Goal: Book appointment/travel/reservation

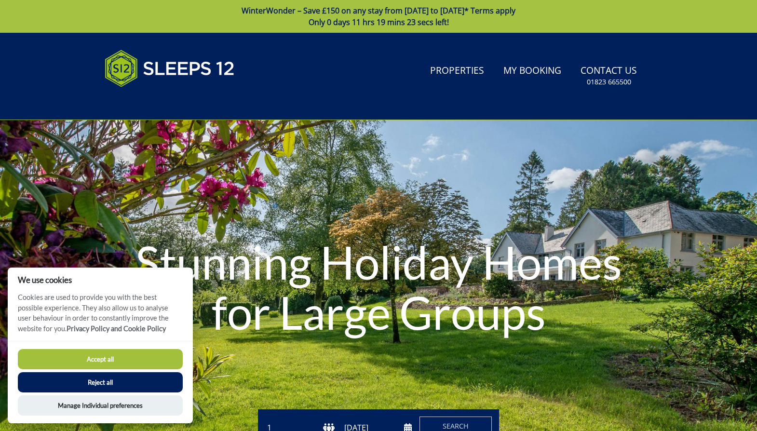
click at [105, 359] on button "Accept all" at bounding box center [100, 359] width 165 height 20
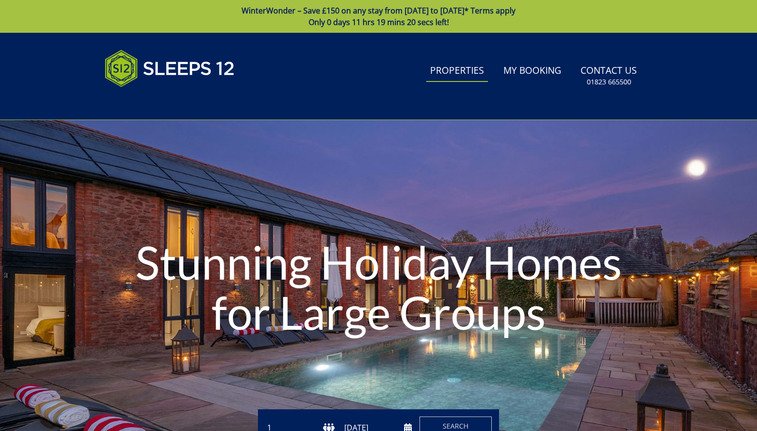
click at [453, 70] on link "Properties" at bounding box center [457, 71] width 62 height 22
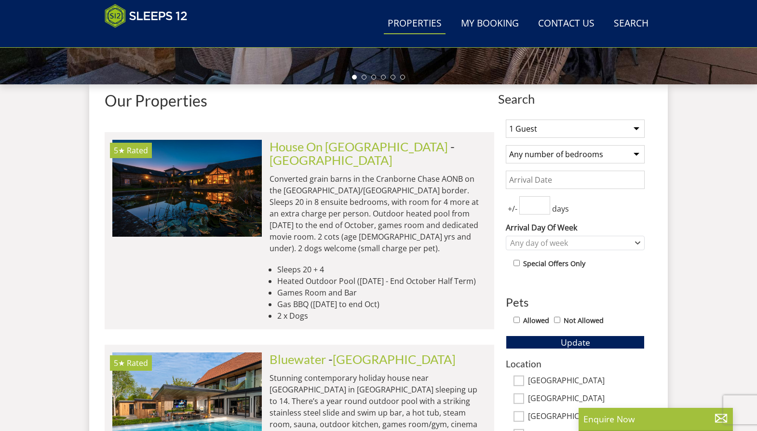
scroll to position [352, 0]
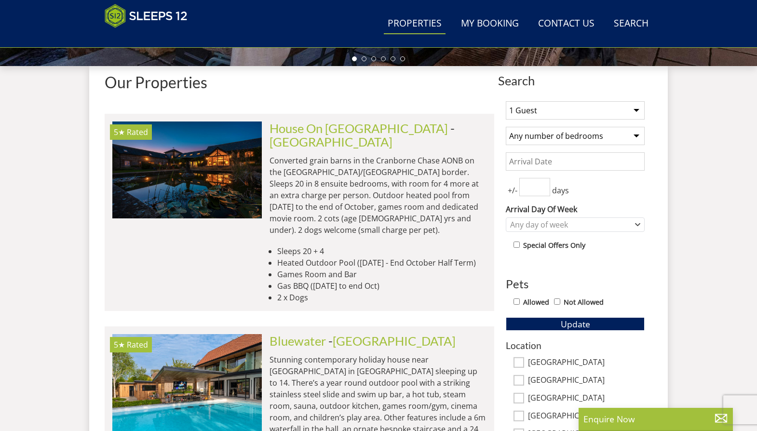
click at [637, 109] on select "1 Guest 2 Guests 3 Guests 4 Guests 5 Guests 6 Guests 7 Guests 8 Guests 9 Guests…" at bounding box center [575, 110] width 139 height 18
click at [506, 101] on select "1 Guest 2 Guests 3 Guests 4 Guests 5 Guests 6 Guests 7 Guests 8 Guests 9 Guests…" at bounding box center [575, 110] width 139 height 18
click at [636, 108] on select "1 Guest 2 Guests 3 Guests 4 Guests 5 Guests 6 Guests 7 Guests 8 Guests 9 Guests…" at bounding box center [575, 110] width 139 height 18
click at [506, 101] on select "1 Guest 2 Guests 3 Guests 4 Guests 5 Guests 6 Guests 7 Guests 8 Guests 9 Guests…" at bounding box center [575, 110] width 139 height 18
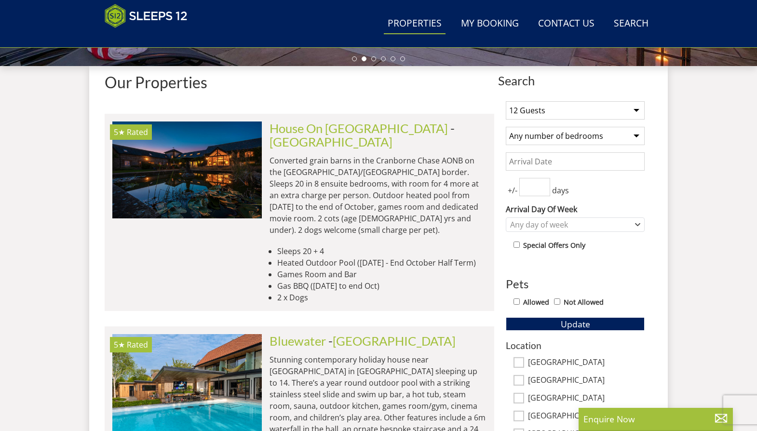
drag, startPoint x: 638, startPoint y: 111, endPoint x: 630, endPoint y: 121, distance: 12.7
click at [638, 111] on select "1 Guest 2 Guests 3 Guests 4 Guests 5 Guests 6 Guests 7 Guests 8 Guests 9 Guests…" at bounding box center [575, 110] width 139 height 18
select select "14"
click at [506, 101] on select "1 Guest 2 Guests 3 Guests 4 Guests 5 Guests 6 Guests 7 Guests 8 Guests 9 Guests…" at bounding box center [575, 110] width 139 height 18
click at [638, 134] on select "Any number of bedrooms 4 Bedrooms 5 Bedrooms 6 Bedrooms 7 Bedrooms 8 Bedrooms 9…" at bounding box center [575, 136] width 139 height 18
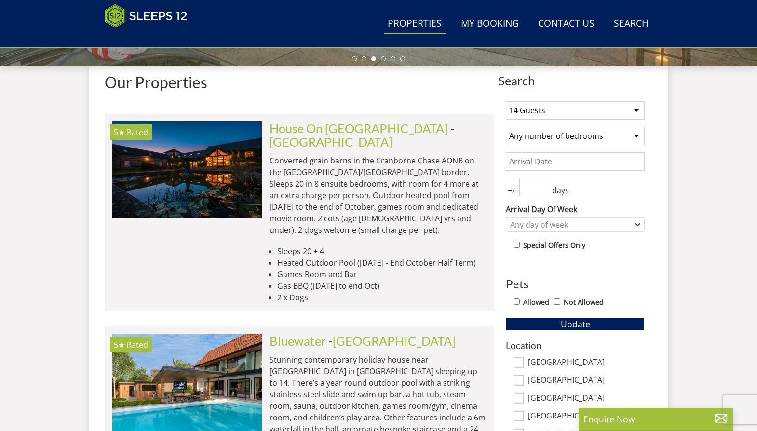
select select "6"
click at [506, 127] on select "Any number of bedrooms 4 Bedrooms 5 Bedrooms 6 Bedrooms 7 Bedrooms 8 Bedrooms 9…" at bounding box center [575, 136] width 139 height 18
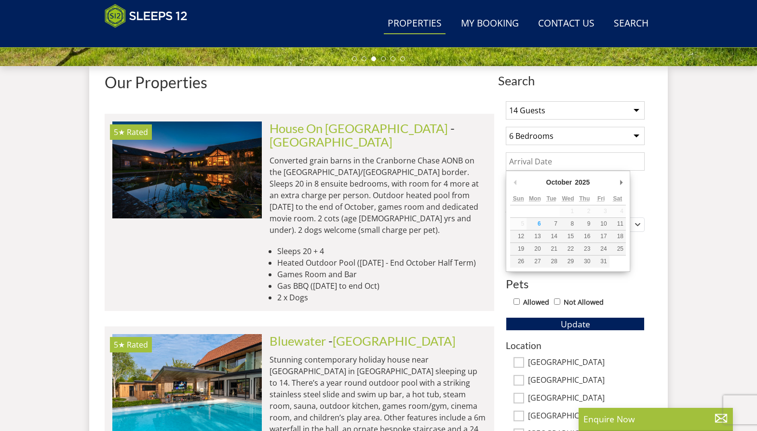
click at [616, 164] on input "Date" at bounding box center [575, 161] width 139 height 18
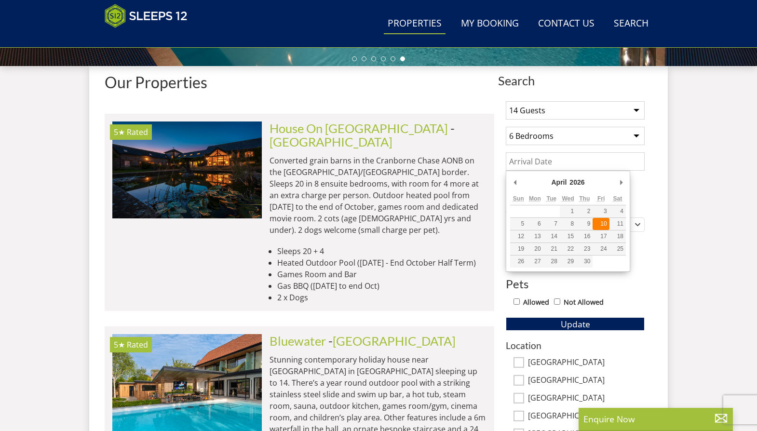
type input "[DATE]"
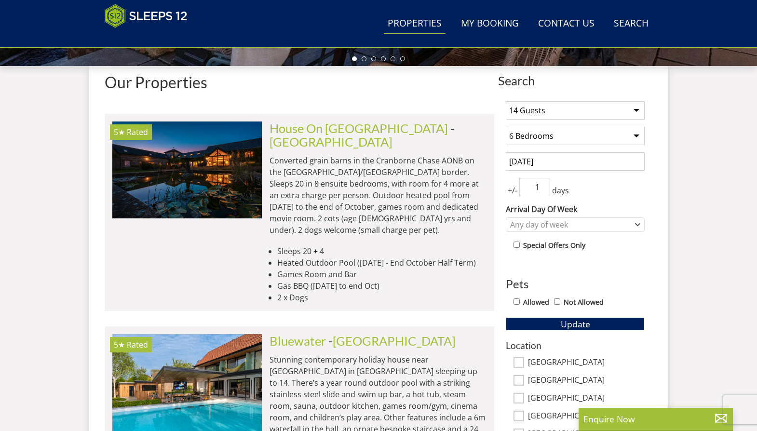
click at [542, 184] on input "1" at bounding box center [534, 187] width 31 height 18
click at [542, 184] on input "2" at bounding box center [534, 187] width 31 height 18
click at [542, 184] on input "3" at bounding box center [534, 187] width 31 height 18
click at [542, 184] on input "4" at bounding box center [534, 187] width 31 height 18
click at [542, 184] on input "5" at bounding box center [534, 187] width 31 height 18
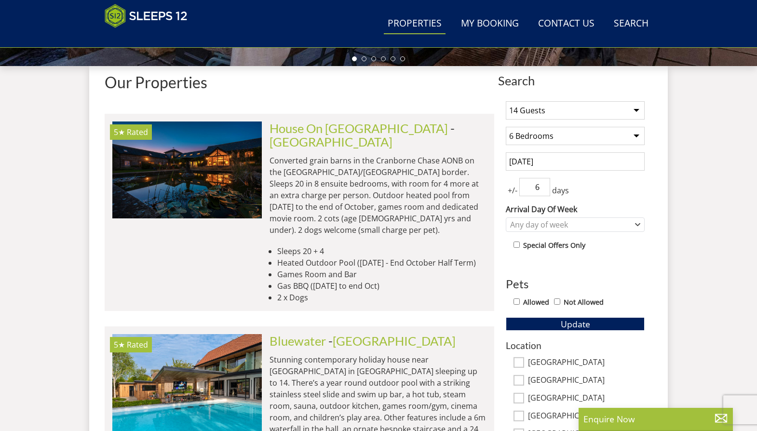
click at [542, 184] on input "6" at bounding box center [534, 187] width 31 height 18
click at [542, 184] on input "7" at bounding box center [534, 187] width 31 height 18
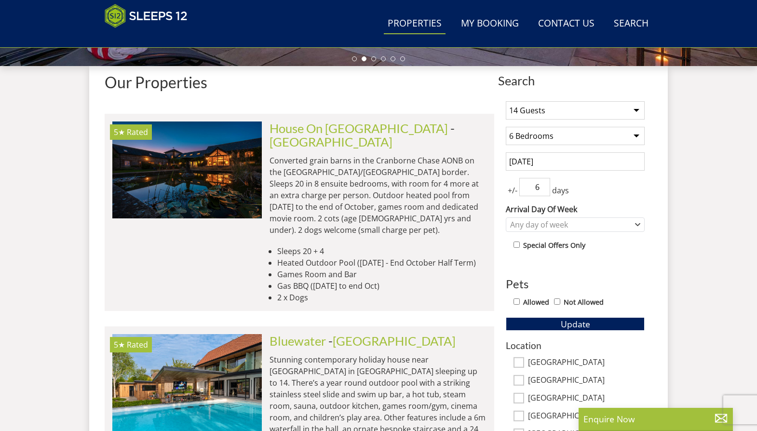
click at [543, 191] on input "6" at bounding box center [534, 187] width 31 height 18
type input "5"
click at [543, 190] on input "5" at bounding box center [534, 187] width 31 height 18
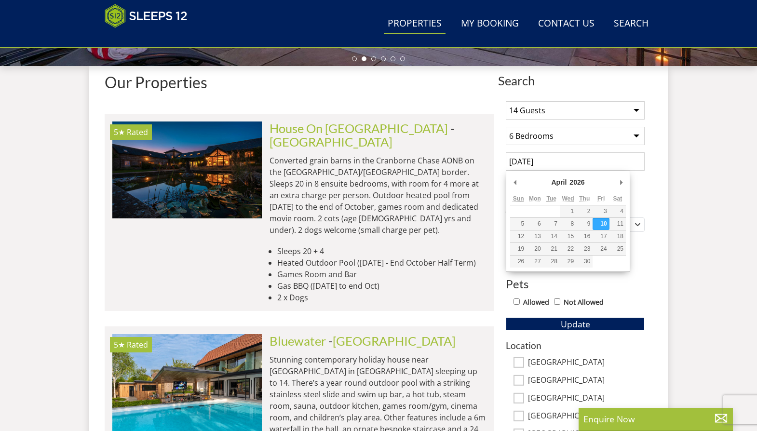
click at [564, 160] on input "[DATE]" at bounding box center [575, 161] width 139 height 18
type input "[DATE]"
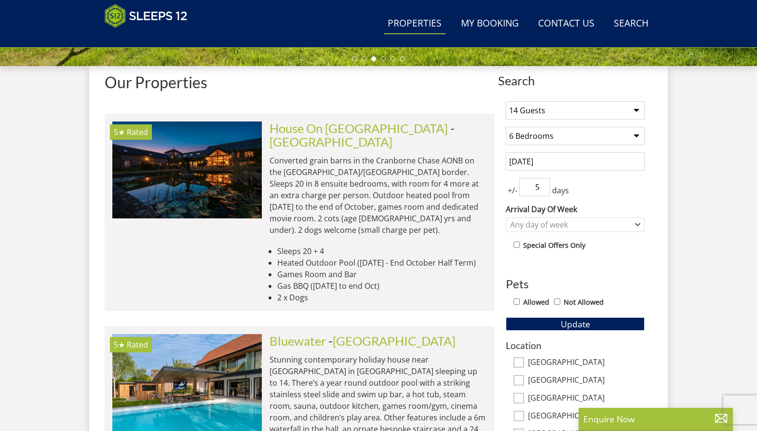
click at [620, 187] on div "+/- 5 days" at bounding box center [575, 187] width 139 height 18
click at [609, 255] on div "1 Guest 2 Guests 3 Guests 4 Guests 5 Guests 6 Guests 7 Guests 8 Guests 9 Guests…" at bounding box center [575, 357] width 154 height 526
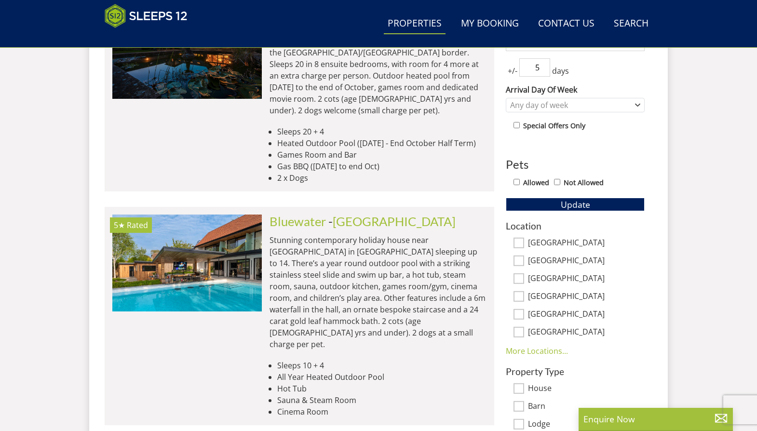
scroll to position [481, 0]
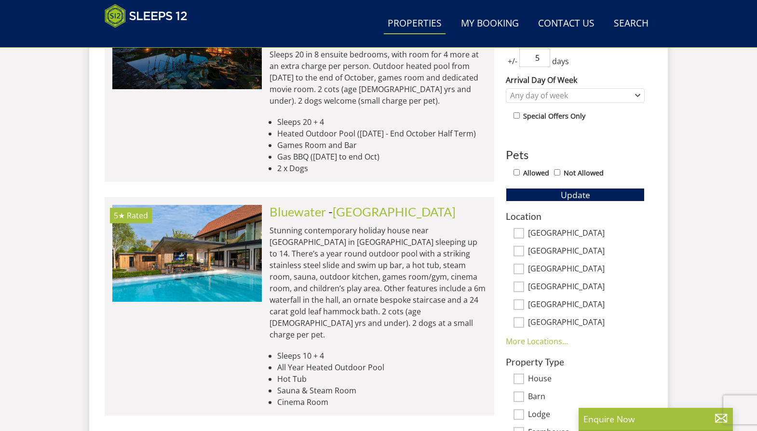
click at [517, 172] on input "Allowed" at bounding box center [516, 172] width 6 height 6
checkbox input "true"
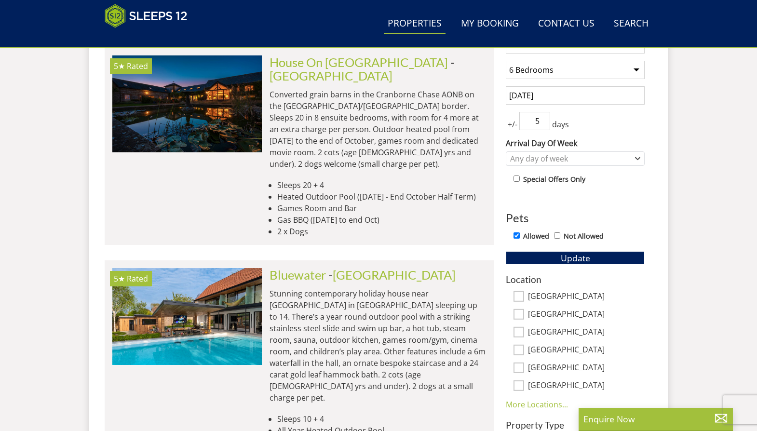
scroll to position [417, 0]
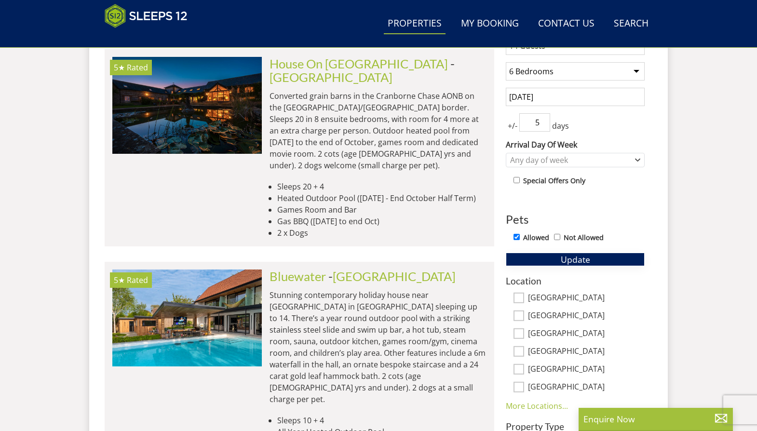
click at [585, 258] on span "Update" at bounding box center [575, 260] width 29 height 12
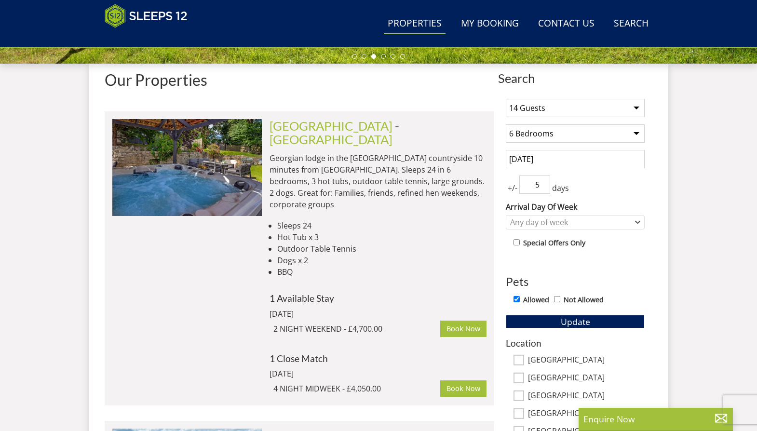
scroll to position [352, 0]
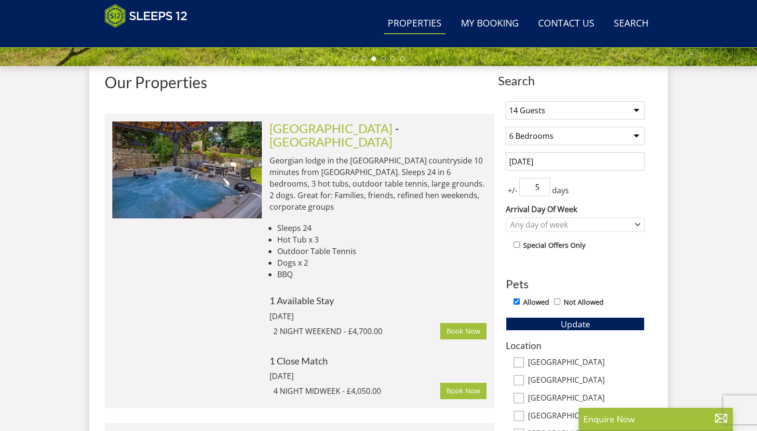
click at [637, 135] on select "Any number of bedrooms 4 Bedrooms 5 Bedrooms 6 Bedrooms 7 Bedrooms 8 Bedrooms 9…" at bounding box center [575, 136] width 139 height 18
select select "7"
click at [506, 127] on select "Any number of bedrooms 4 Bedrooms 5 Bedrooms 6 Bedrooms 7 Bedrooms 8 Bedrooms 9…" at bounding box center [575, 136] width 139 height 18
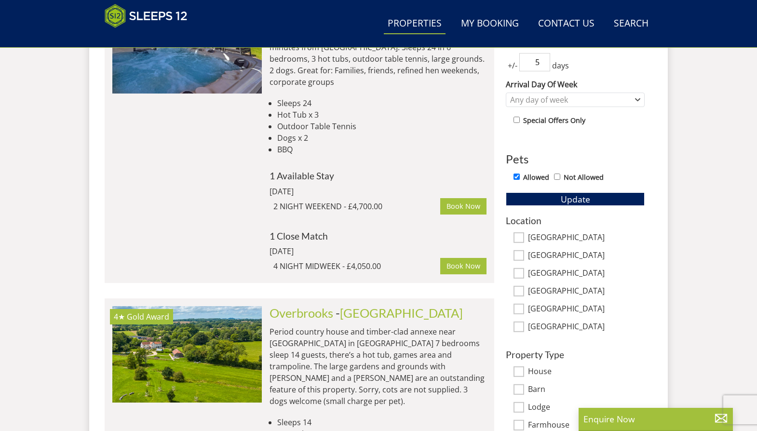
scroll to position [481, 0]
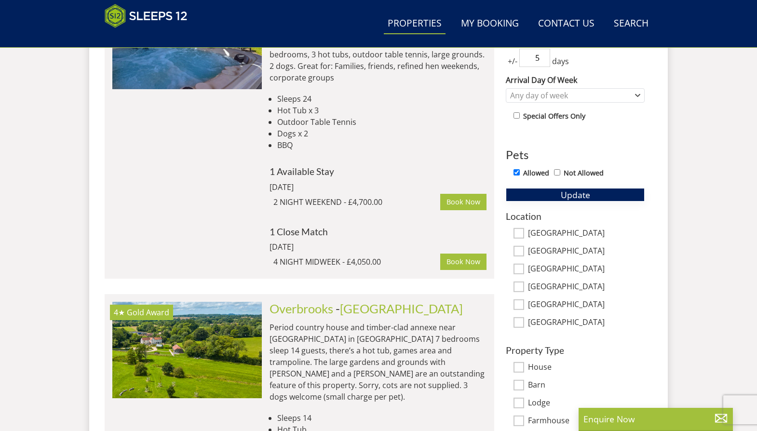
click at [586, 193] on span "Update" at bounding box center [575, 195] width 29 height 12
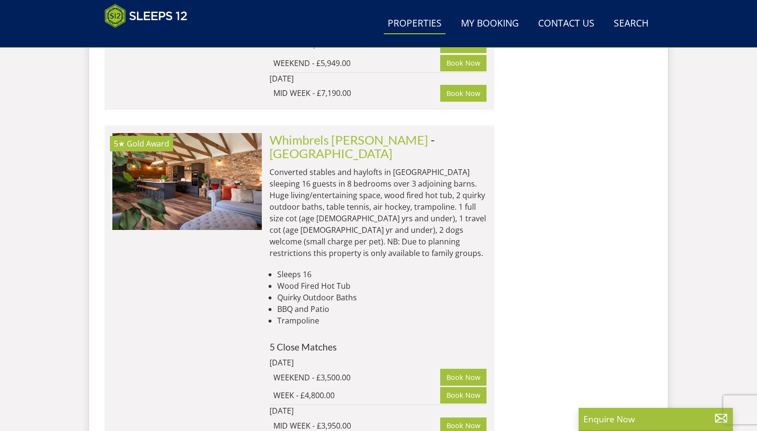
scroll to position [998, 0]
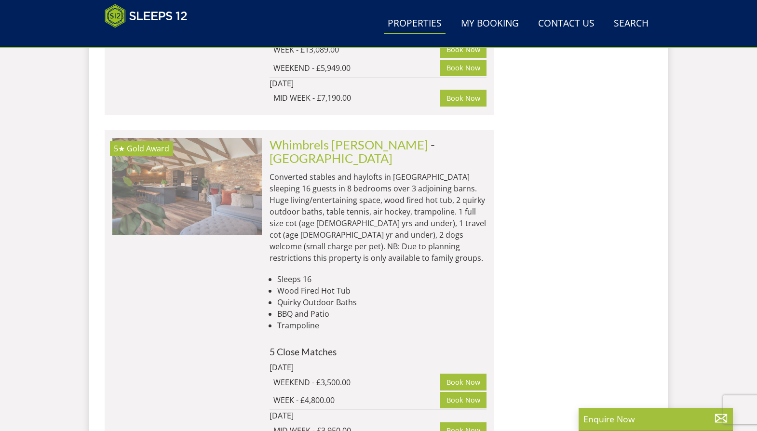
click at [220, 170] on img at bounding box center [186, 186] width 149 height 96
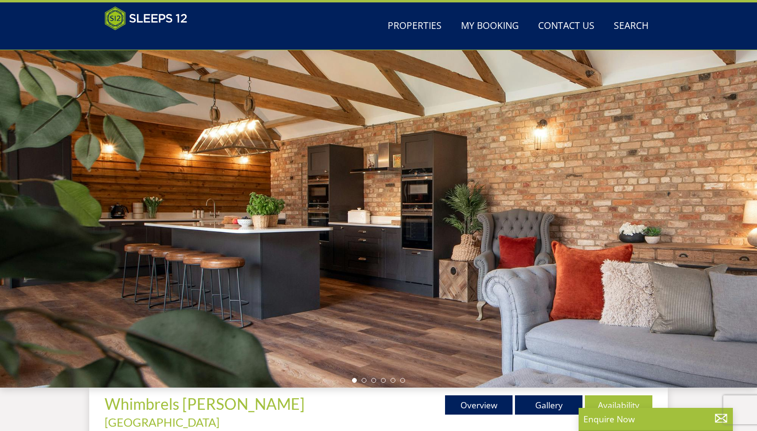
scroll to position [25, 0]
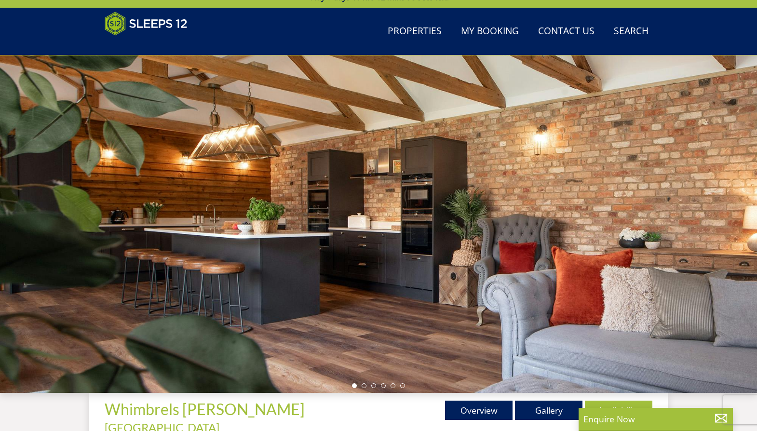
click at [632, 238] on div at bounding box center [378, 223] width 757 height 337
click at [733, 205] on div at bounding box center [378, 223] width 757 height 337
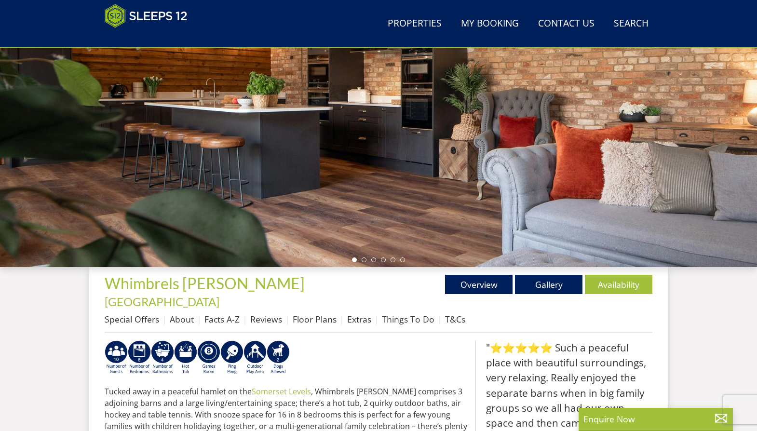
scroll to position [154, 0]
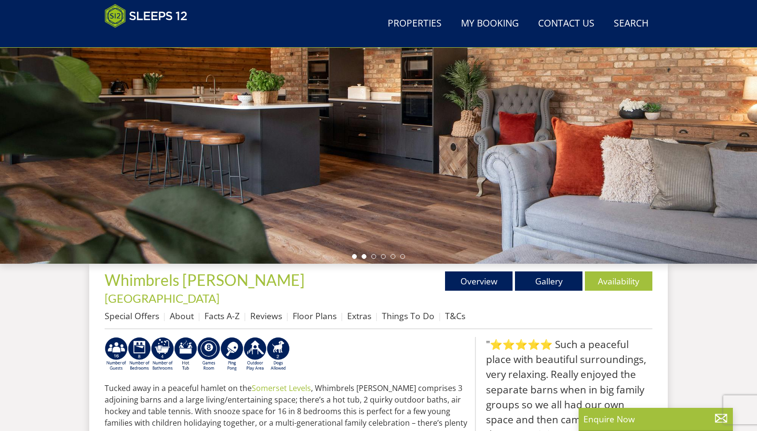
click at [364, 256] on li at bounding box center [364, 256] width 5 height 5
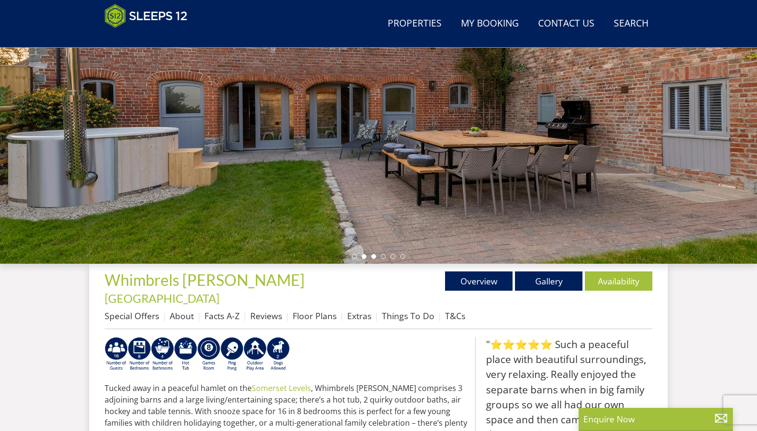
click at [372, 255] on li at bounding box center [373, 256] width 5 height 5
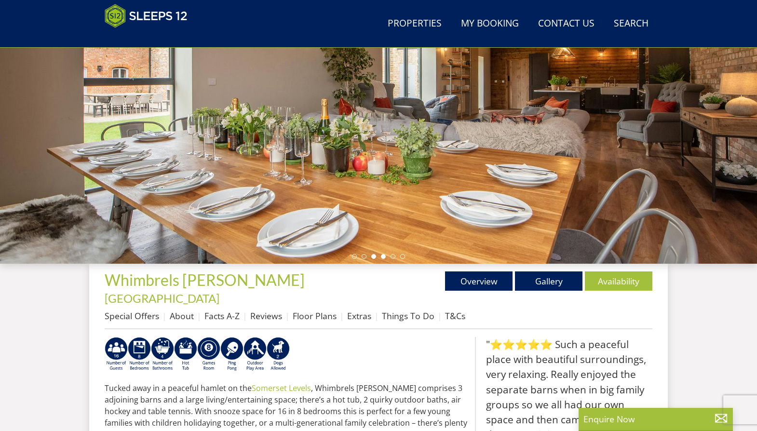
click at [384, 256] on li at bounding box center [383, 256] width 5 height 5
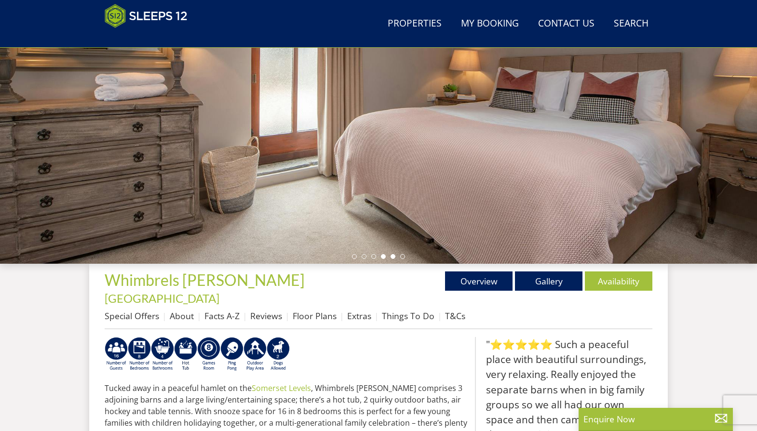
click at [391, 256] on li at bounding box center [393, 256] width 5 height 5
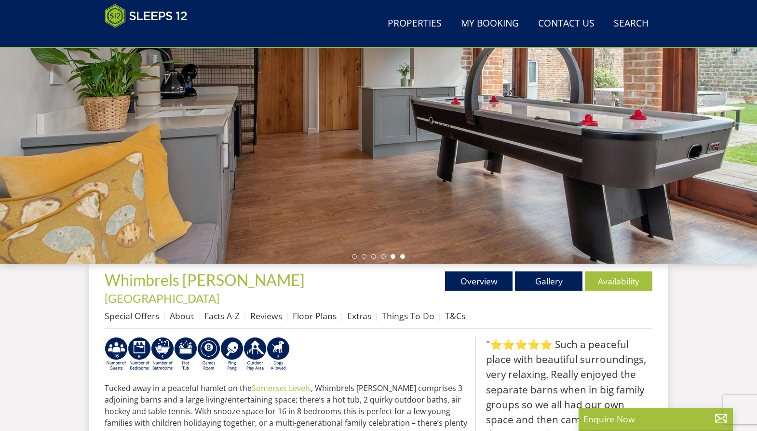
click at [401, 256] on li at bounding box center [402, 256] width 5 height 5
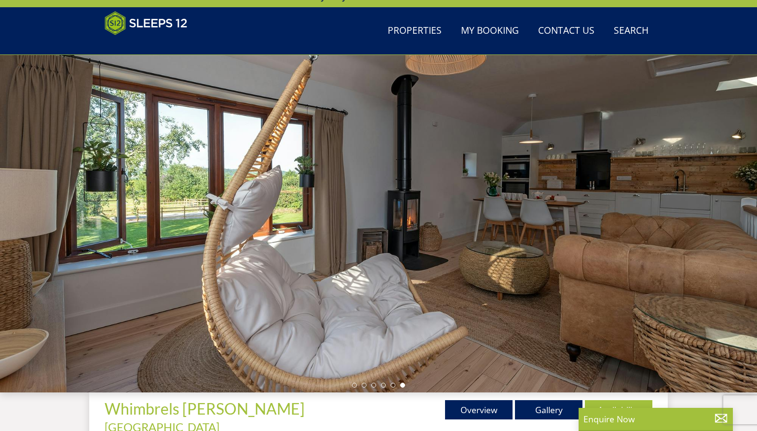
scroll to position [0, 0]
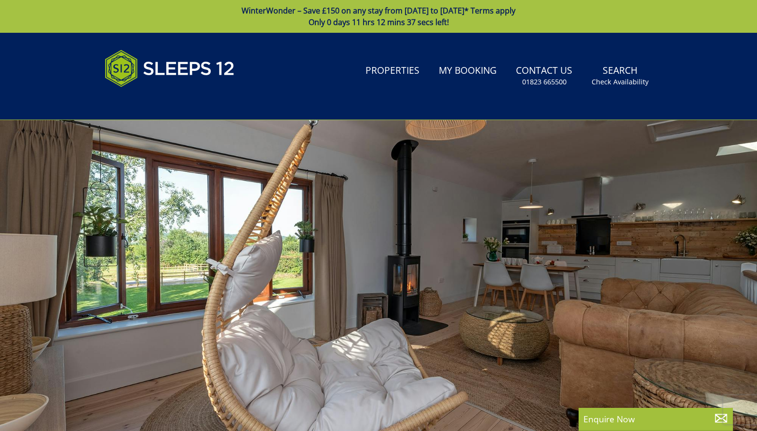
select select "14"
select select "7"
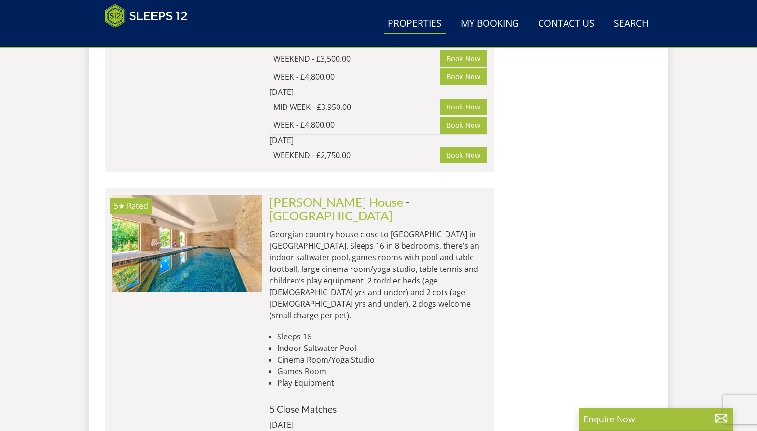
scroll to position [1387, 0]
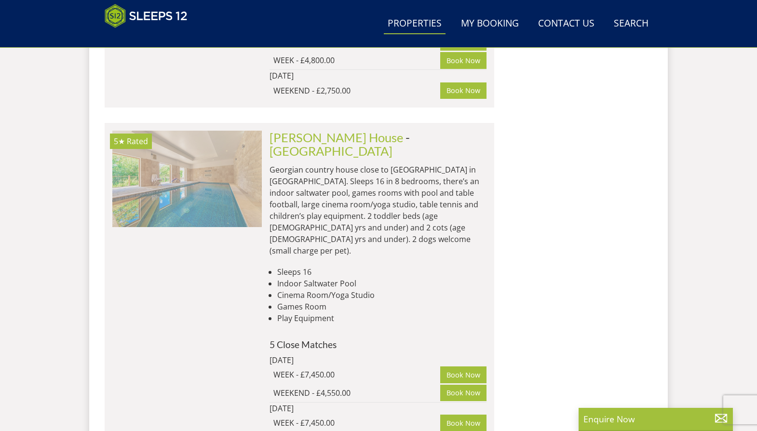
click at [214, 170] on img at bounding box center [186, 179] width 149 height 96
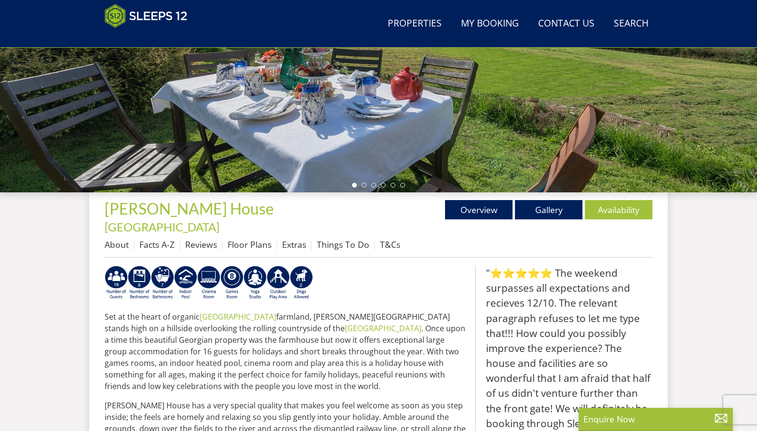
scroll to position [161, 0]
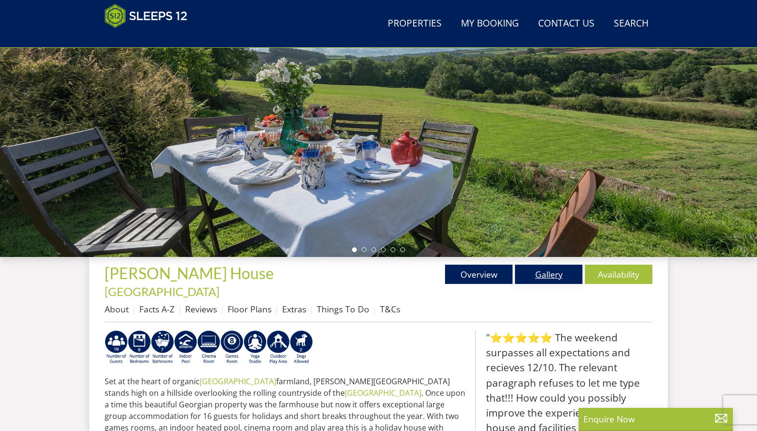
click at [550, 272] on link "Gallery" at bounding box center [548, 274] width 67 height 19
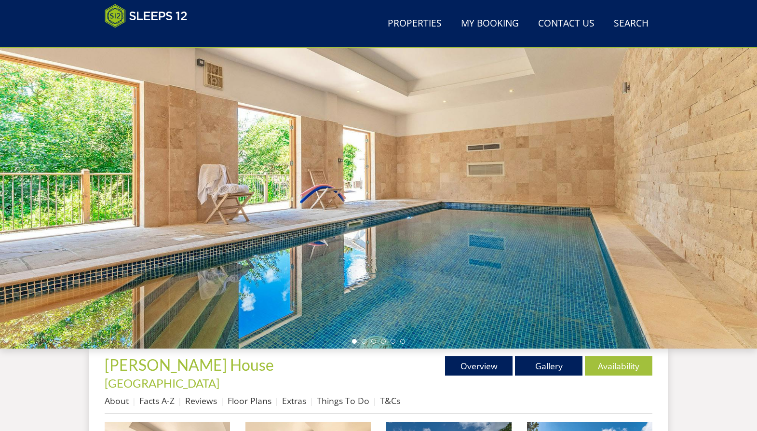
scroll to position [90, 0]
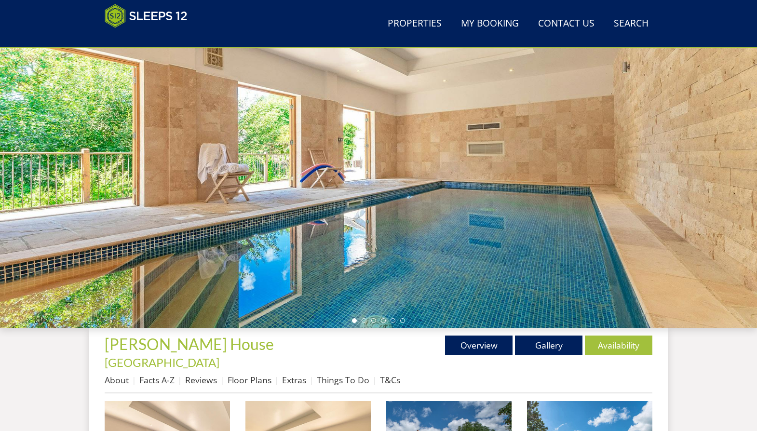
click at [739, 175] on div at bounding box center [378, 158] width 757 height 337
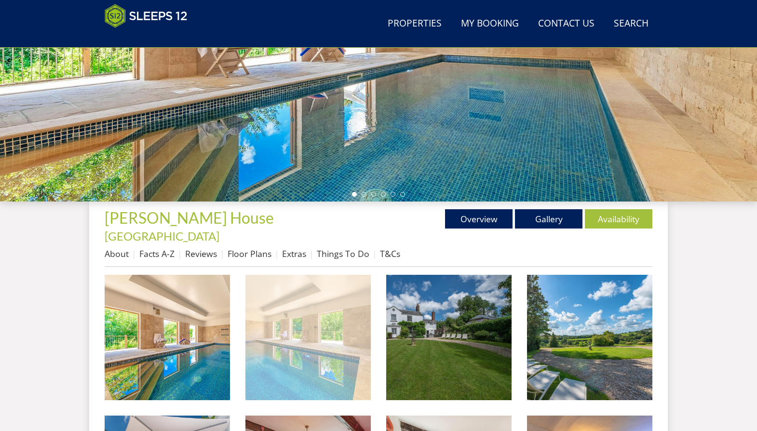
scroll to position [219, 0]
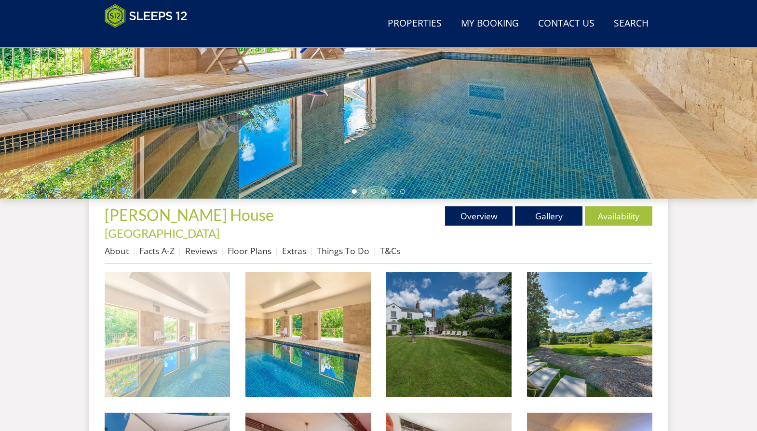
click at [207, 327] on img at bounding box center [167, 334] width 125 height 125
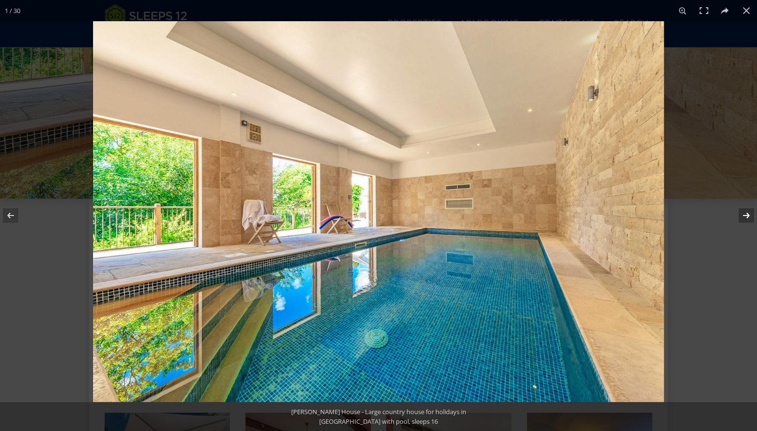
click at [746, 212] on button at bounding box center [740, 215] width 34 height 48
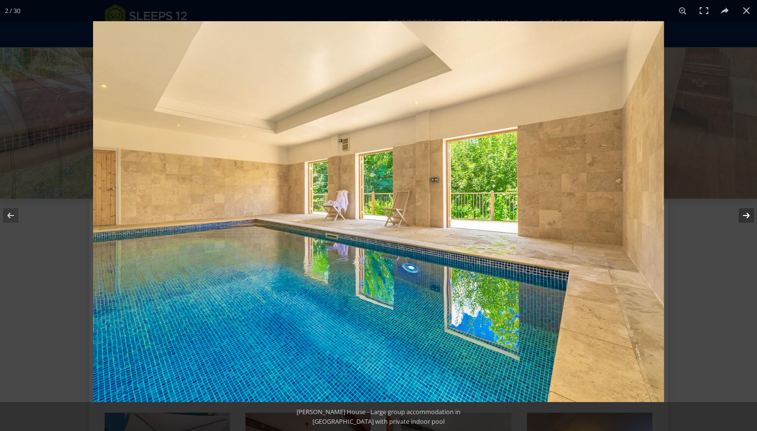
click at [746, 215] on button at bounding box center [740, 215] width 34 height 48
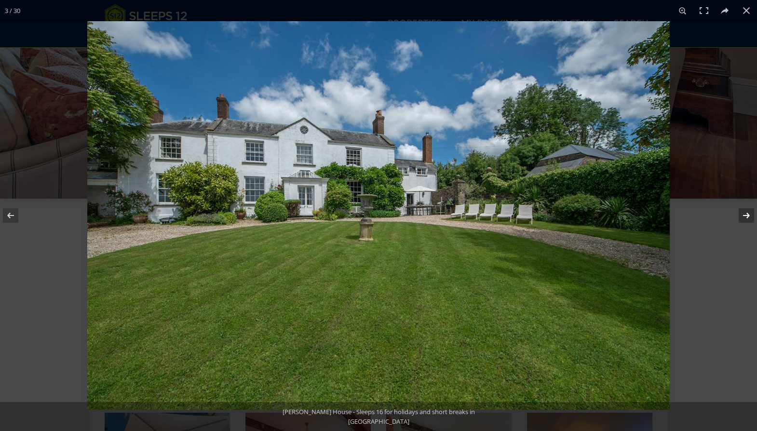
click at [746, 215] on button at bounding box center [740, 215] width 34 height 48
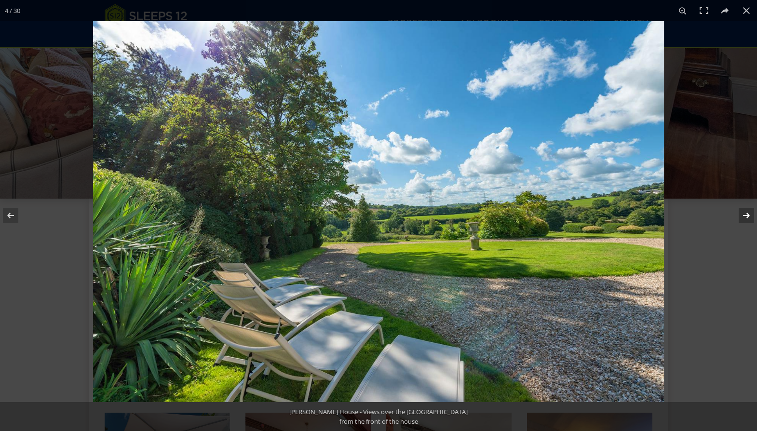
click at [746, 216] on button at bounding box center [740, 215] width 34 height 48
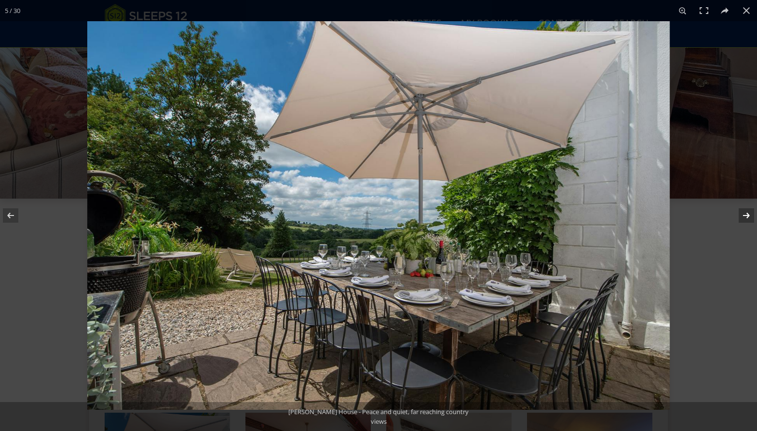
click at [746, 216] on button at bounding box center [740, 215] width 34 height 48
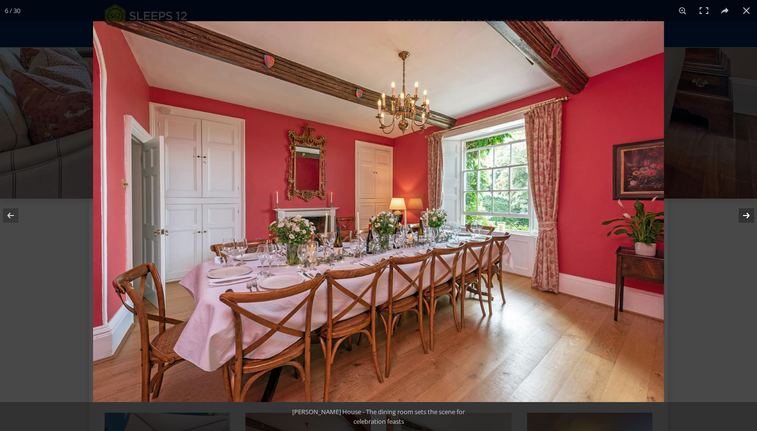
click at [746, 216] on button at bounding box center [740, 215] width 34 height 48
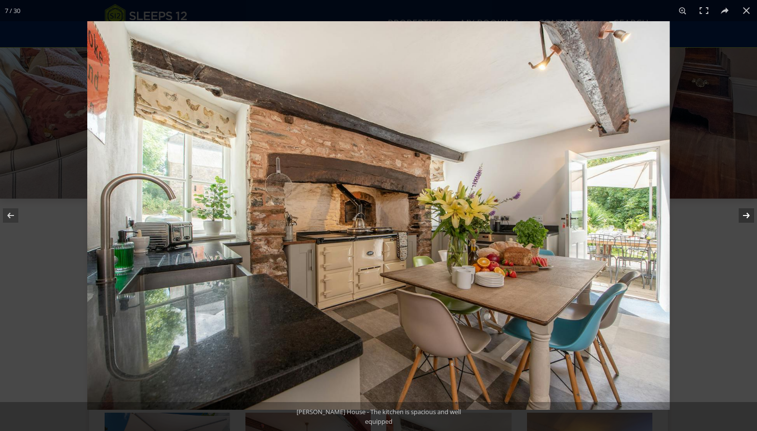
click at [746, 216] on button at bounding box center [740, 215] width 34 height 48
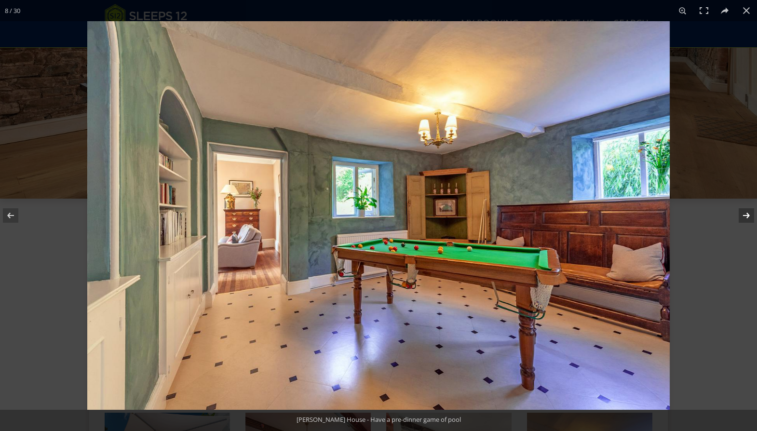
click at [746, 216] on button at bounding box center [740, 215] width 34 height 48
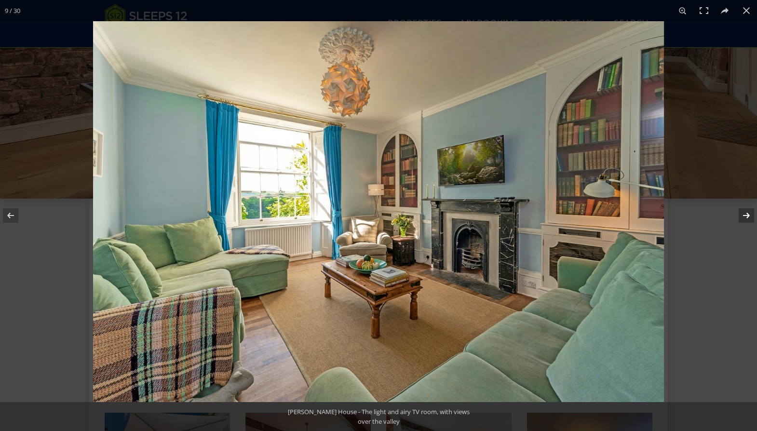
click at [746, 216] on button at bounding box center [740, 215] width 34 height 48
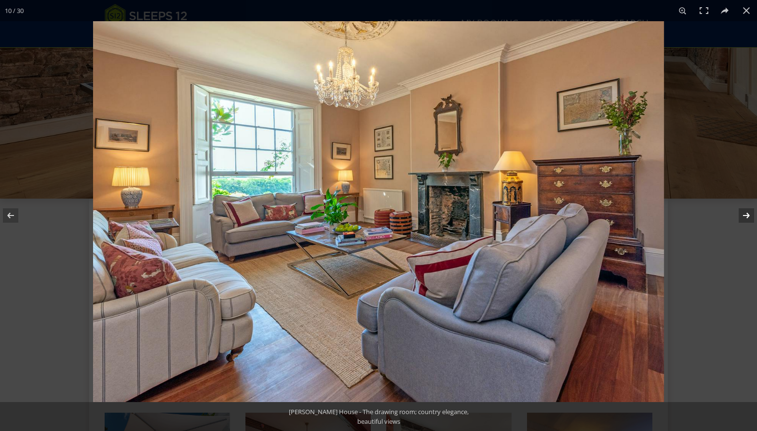
click at [746, 216] on button at bounding box center [740, 215] width 34 height 48
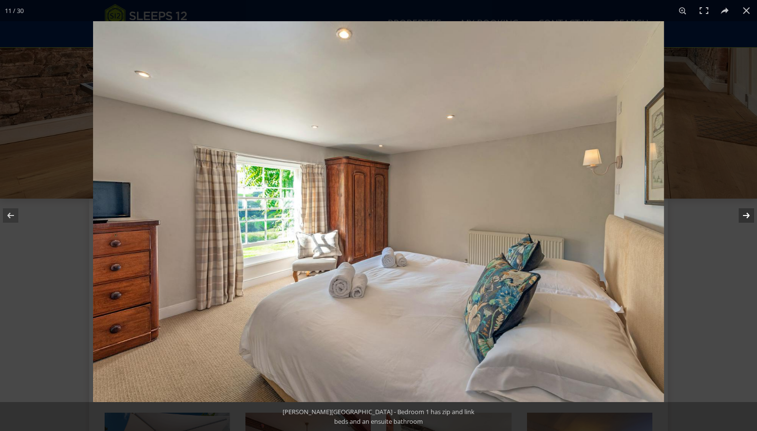
click at [746, 216] on button at bounding box center [740, 215] width 34 height 48
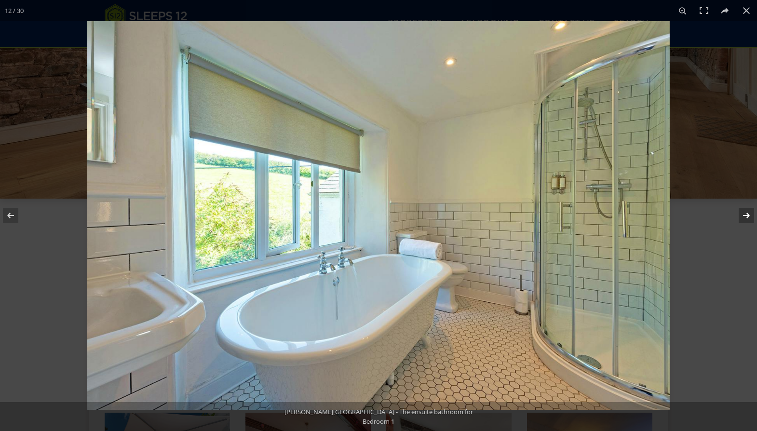
click at [746, 216] on button at bounding box center [740, 215] width 34 height 48
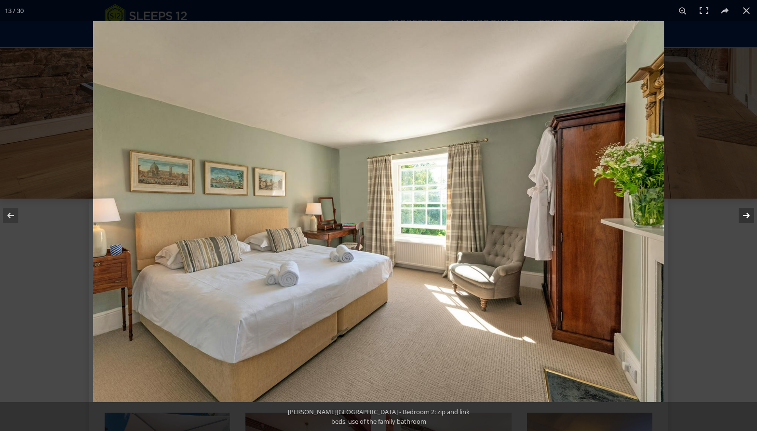
click at [746, 216] on button at bounding box center [740, 215] width 34 height 48
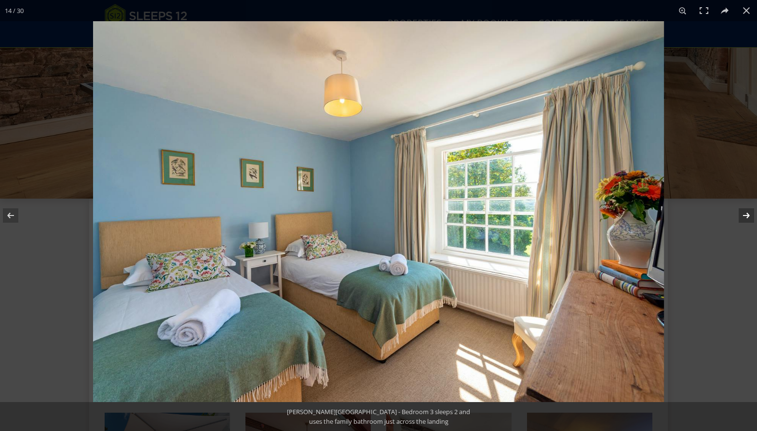
click at [746, 216] on button at bounding box center [740, 215] width 34 height 48
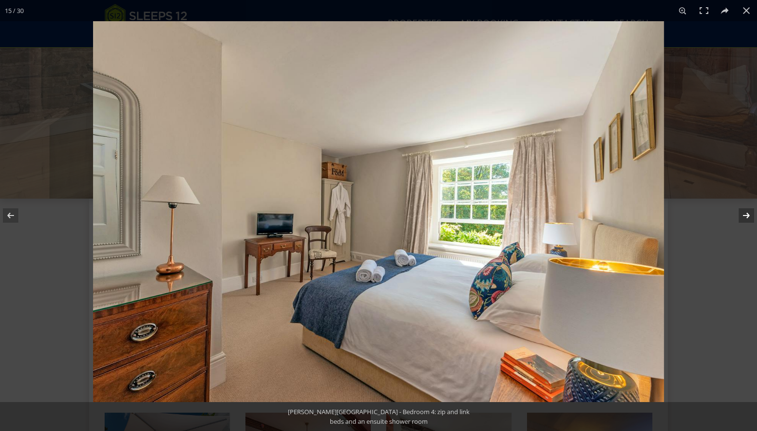
click at [746, 216] on button at bounding box center [740, 215] width 34 height 48
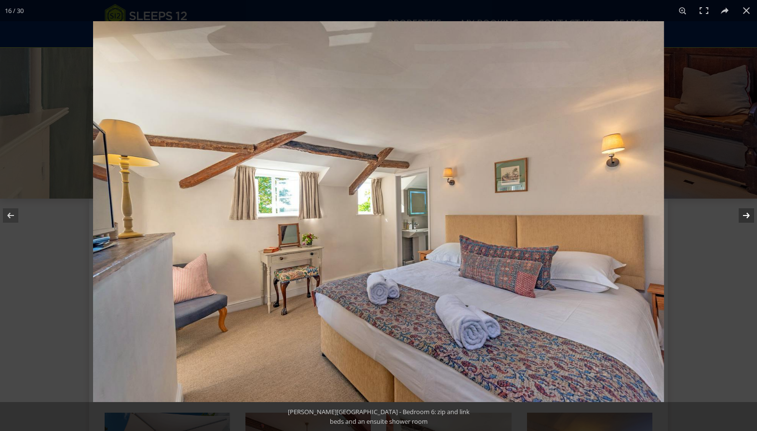
click at [746, 216] on button at bounding box center [740, 215] width 34 height 48
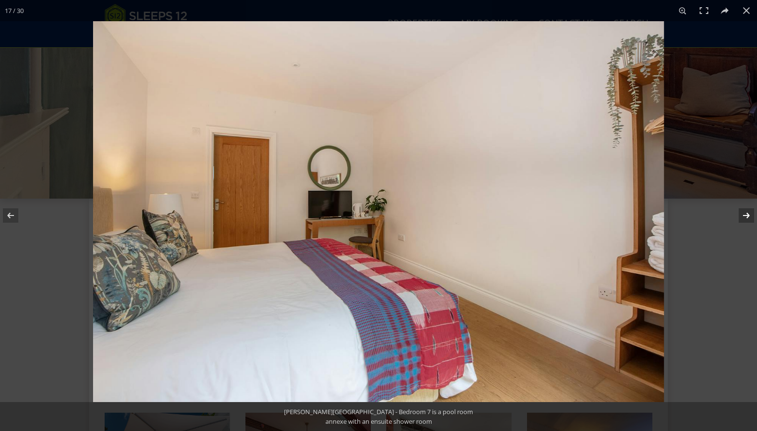
click at [746, 216] on button at bounding box center [740, 215] width 34 height 48
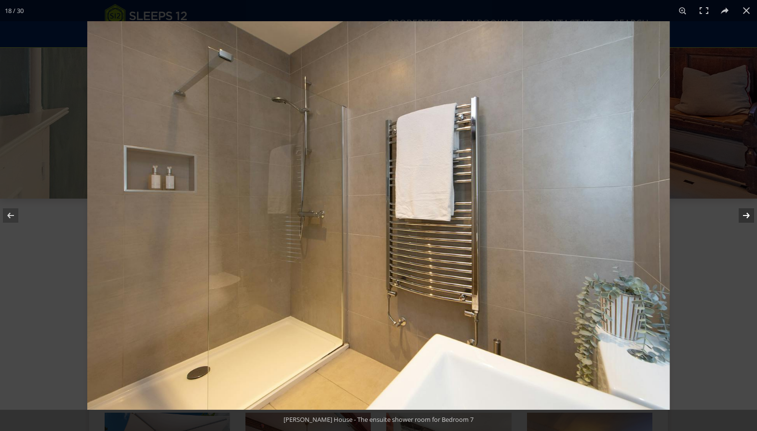
click at [746, 216] on button at bounding box center [740, 215] width 34 height 48
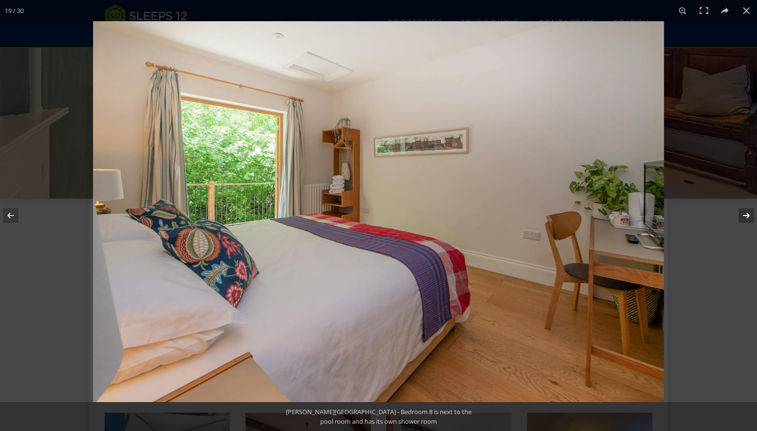
click at [746, 216] on button at bounding box center [740, 215] width 34 height 48
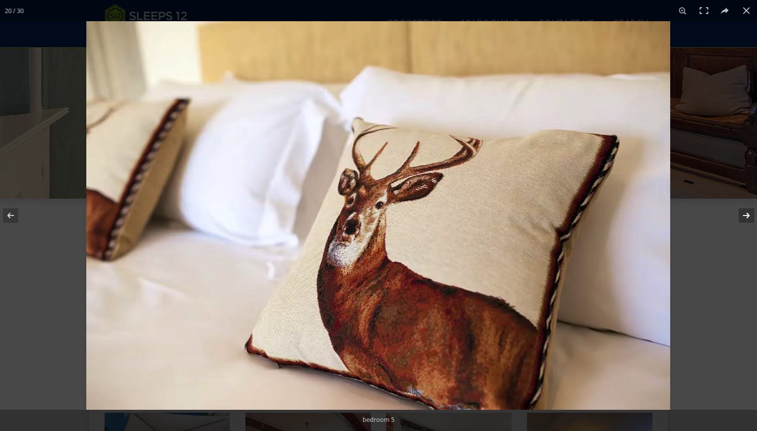
click at [746, 216] on button at bounding box center [740, 215] width 34 height 48
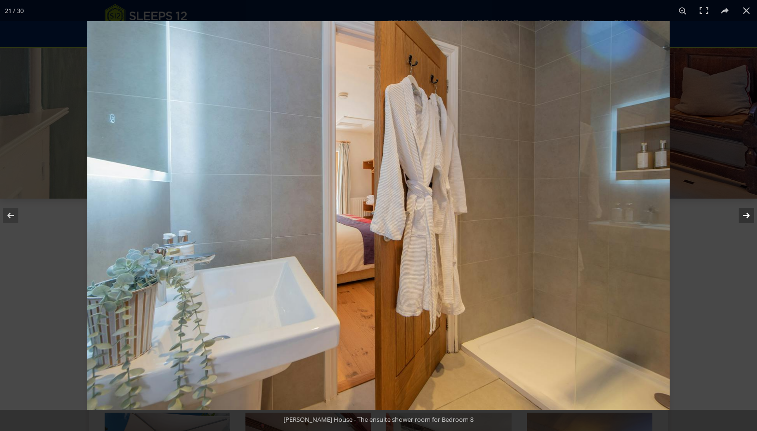
click at [746, 216] on button at bounding box center [740, 215] width 34 height 48
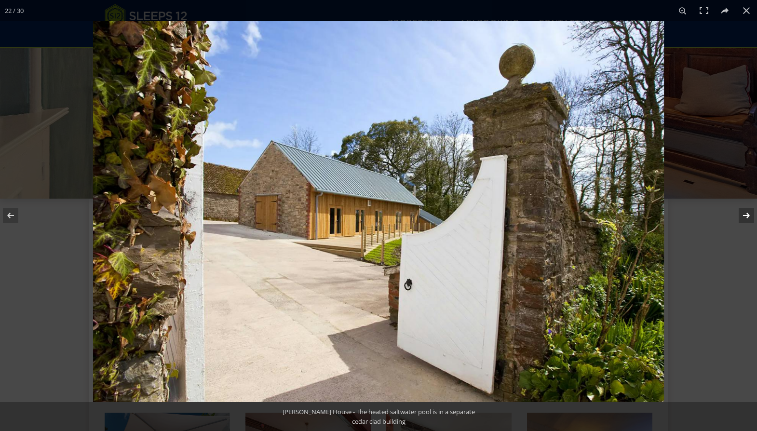
click at [746, 216] on button at bounding box center [740, 215] width 34 height 48
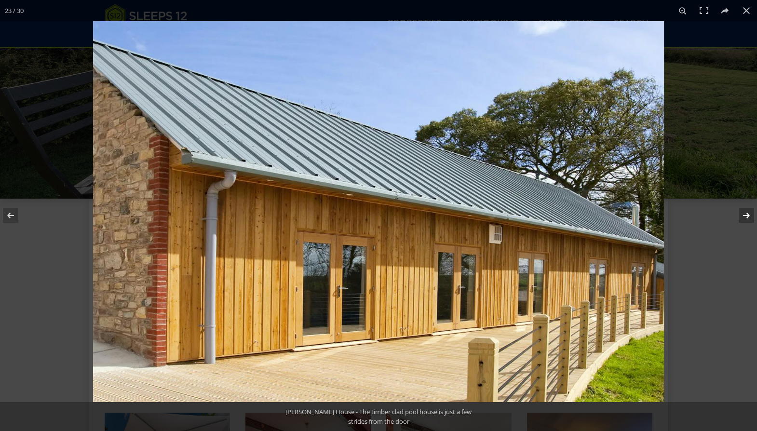
click at [746, 216] on button at bounding box center [740, 215] width 34 height 48
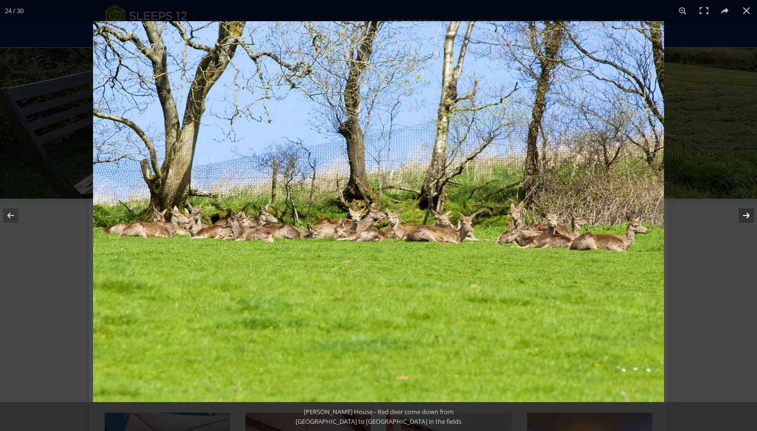
click at [746, 216] on button at bounding box center [740, 215] width 34 height 48
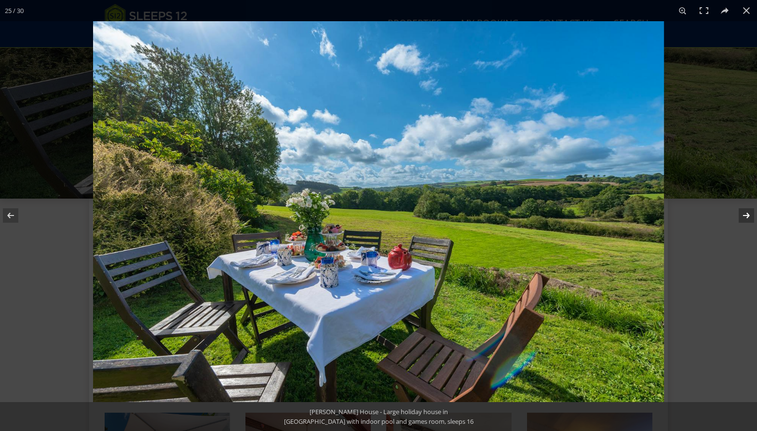
click at [746, 216] on button at bounding box center [740, 215] width 34 height 48
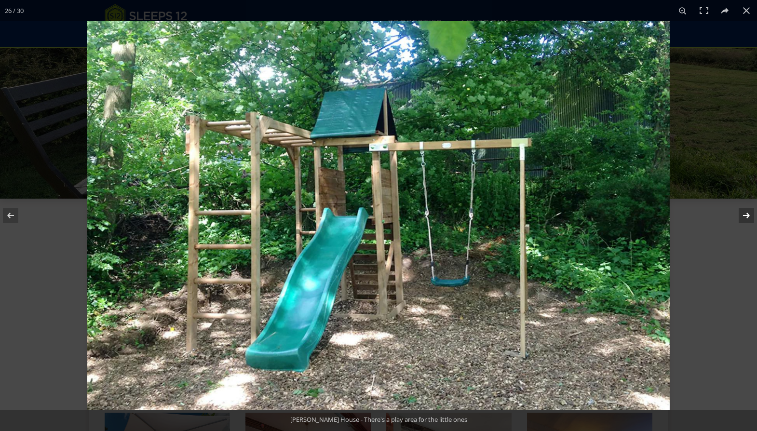
click at [746, 216] on button at bounding box center [740, 215] width 34 height 48
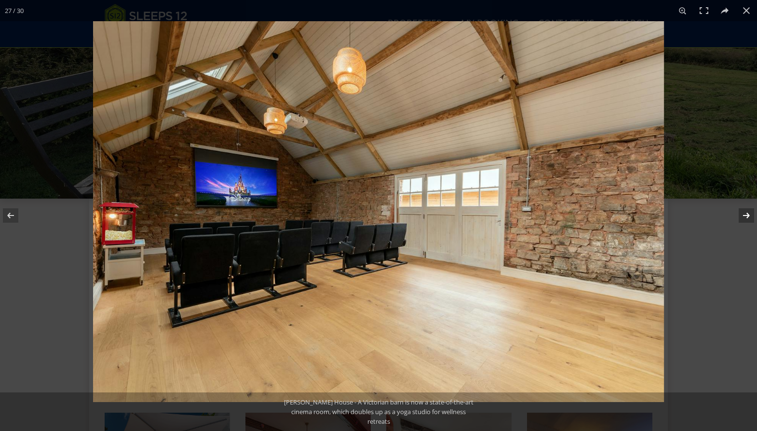
click at [746, 216] on button at bounding box center [740, 215] width 34 height 48
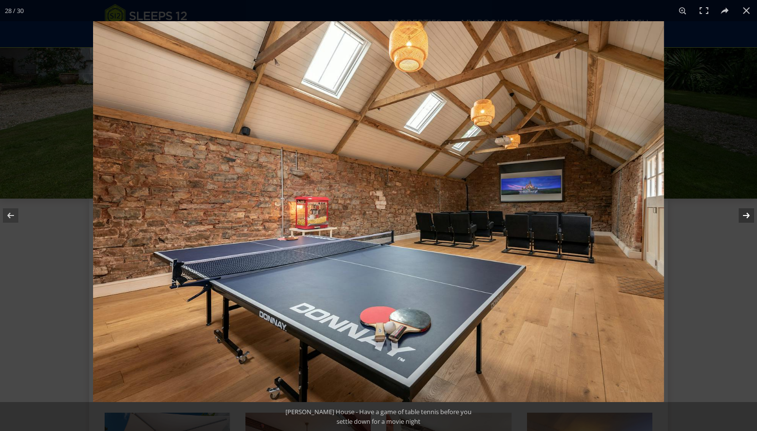
click at [746, 216] on button at bounding box center [740, 215] width 34 height 48
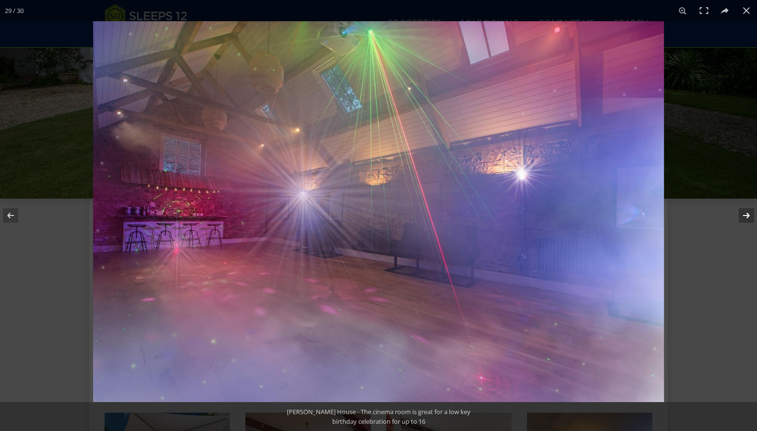
click at [746, 216] on button at bounding box center [740, 215] width 34 height 48
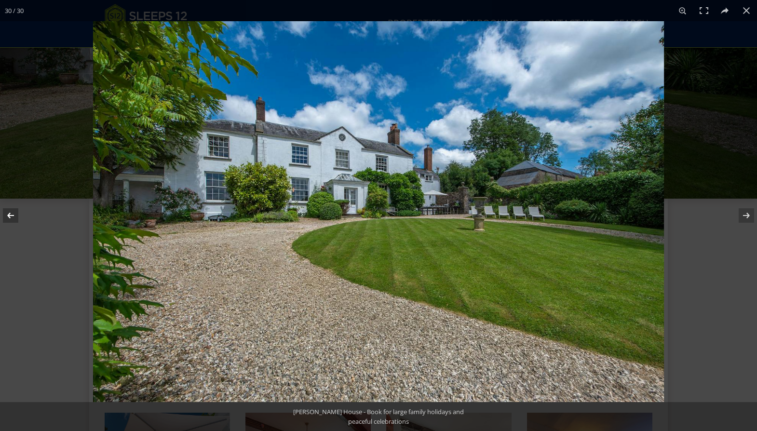
click at [12, 214] on button at bounding box center [17, 215] width 34 height 48
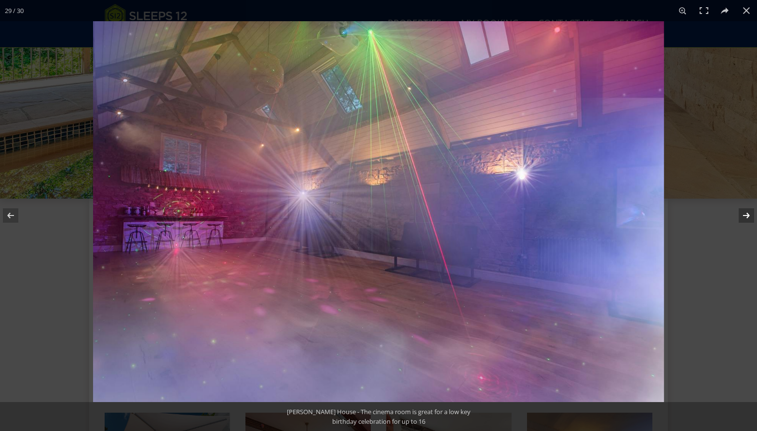
click at [746, 214] on button at bounding box center [740, 215] width 34 height 48
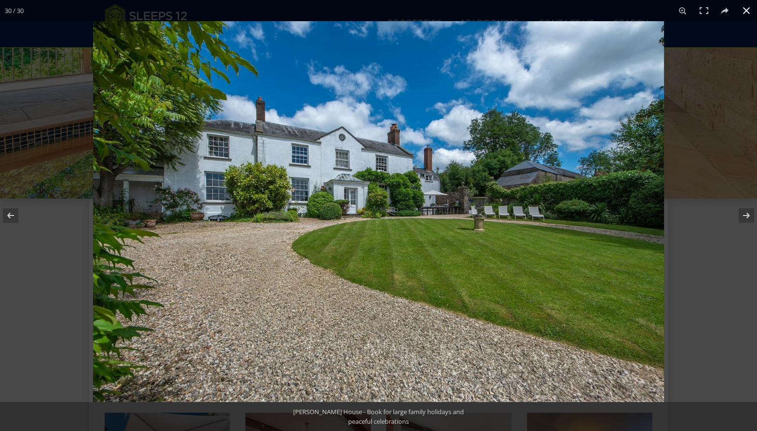
click at [745, 10] on button at bounding box center [746, 10] width 21 height 21
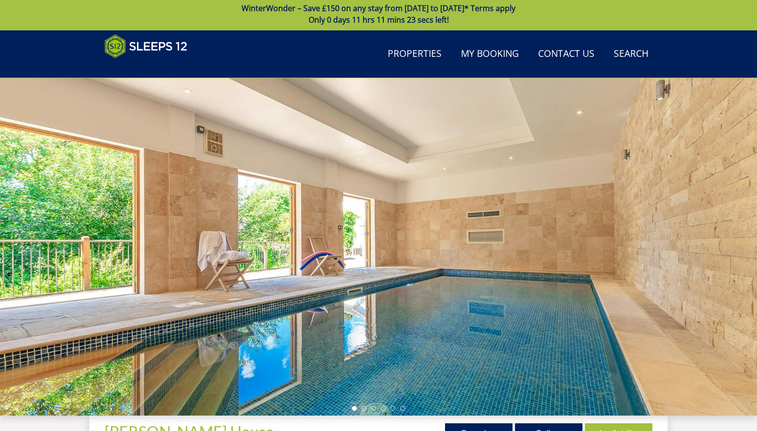
scroll to position [0, 0]
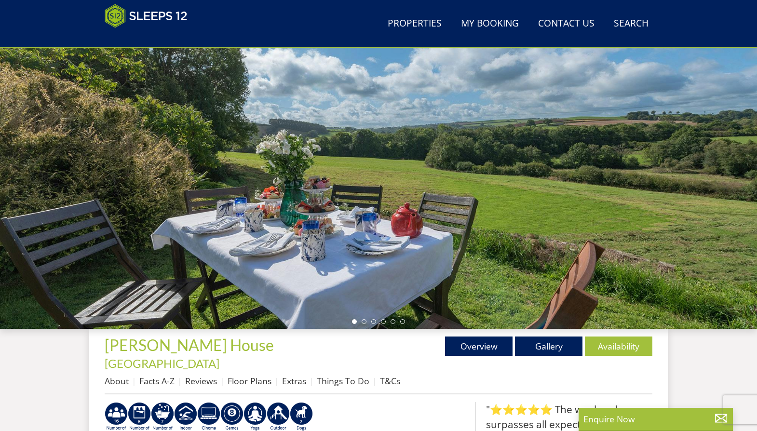
scroll to position [90, 0]
select select "14"
select select "7"
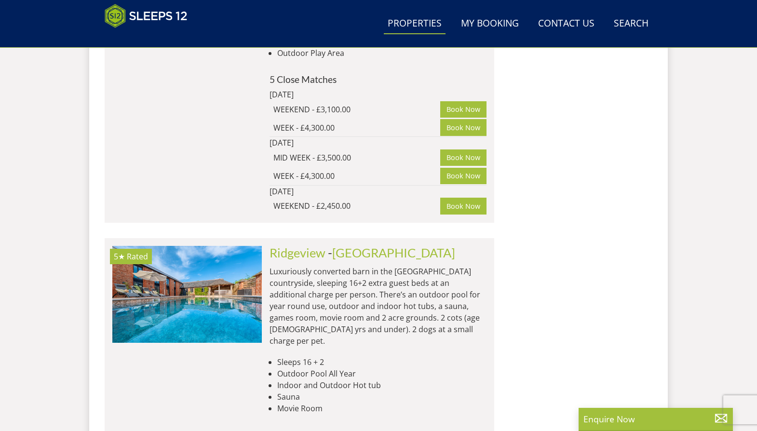
scroll to position [2033, 0]
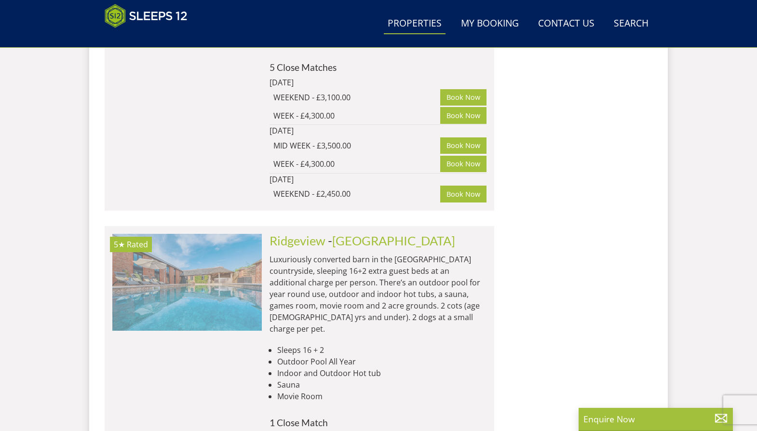
click at [203, 234] on img at bounding box center [186, 282] width 149 height 96
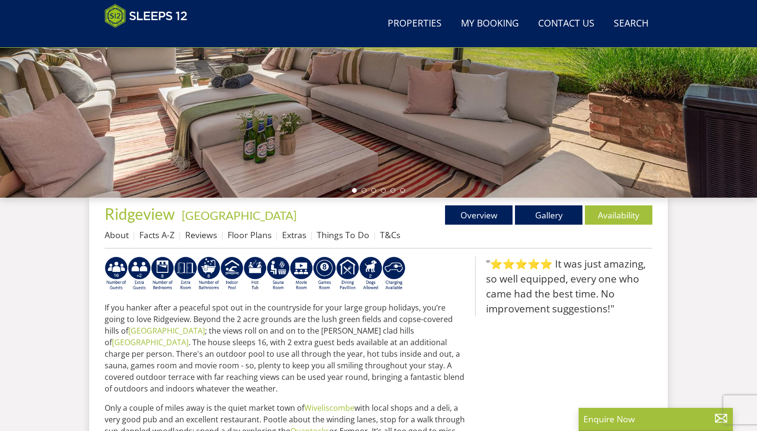
scroll to position [226, 0]
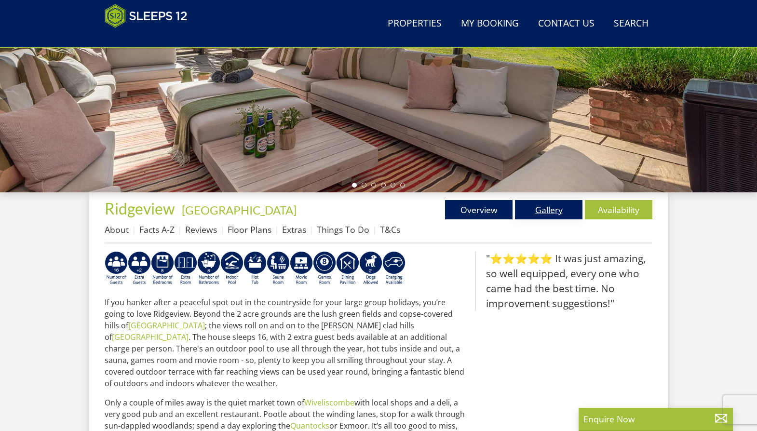
click at [553, 204] on link "Gallery" at bounding box center [548, 209] width 67 height 19
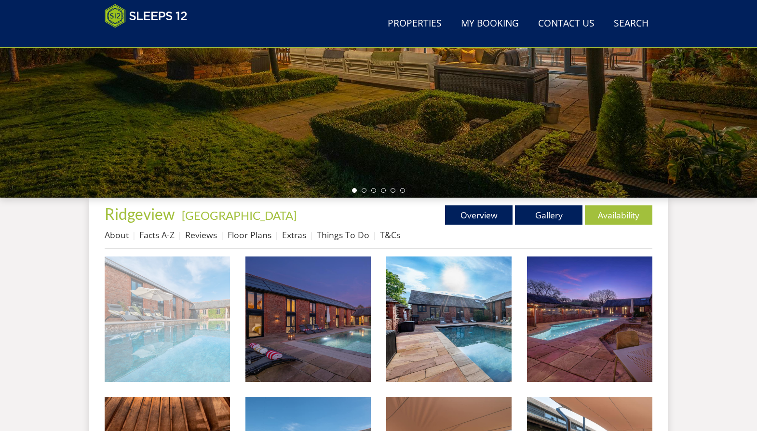
scroll to position [225, 0]
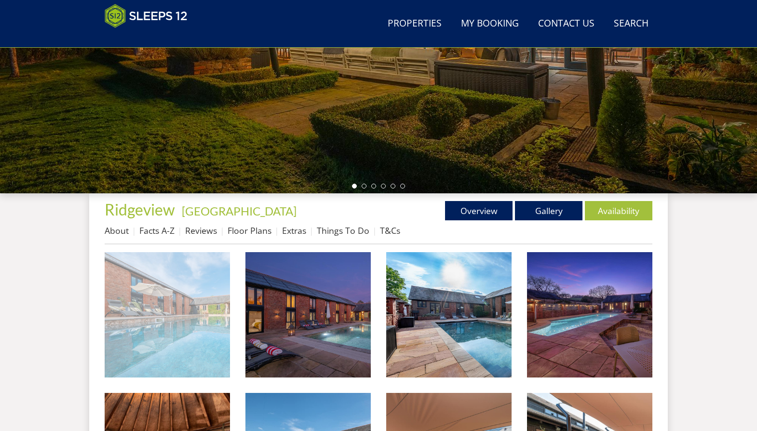
click at [166, 300] on img at bounding box center [167, 314] width 125 height 125
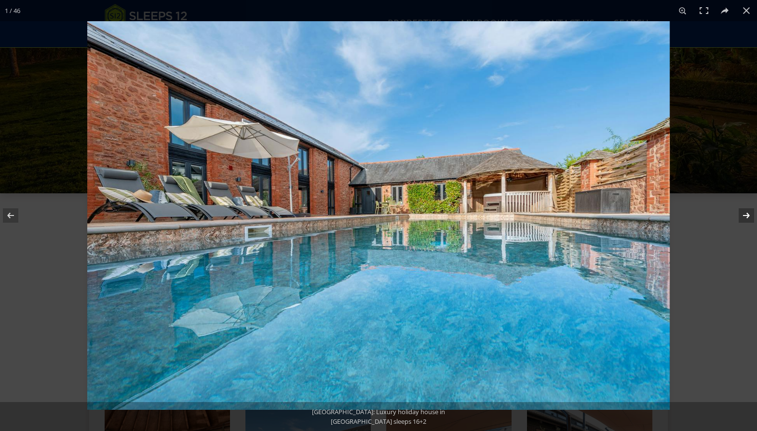
click at [747, 216] on button at bounding box center [740, 215] width 34 height 48
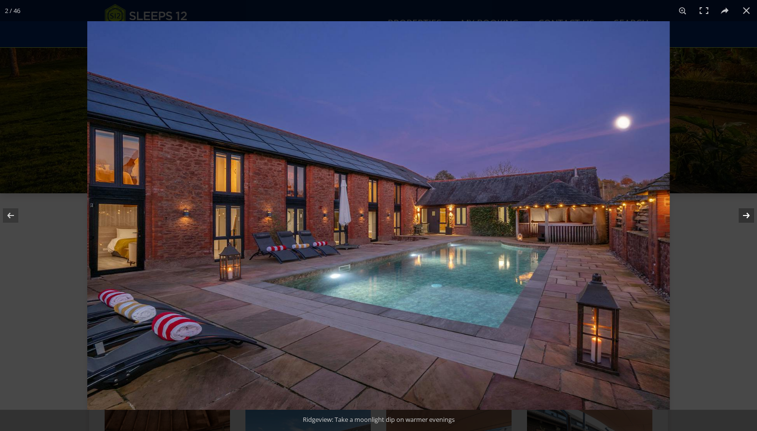
click at [746, 215] on button at bounding box center [740, 215] width 34 height 48
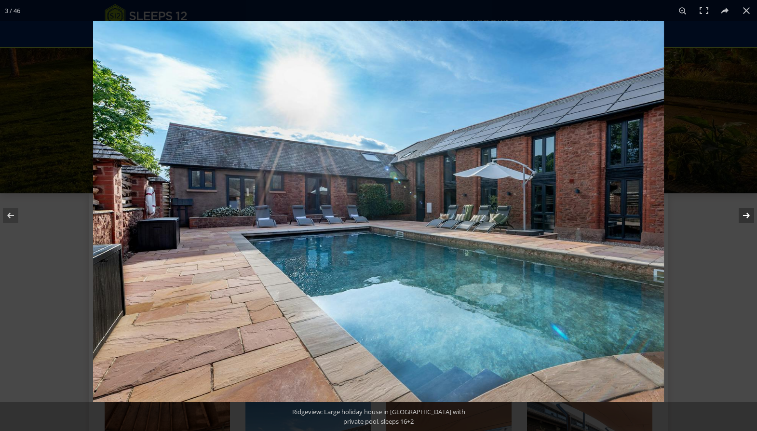
click at [747, 215] on button at bounding box center [740, 215] width 34 height 48
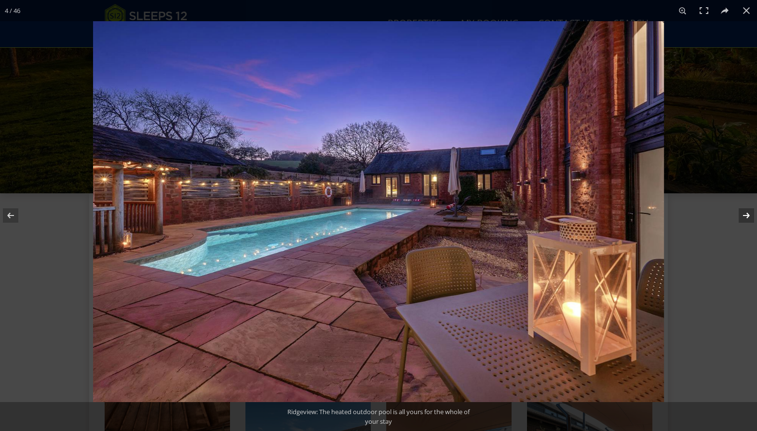
click at [747, 215] on button at bounding box center [740, 215] width 34 height 48
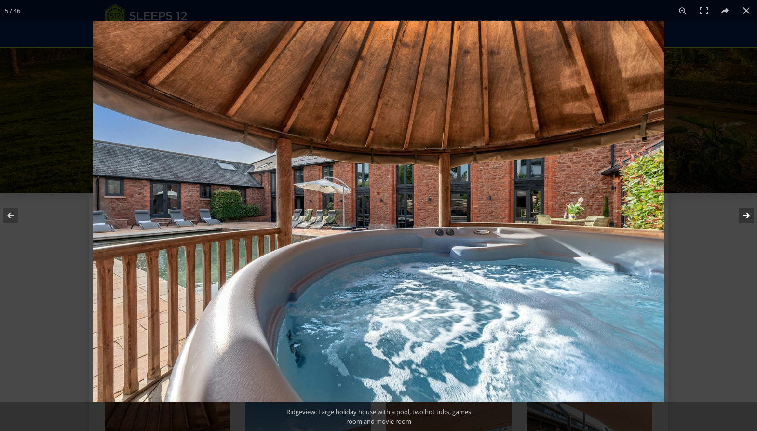
click at [747, 215] on button at bounding box center [740, 215] width 34 height 48
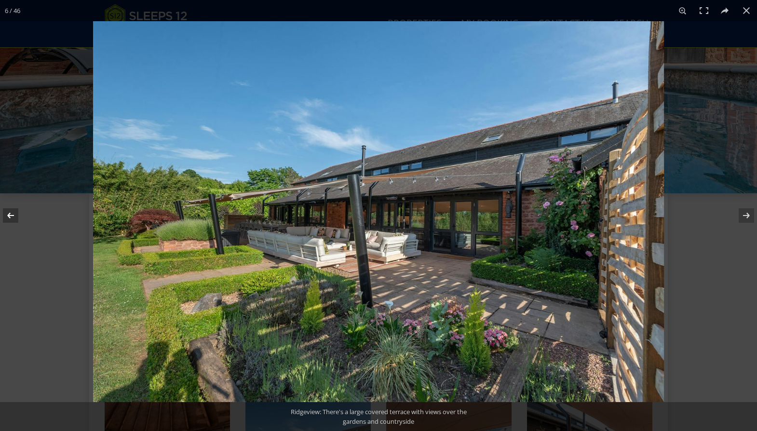
click at [13, 216] on button at bounding box center [17, 215] width 34 height 48
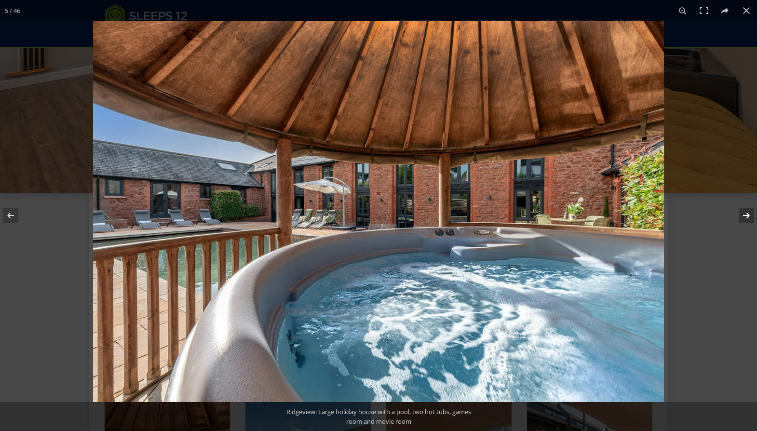
click at [745, 214] on button at bounding box center [740, 215] width 34 height 48
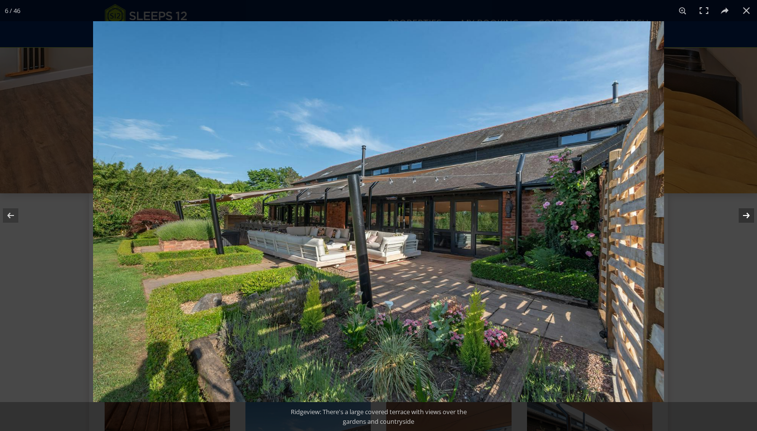
click at [746, 214] on button at bounding box center [740, 215] width 34 height 48
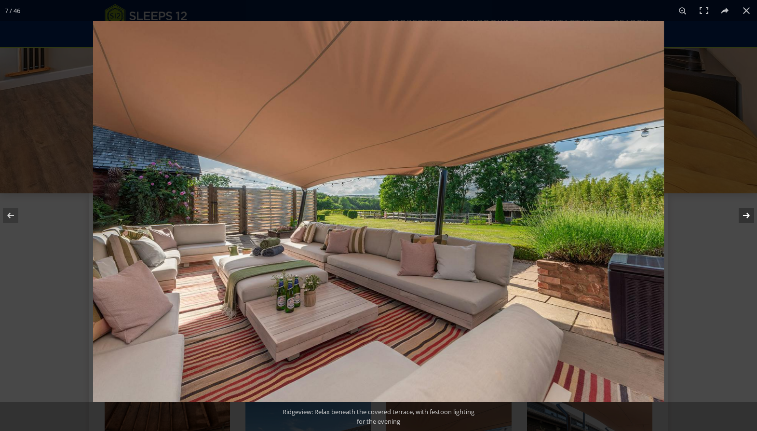
click at [746, 215] on button at bounding box center [740, 215] width 34 height 48
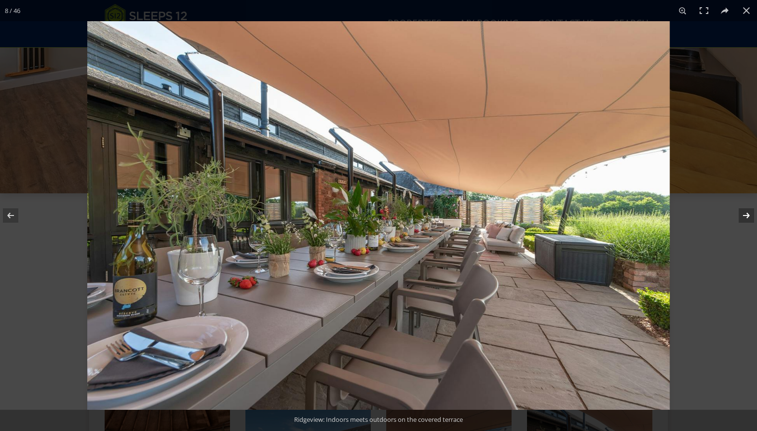
click at [746, 216] on button at bounding box center [740, 215] width 34 height 48
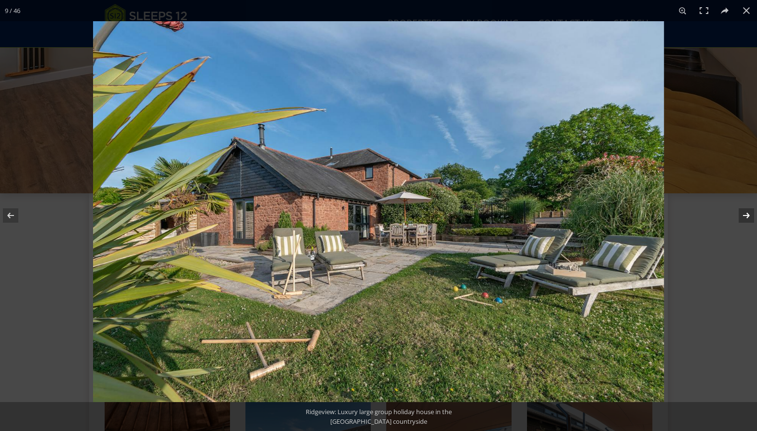
click at [746, 216] on button at bounding box center [740, 215] width 34 height 48
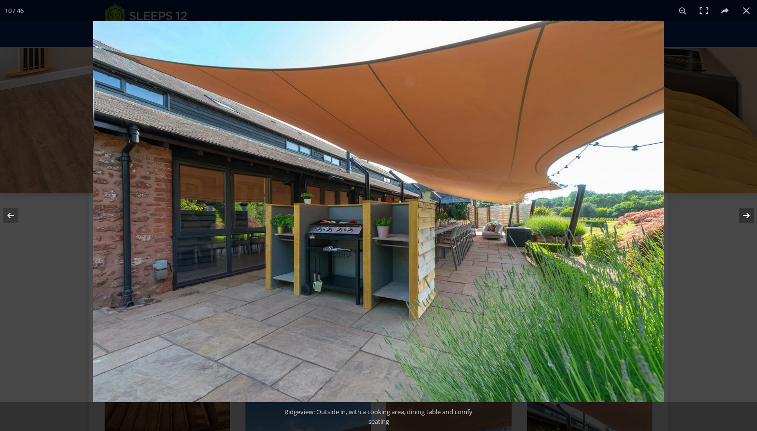
click at [746, 216] on button at bounding box center [740, 215] width 34 height 48
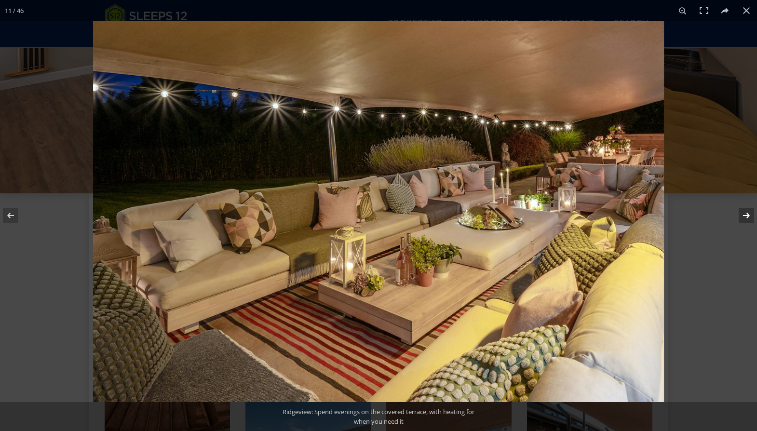
click at [746, 216] on button at bounding box center [740, 215] width 34 height 48
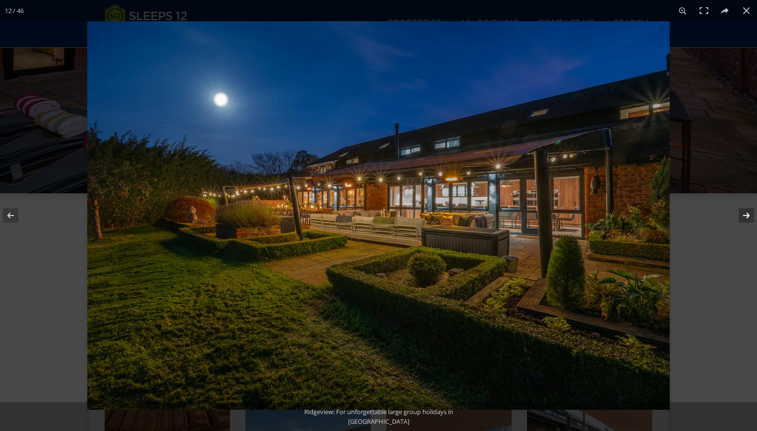
click at [746, 216] on button at bounding box center [740, 215] width 34 height 48
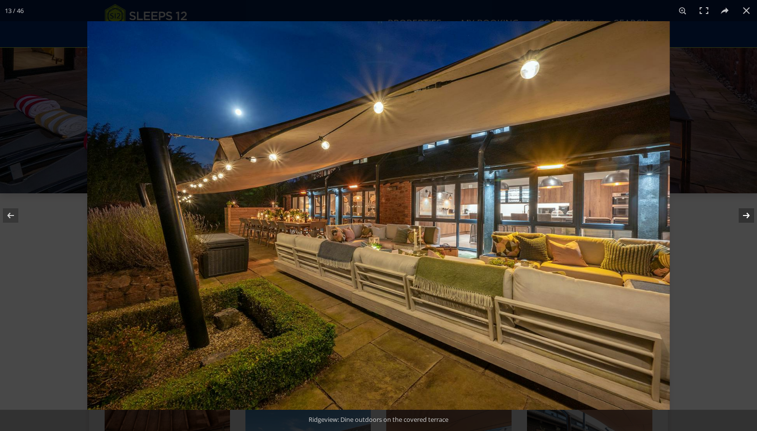
click at [747, 216] on button at bounding box center [740, 215] width 34 height 48
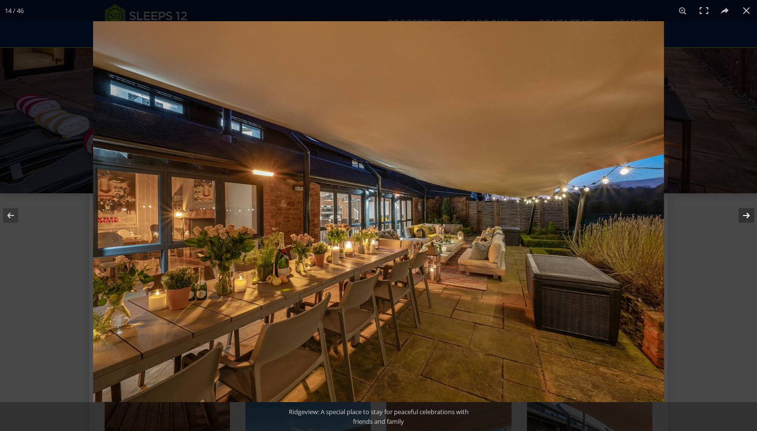
click at [747, 216] on button at bounding box center [740, 215] width 34 height 48
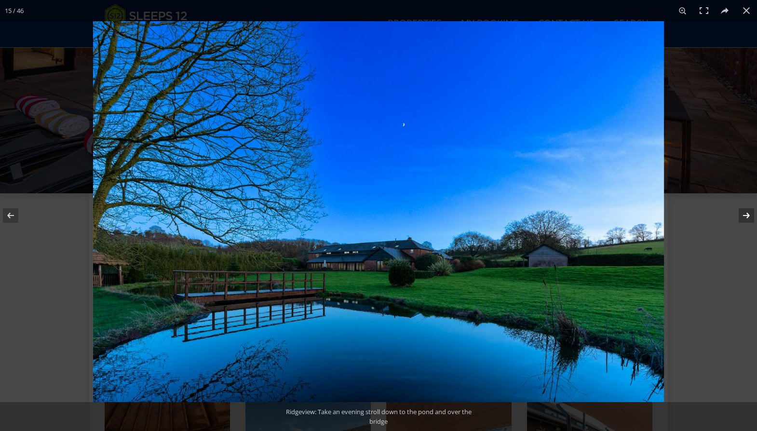
click at [747, 216] on button at bounding box center [740, 215] width 34 height 48
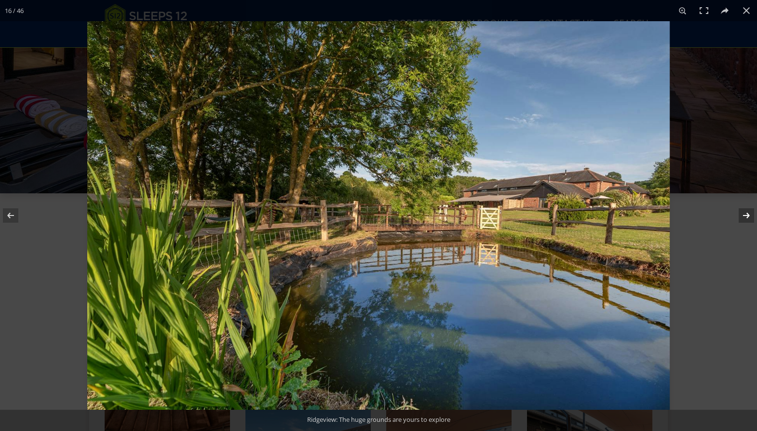
click at [747, 216] on button at bounding box center [740, 215] width 34 height 48
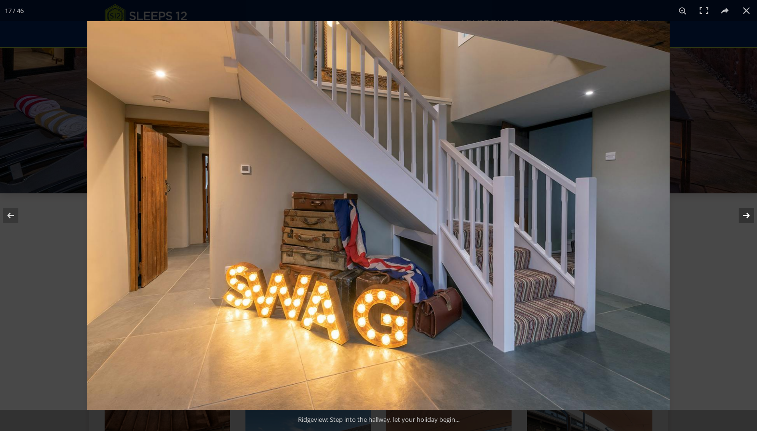
click at [747, 216] on button at bounding box center [740, 215] width 34 height 48
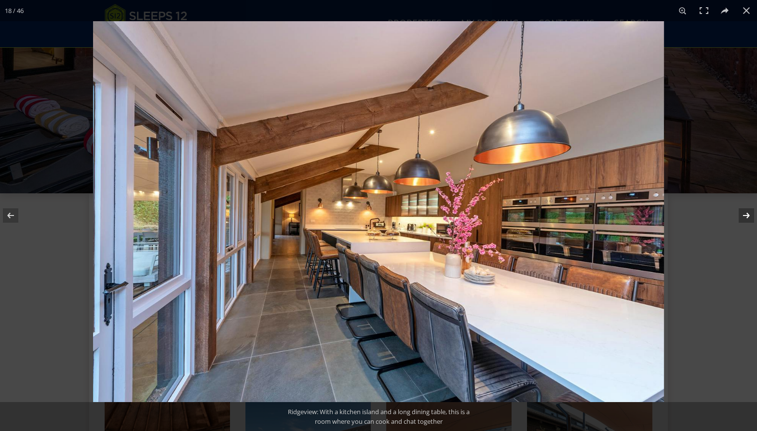
click at [747, 216] on button at bounding box center [740, 215] width 34 height 48
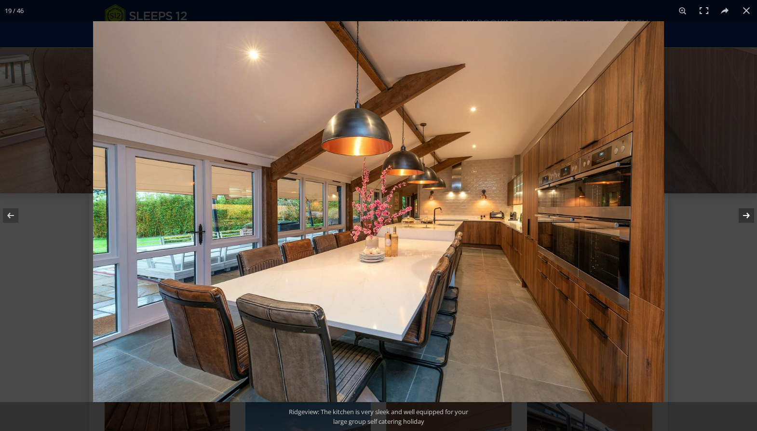
click at [747, 216] on button at bounding box center [740, 215] width 34 height 48
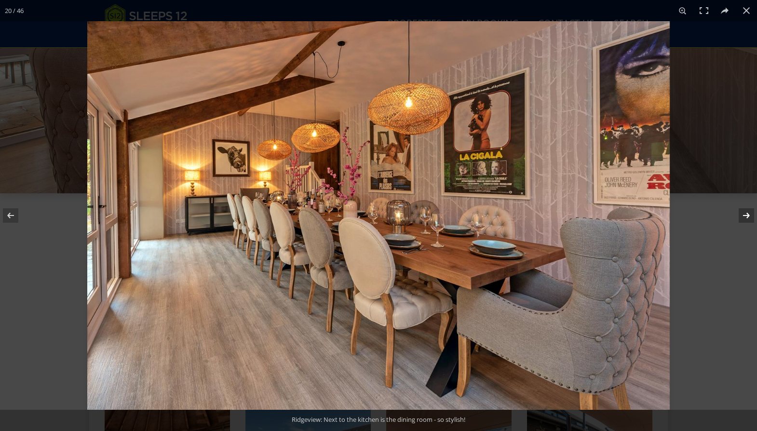
click at [747, 216] on button at bounding box center [740, 215] width 34 height 48
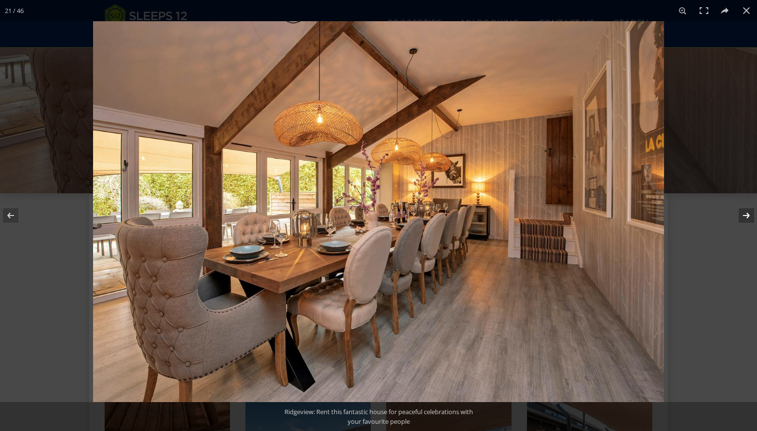
click at [747, 216] on button at bounding box center [740, 215] width 34 height 48
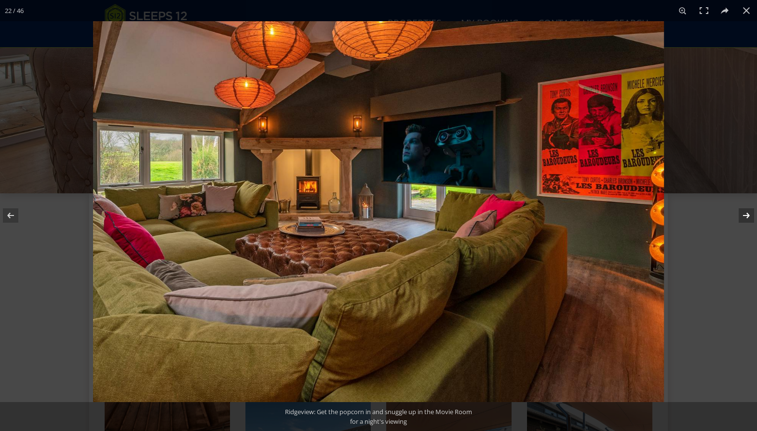
click at [747, 216] on button at bounding box center [740, 215] width 34 height 48
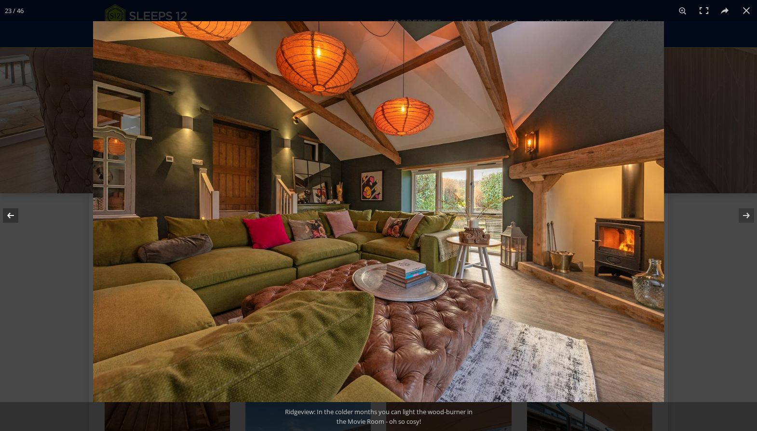
click at [13, 213] on button at bounding box center [17, 215] width 34 height 48
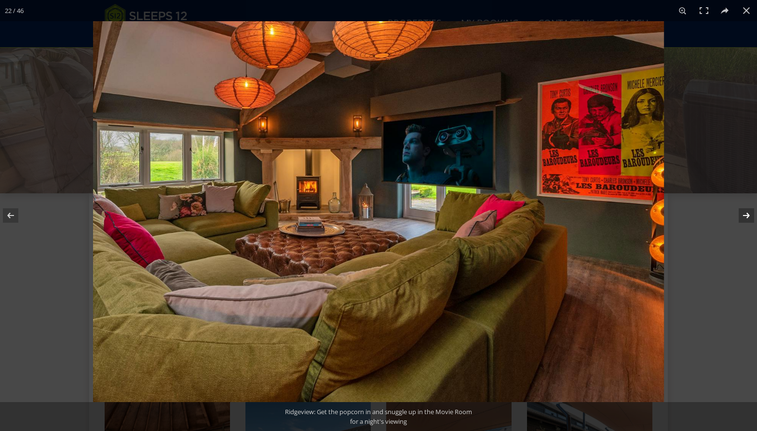
click at [747, 215] on button at bounding box center [740, 215] width 34 height 48
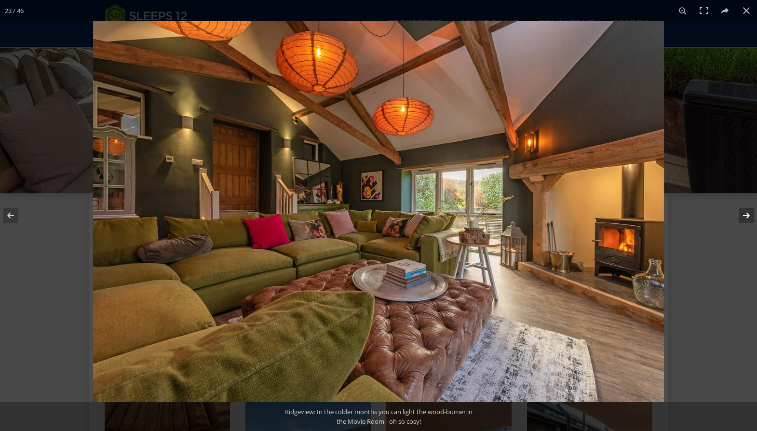
click at [747, 215] on button at bounding box center [740, 215] width 34 height 48
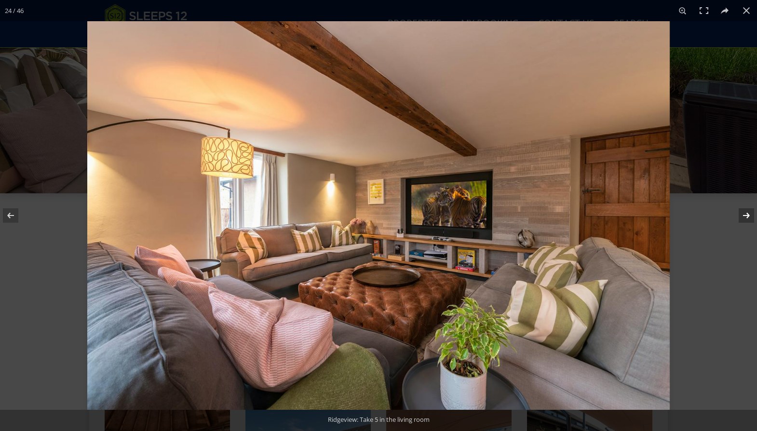
click at [747, 215] on button at bounding box center [740, 215] width 34 height 48
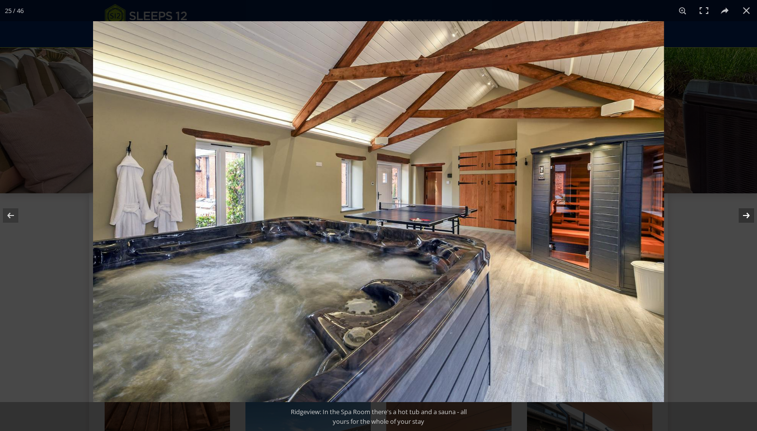
click at [747, 215] on button at bounding box center [740, 215] width 34 height 48
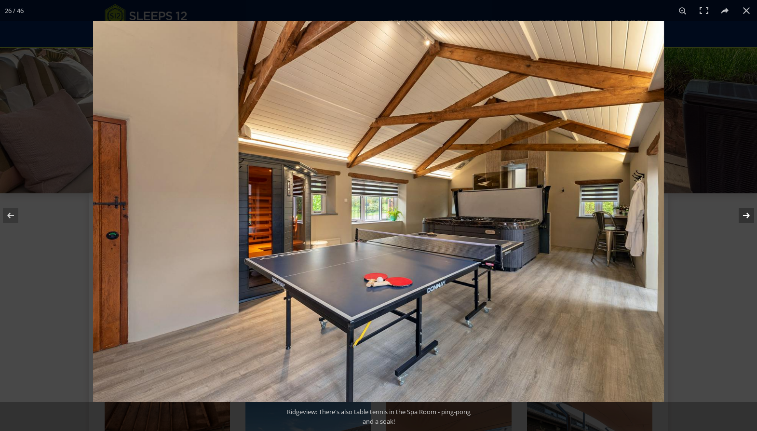
click at [747, 215] on button at bounding box center [740, 215] width 34 height 48
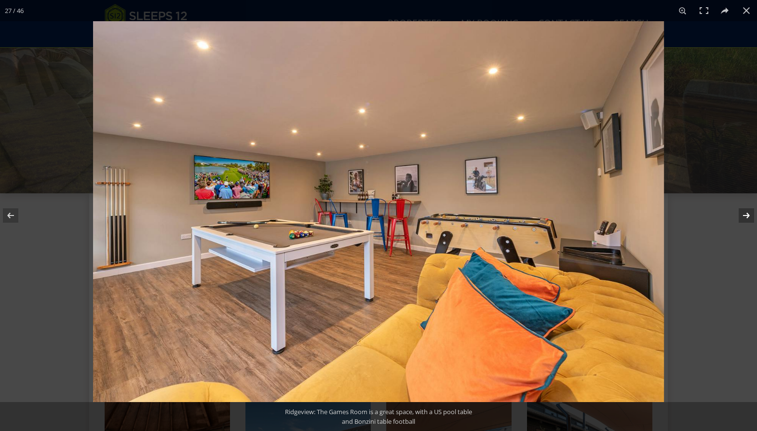
click at [747, 215] on button at bounding box center [740, 215] width 34 height 48
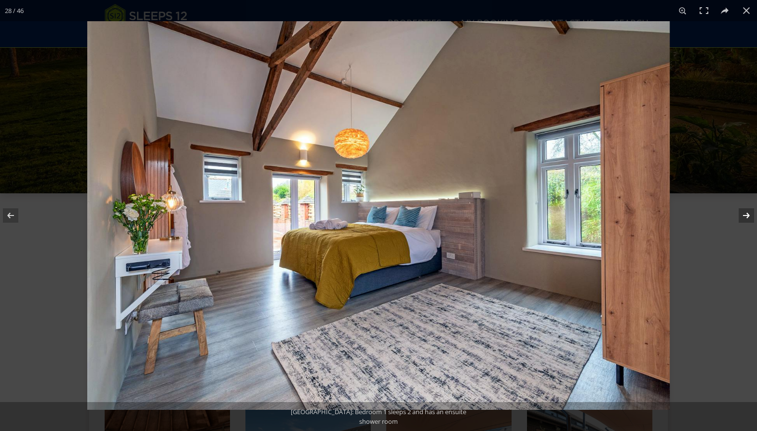
click at [747, 215] on button at bounding box center [740, 215] width 34 height 48
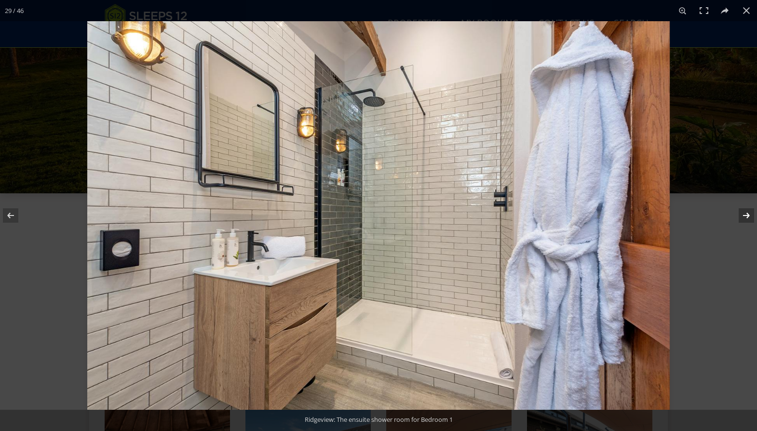
click at [747, 215] on button at bounding box center [740, 215] width 34 height 48
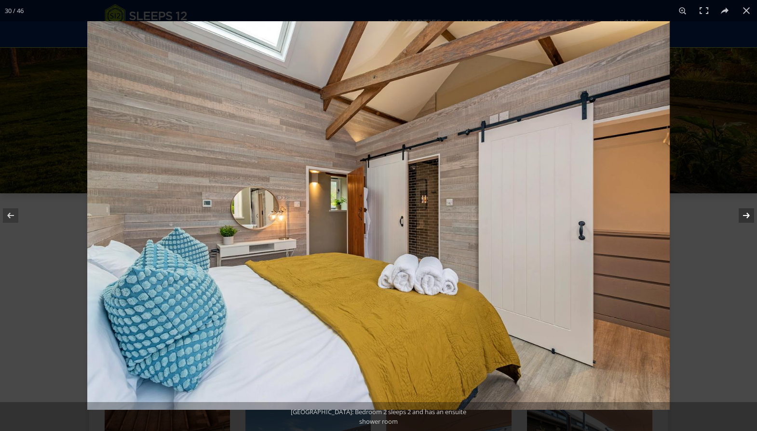
click at [747, 215] on button at bounding box center [740, 215] width 34 height 48
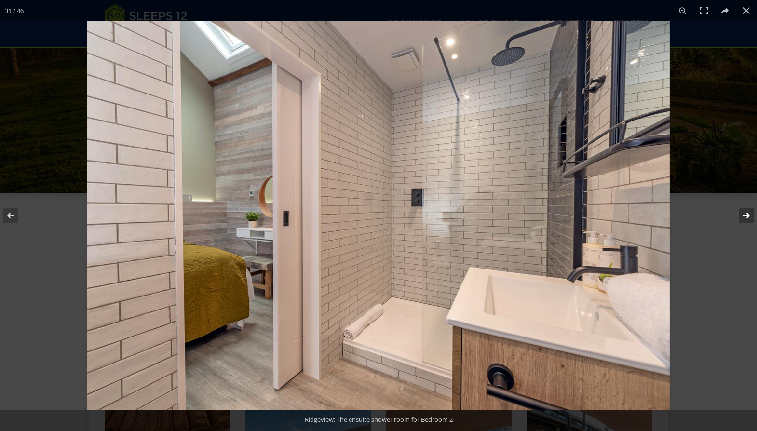
click at [747, 215] on button at bounding box center [740, 215] width 34 height 48
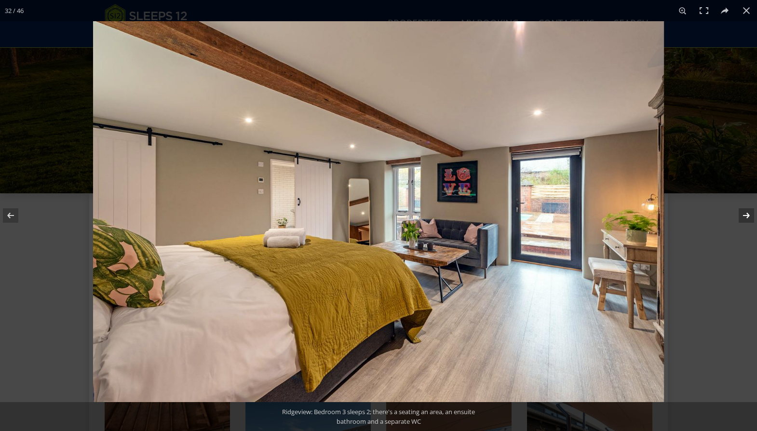
click at [747, 215] on button at bounding box center [740, 215] width 34 height 48
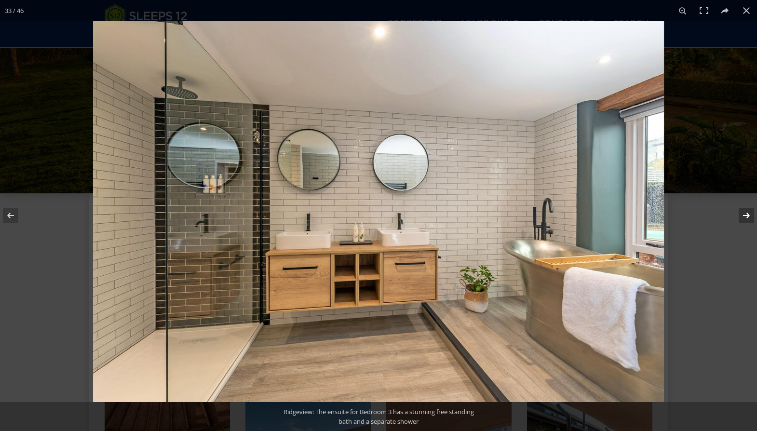
click at [747, 215] on button at bounding box center [740, 215] width 34 height 48
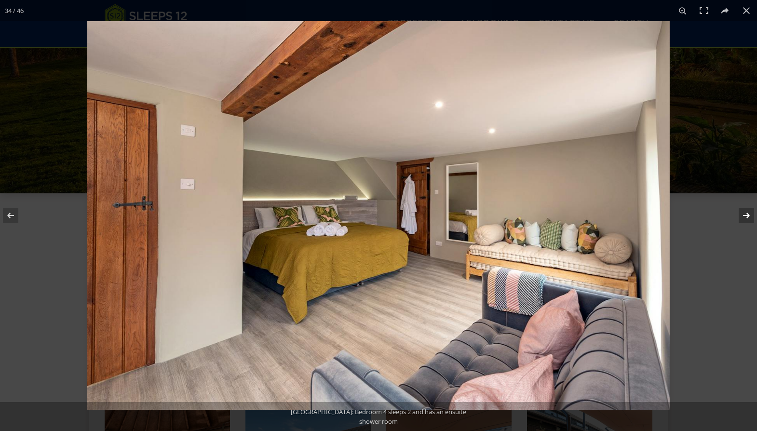
click at [747, 215] on button at bounding box center [740, 215] width 34 height 48
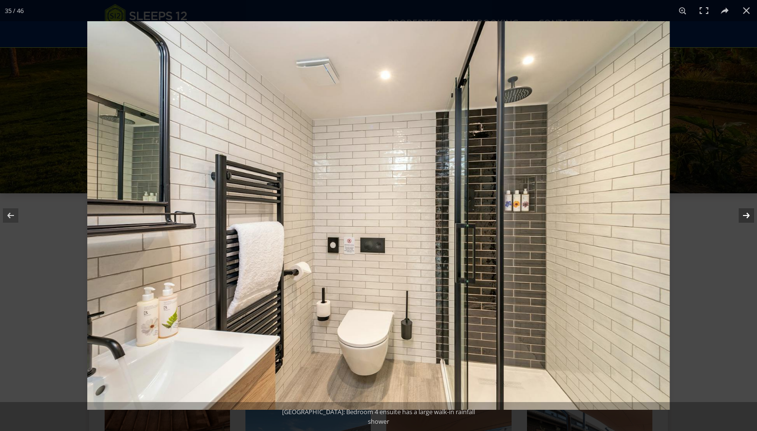
click at [747, 215] on button at bounding box center [740, 215] width 34 height 48
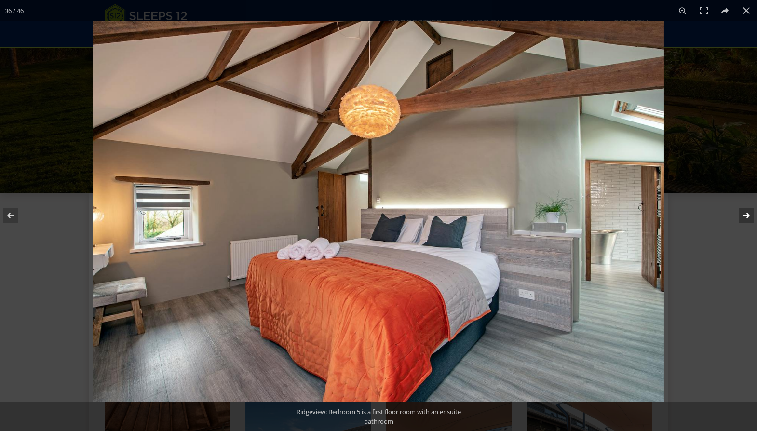
click at [747, 215] on button at bounding box center [740, 215] width 34 height 48
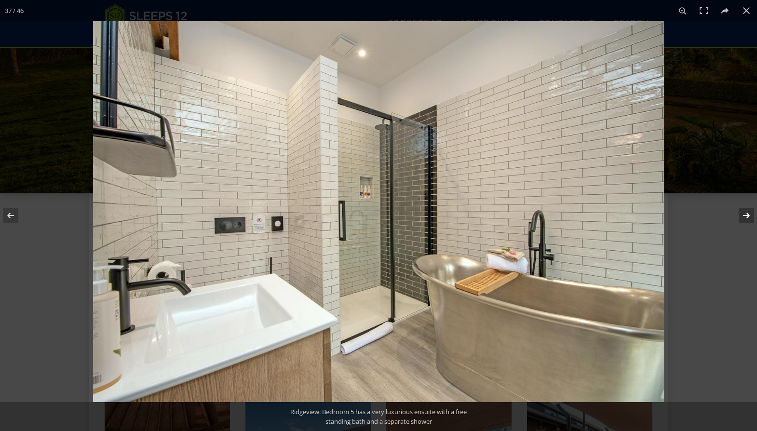
click at [747, 215] on button at bounding box center [740, 215] width 34 height 48
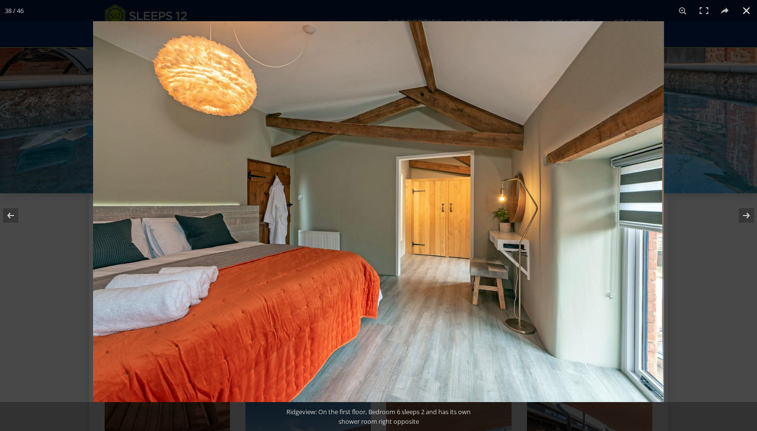
click at [748, 10] on button at bounding box center [746, 10] width 21 height 21
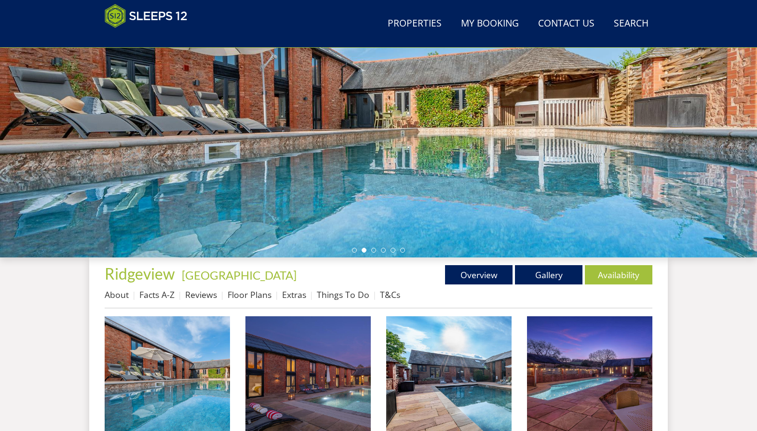
scroll to position [160, 0]
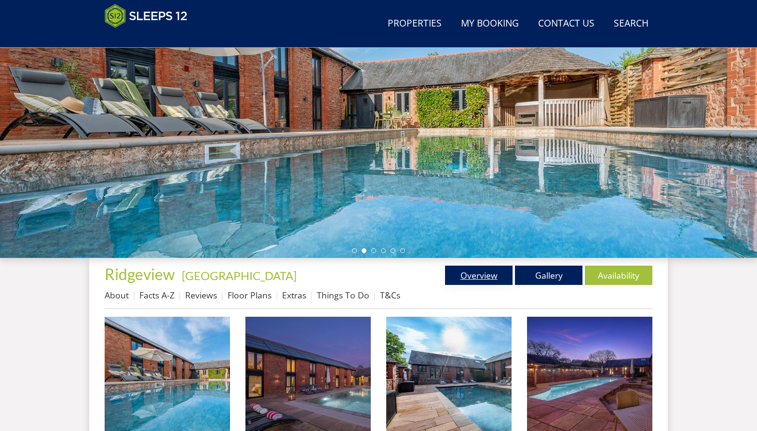
click at [483, 274] on link "Overview" at bounding box center [478, 275] width 67 height 19
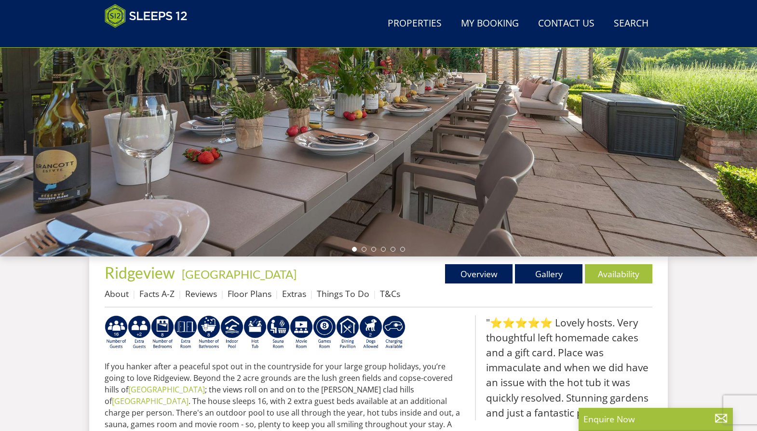
scroll to position [157, 0]
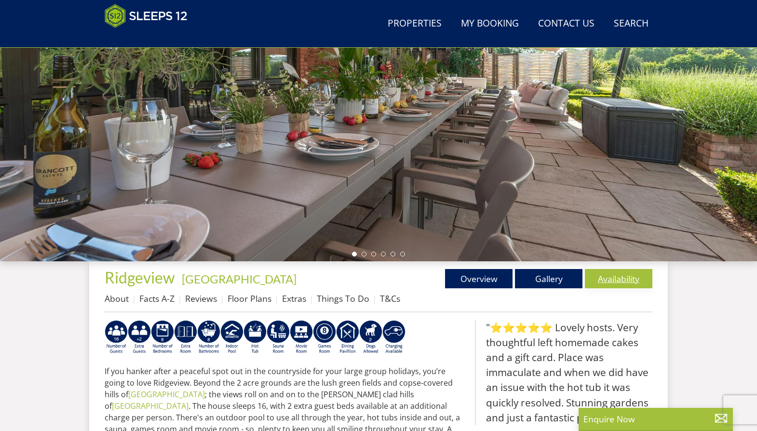
click at [634, 276] on link "Availability" at bounding box center [618, 278] width 67 height 19
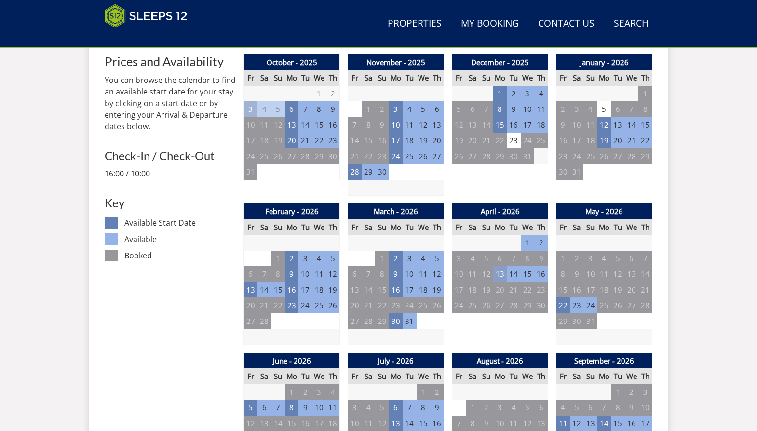
scroll to position [487, 0]
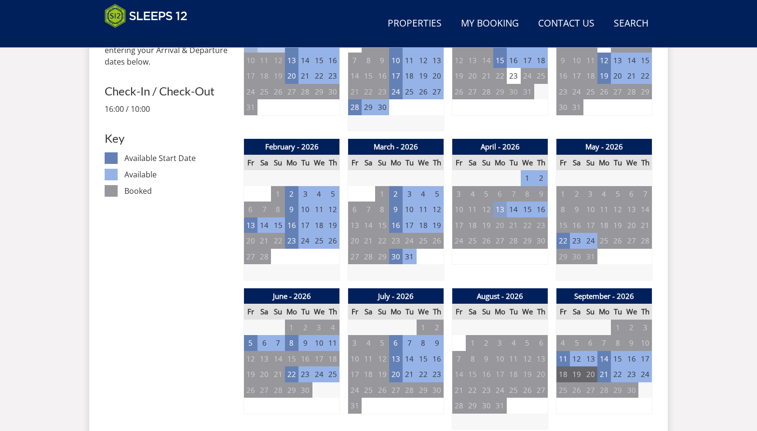
click at [501, 207] on td "13" at bounding box center [499, 210] width 13 height 16
click at [537, 229] on link at bounding box center [535, 230] width 17 height 17
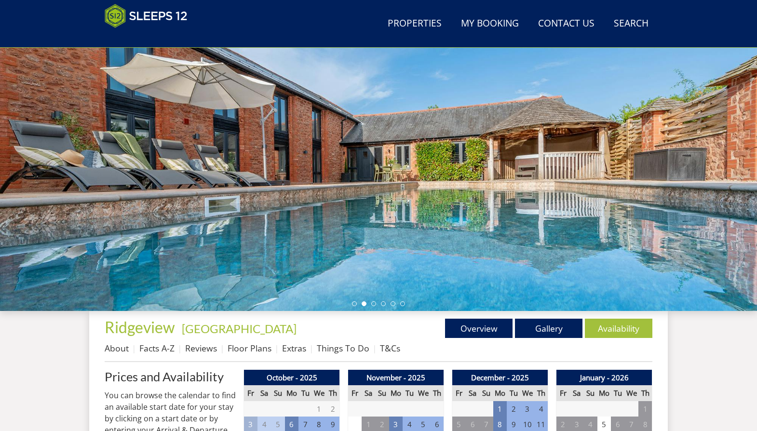
scroll to position [99, 0]
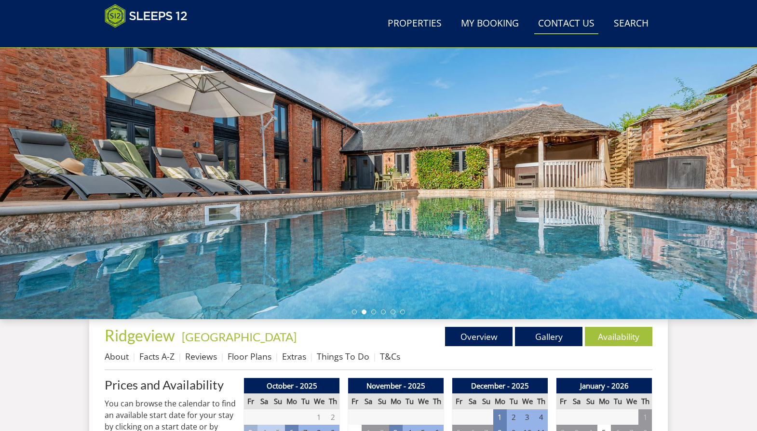
click at [574, 24] on link "Contact Us [PHONE_NUMBER]" at bounding box center [566, 24] width 64 height 22
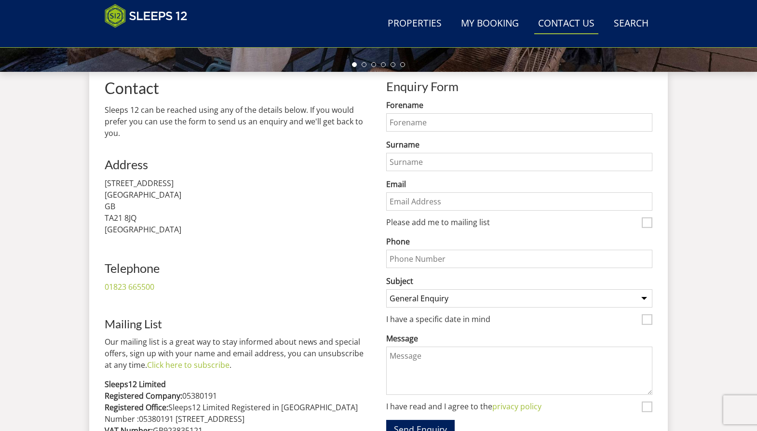
scroll to position [351, 0]
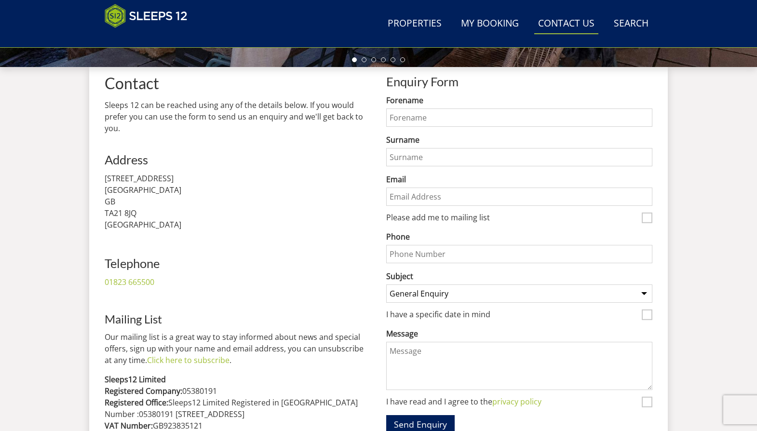
click at [428, 122] on input "Forename" at bounding box center [519, 117] width 266 height 18
type input "DEB"
type input "[PERSON_NAME]"
type input "[EMAIL_ADDRESS][DOMAIN_NAME]"
type input "07759756103"
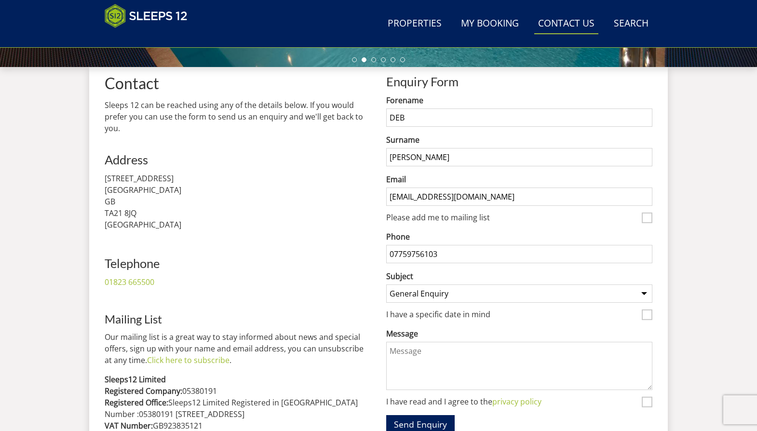
scroll to position [416, 0]
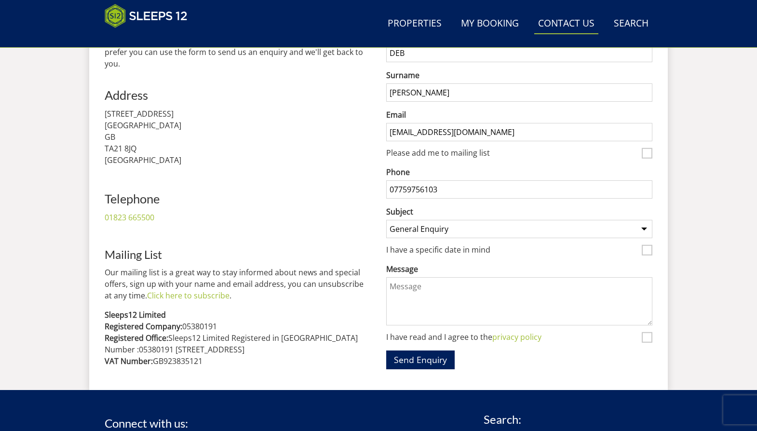
click at [419, 295] on textarea "Message" at bounding box center [519, 301] width 266 height 48
drag, startPoint x: 392, startPoint y: 284, endPoint x: 433, endPoint y: 296, distance: 42.1
click at [392, 284] on textarea "hello, I can see availability for [DATE], is that just for 3 nights, if so, wha…" at bounding box center [519, 301] width 266 height 48
click at [564, 287] on textarea "Hello, I can see availability for [DATE], is that just for 3 nights, if so, wha…" at bounding box center [519, 301] width 266 height 48
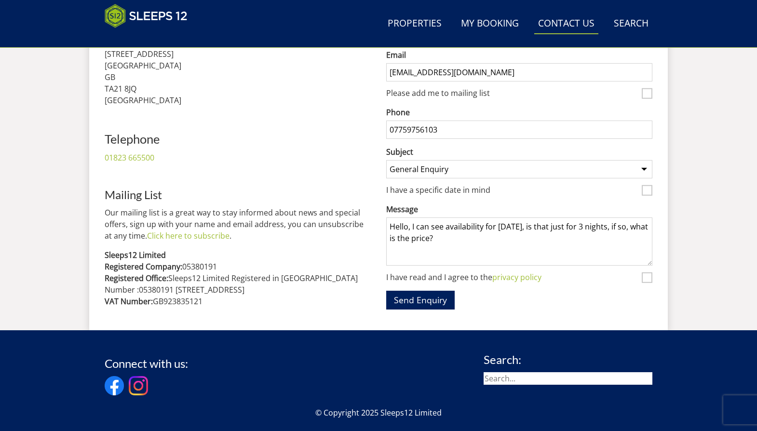
scroll to position [480, 0]
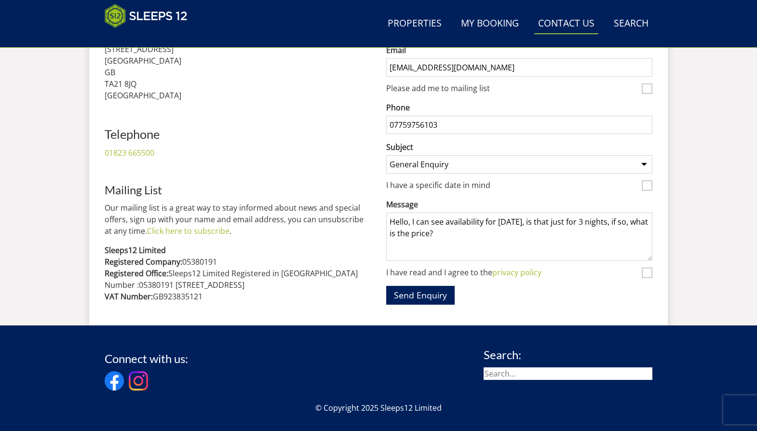
type textarea "Hello, I can see availability for [DATE], is that just for 3 nights, if so, wha…"
click at [648, 272] on input "I have read and I agree to the privacy policy" at bounding box center [647, 273] width 11 height 11
checkbox input "true"
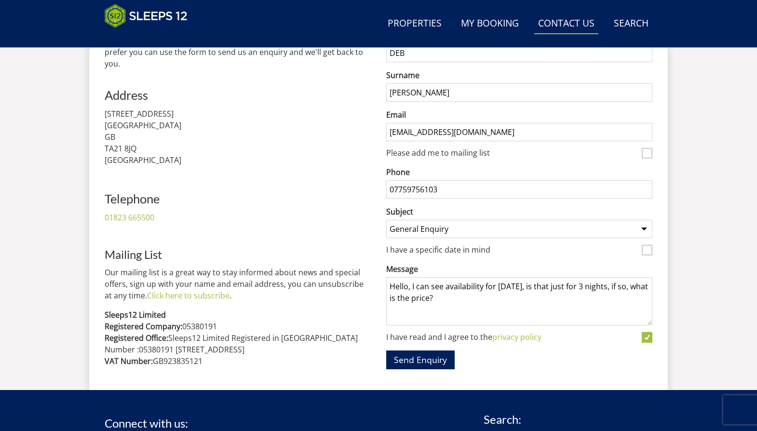
drag, startPoint x: 648, startPoint y: 153, endPoint x: 640, endPoint y: 162, distance: 11.9
click at [649, 152] on input "Please add me to mailing list" at bounding box center [647, 153] width 11 height 11
checkbox input "true"
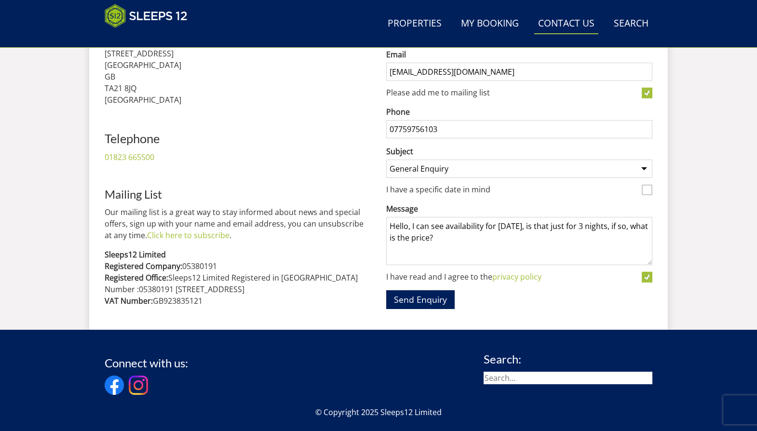
scroll to position [480, 0]
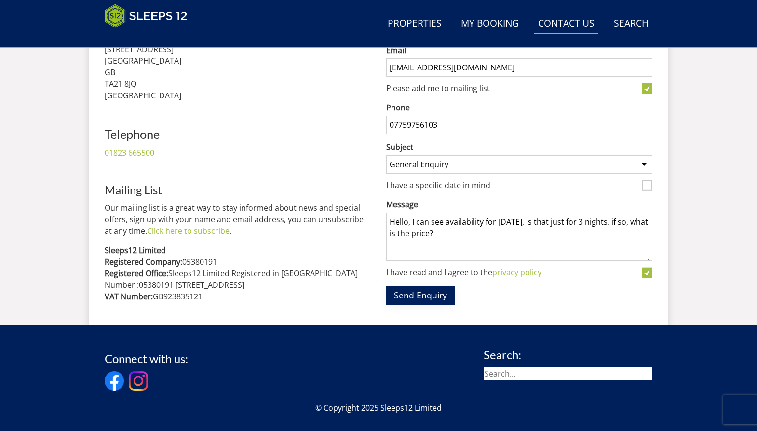
click at [419, 291] on button "Send Enquiry" at bounding box center [420, 295] width 68 height 19
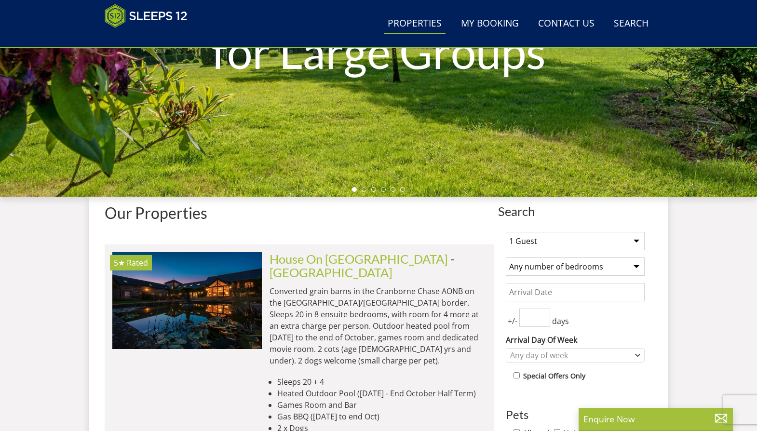
scroll to position [226, 0]
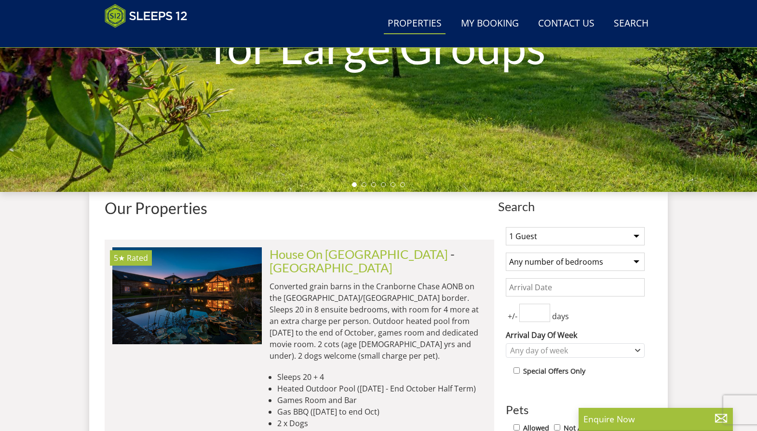
click at [635, 236] on select "1 Guest 2 Guests 3 Guests 4 Guests 5 Guests 6 Guests 7 Guests 8 Guests 9 Guests…" at bounding box center [575, 236] width 139 height 18
select select "14"
click at [506, 227] on select "1 Guest 2 Guests 3 Guests 4 Guests 5 Guests 6 Guests 7 Guests 8 Guests 9 Guests…" at bounding box center [575, 236] width 139 height 18
click at [635, 260] on select "Any number of bedrooms 4 Bedrooms 5 Bedrooms 6 Bedrooms 7 Bedrooms 8 Bedrooms 9…" at bounding box center [575, 262] width 139 height 18
select select "7"
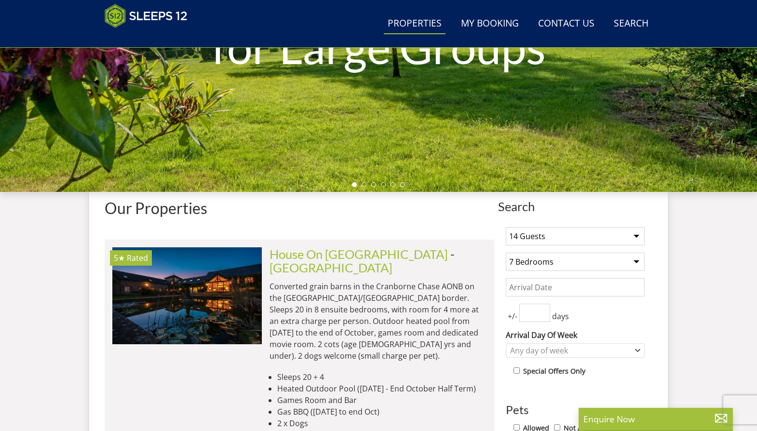
click at [506, 253] on select "Any number of bedrooms 4 Bedrooms 5 Bedrooms 6 Bedrooms 7 Bedrooms 8 Bedrooms 9…" at bounding box center [575, 262] width 139 height 18
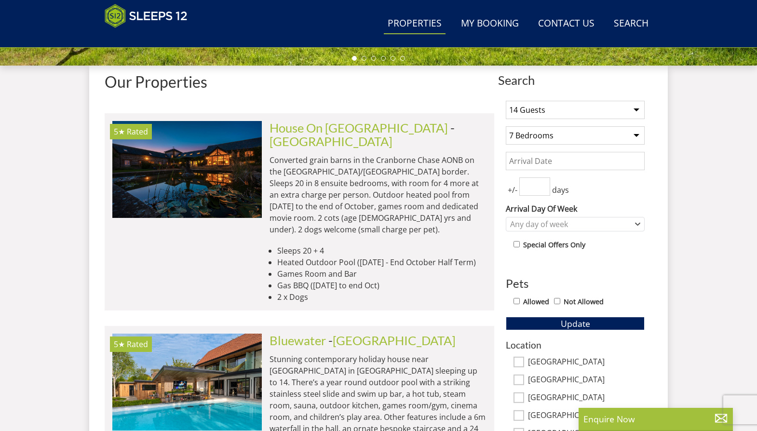
scroll to position [356, 0]
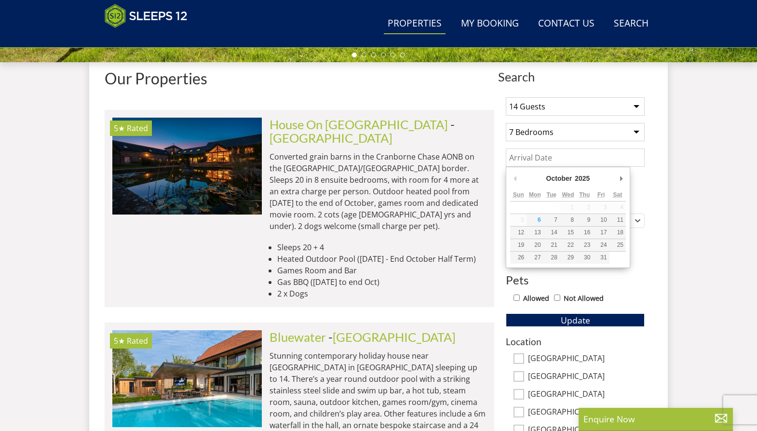
click at [594, 159] on input "Date" at bounding box center [575, 157] width 139 height 18
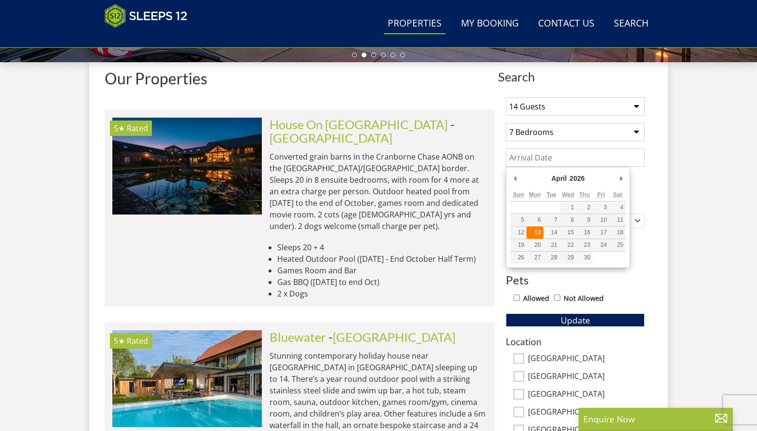
type input "13/04/2026"
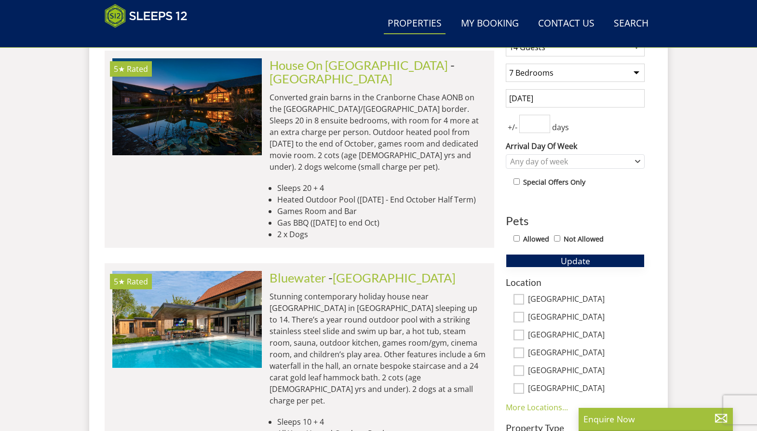
scroll to position [420, 0]
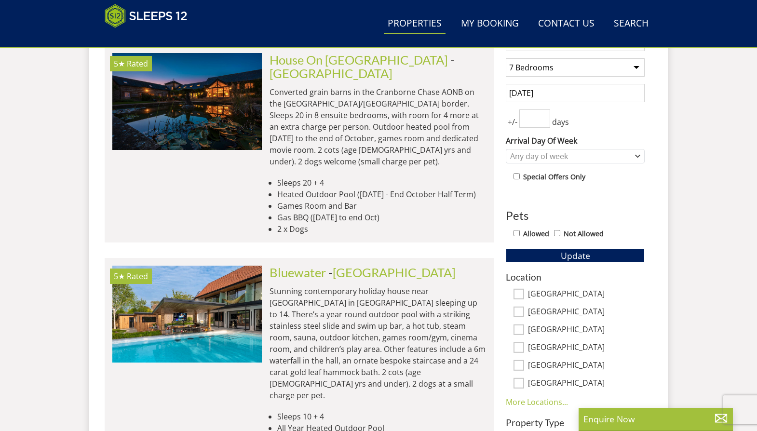
click at [516, 233] on input "Allowed" at bounding box center [516, 233] width 6 height 6
checkbox input "true"
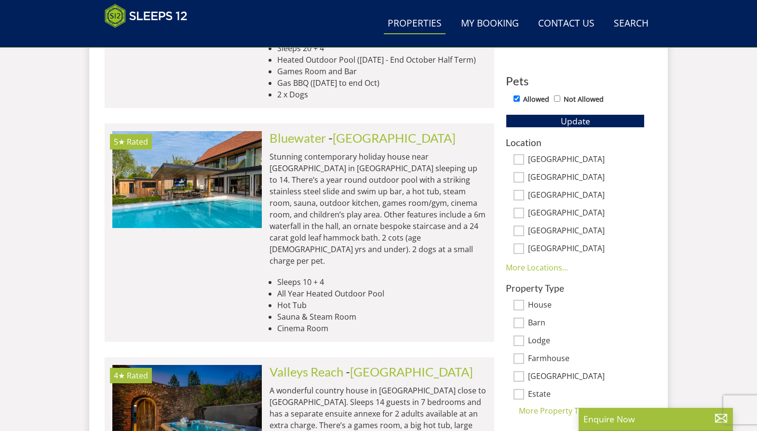
scroll to position [550, 0]
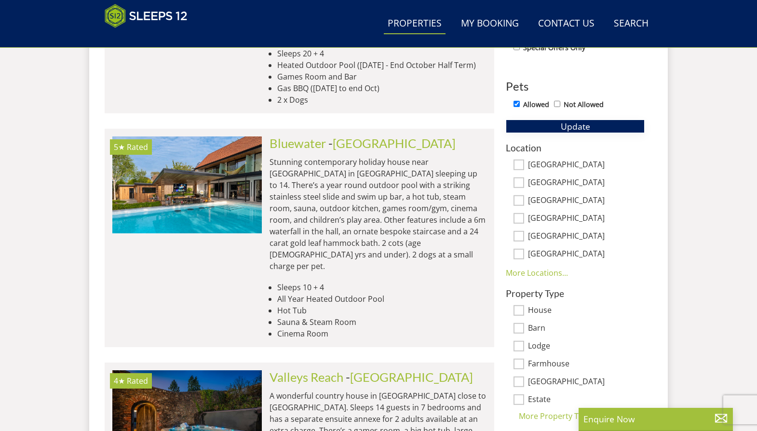
click at [580, 128] on span "Update" at bounding box center [575, 127] width 29 height 12
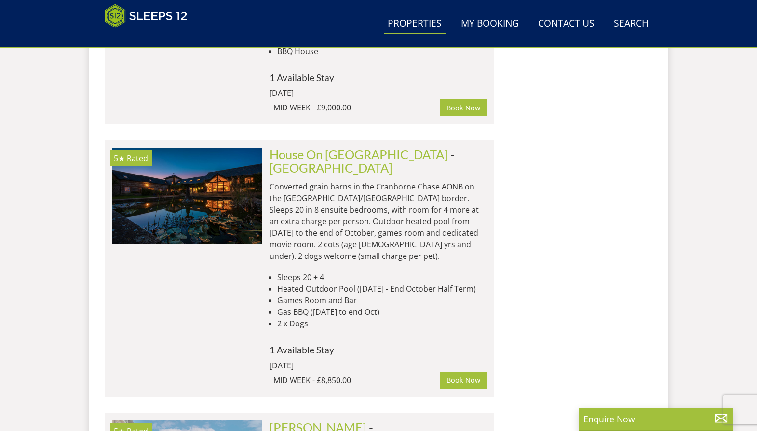
scroll to position [4364, 0]
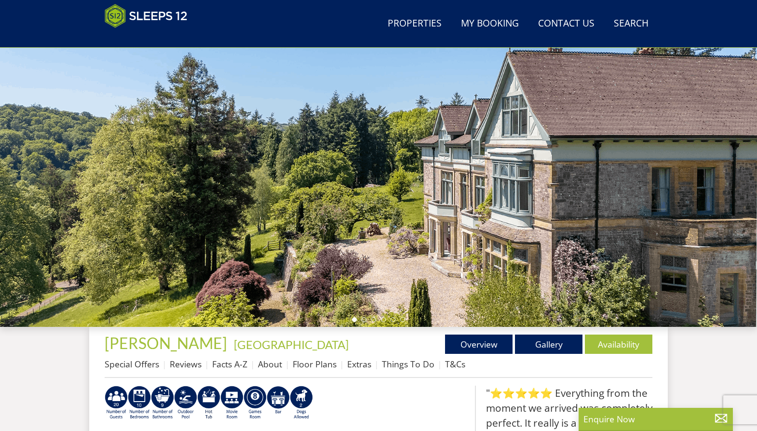
scroll to position [96, 0]
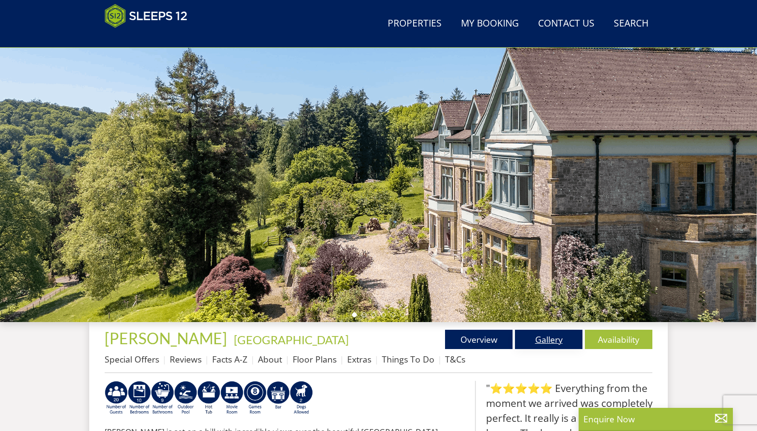
click at [551, 335] on link "Gallery" at bounding box center [548, 339] width 67 height 19
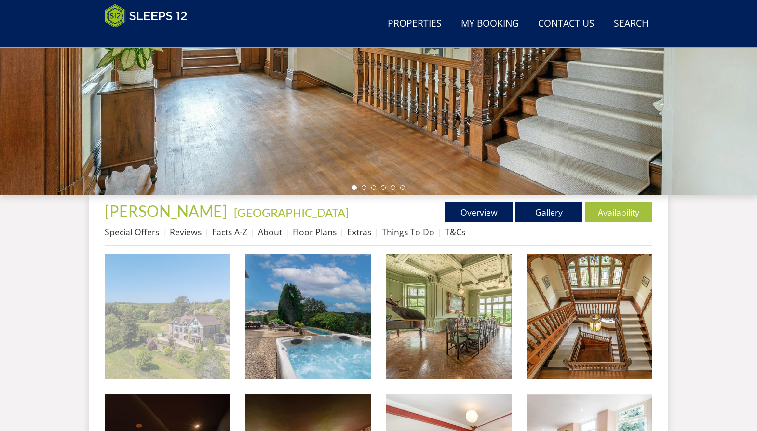
scroll to position [227, 0]
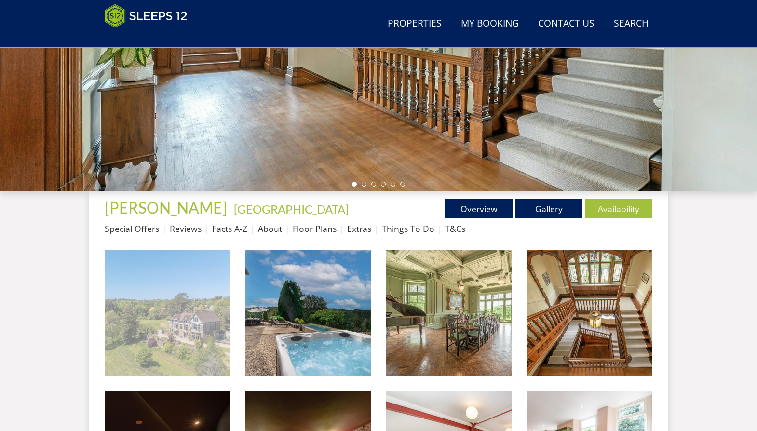
click at [179, 324] on img at bounding box center [167, 312] width 125 height 125
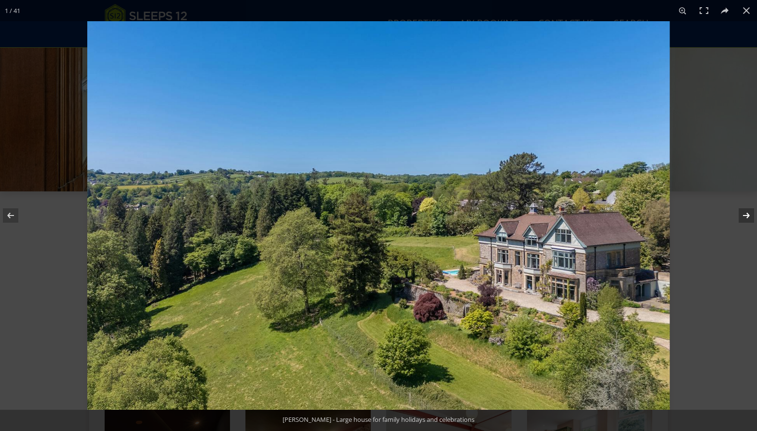
click at [747, 212] on button at bounding box center [740, 215] width 34 height 48
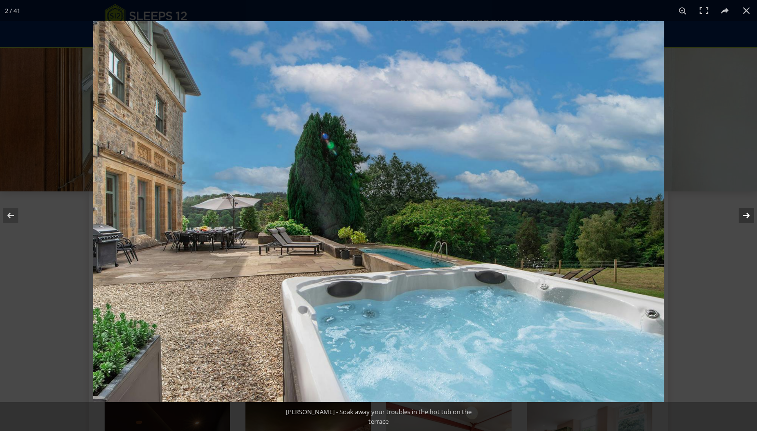
click at [746, 215] on button at bounding box center [740, 215] width 34 height 48
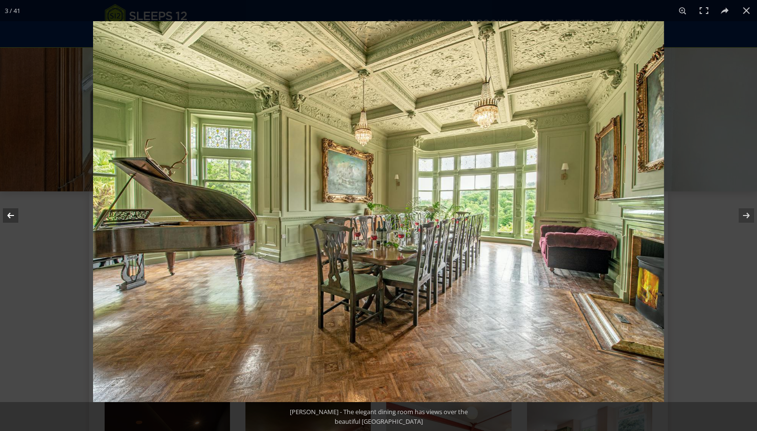
click at [13, 215] on button at bounding box center [17, 215] width 34 height 48
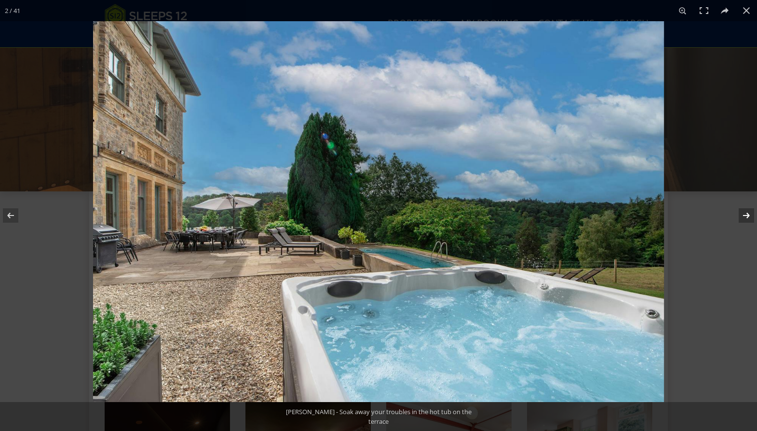
click at [747, 210] on button at bounding box center [740, 215] width 34 height 48
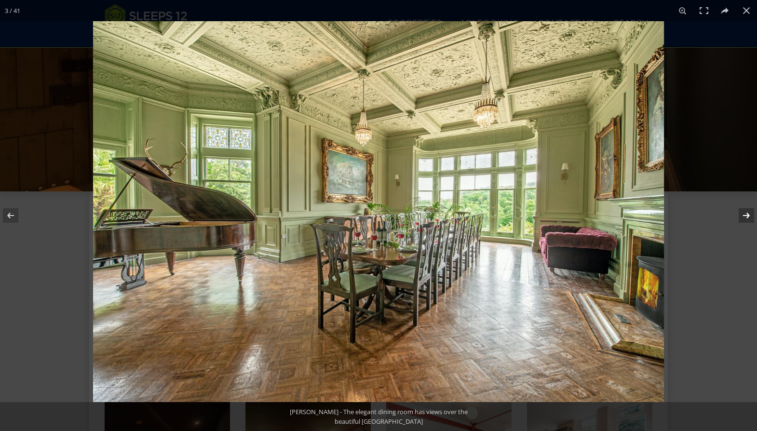
click at [746, 211] on button at bounding box center [740, 215] width 34 height 48
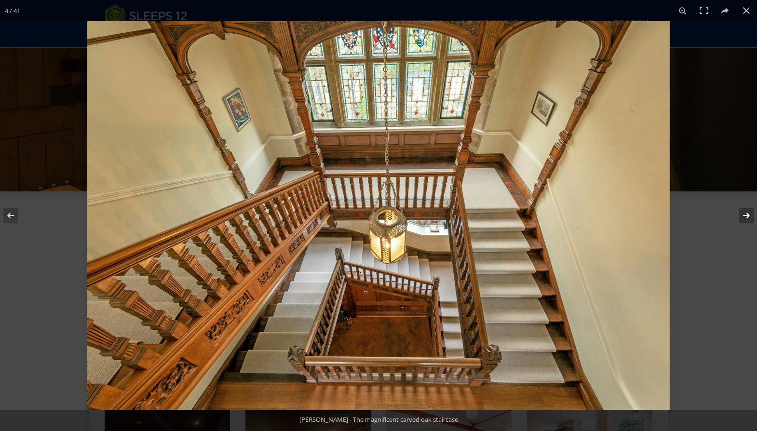
click at [746, 214] on button at bounding box center [740, 215] width 34 height 48
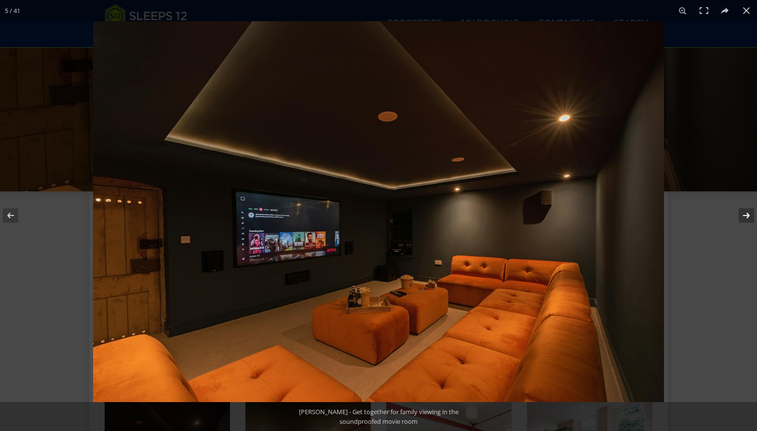
click at [746, 214] on button at bounding box center [740, 215] width 34 height 48
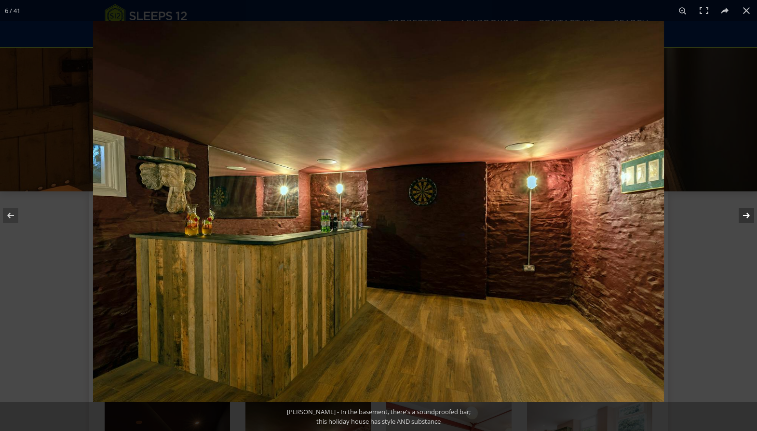
click at [746, 214] on button at bounding box center [740, 215] width 34 height 48
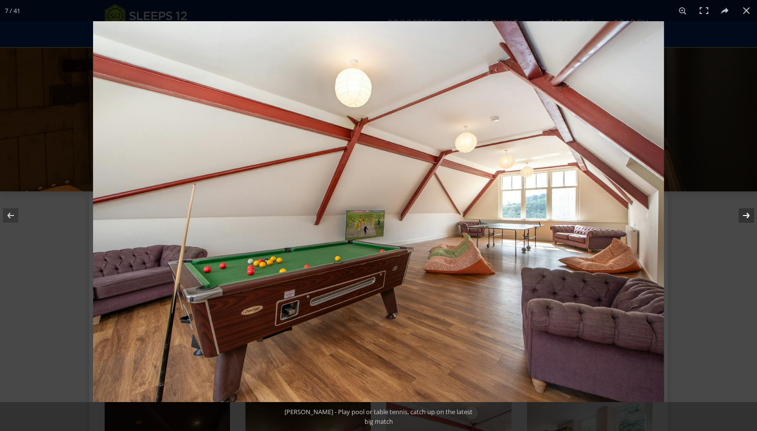
click at [746, 214] on button at bounding box center [740, 215] width 34 height 48
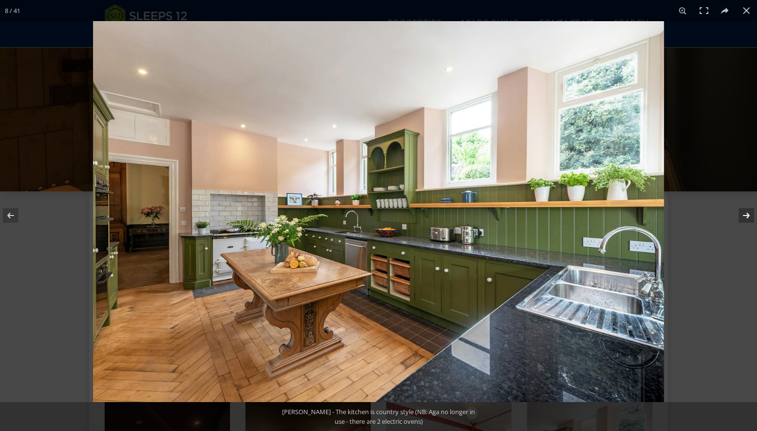
click at [746, 214] on button at bounding box center [740, 215] width 34 height 48
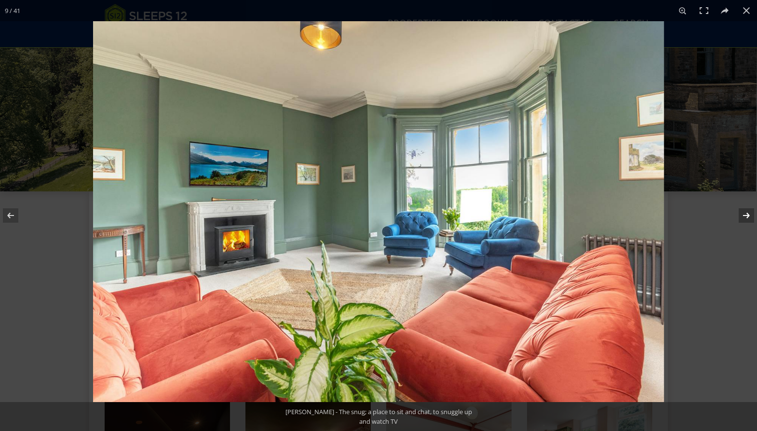
click at [746, 214] on button at bounding box center [740, 215] width 34 height 48
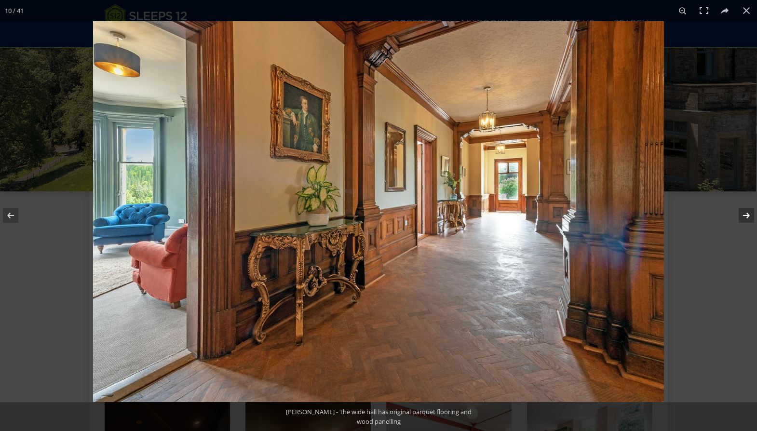
click at [746, 214] on button at bounding box center [740, 215] width 34 height 48
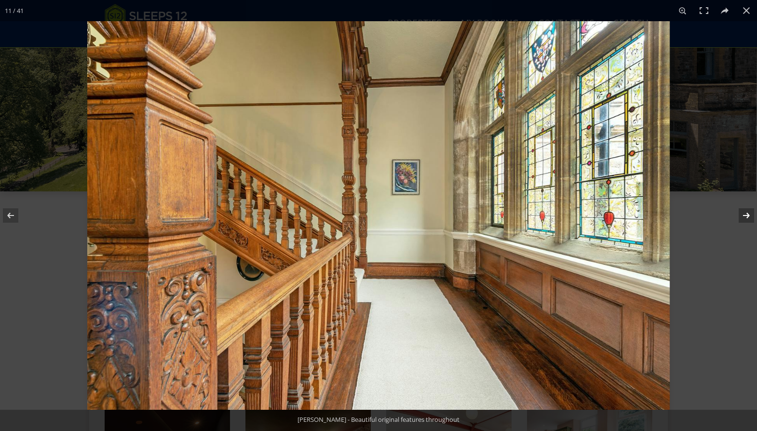
click at [746, 214] on button at bounding box center [740, 215] width 34 height 48
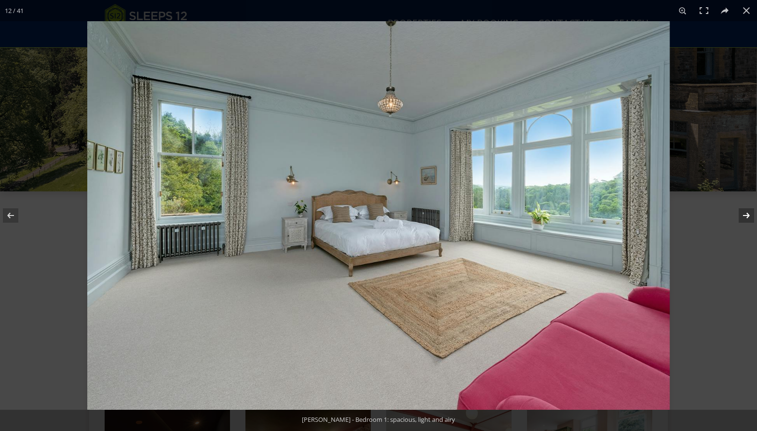
click at [746, 214] on button at bounding box center [740, 215] width 34 height 48
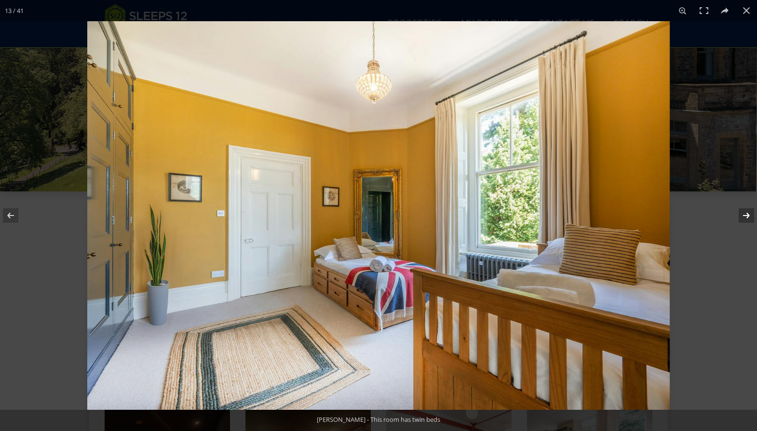
click at [746, 214] on button at bounding box center [740, 215] width 34 height 48
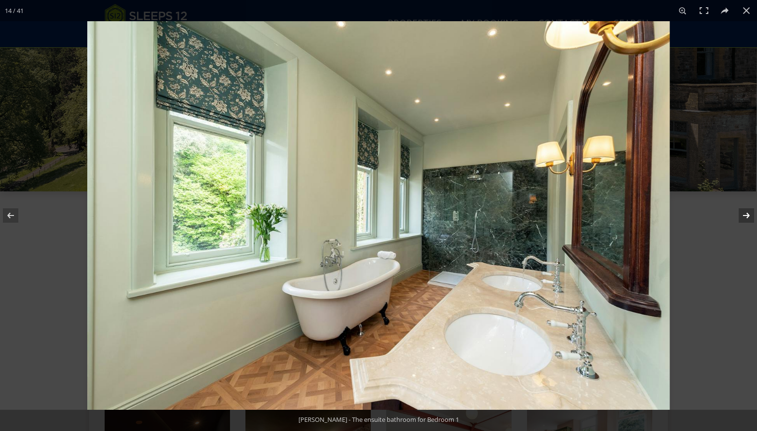
click at [746, 214] on button at bounding box center [740, 215] width 34 height 48
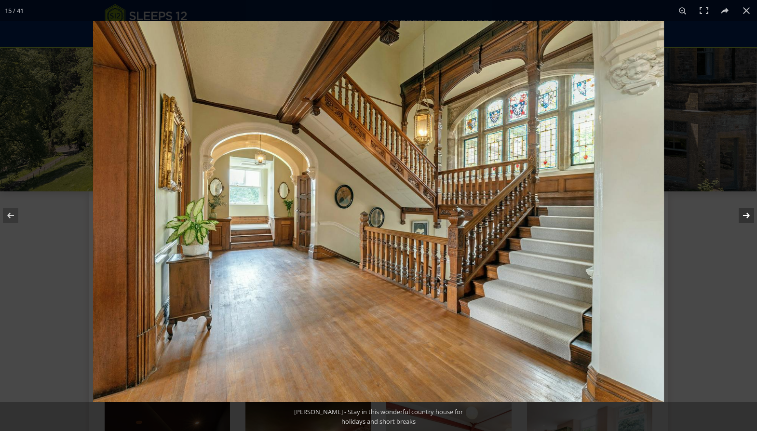
click at [746, 214] on button at bounding box center [740, 215] width 34 height 48
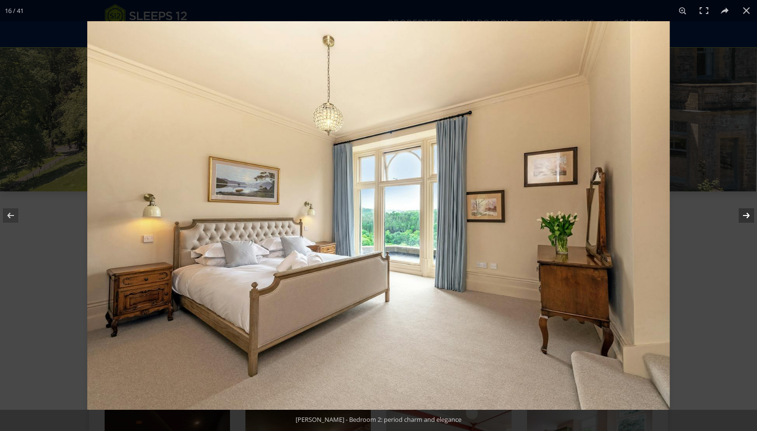
click at [746, 214] on button at bounding box center [740, 215] width 34 height 48
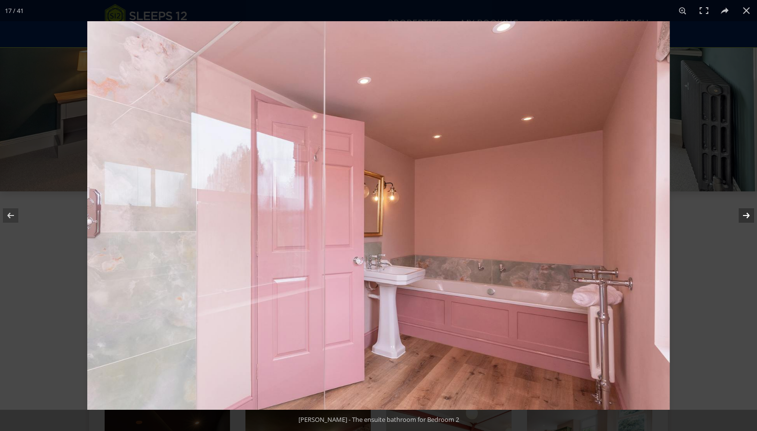
click at [746, 214] on button at bounding box center [740, 215] width 34 height 48
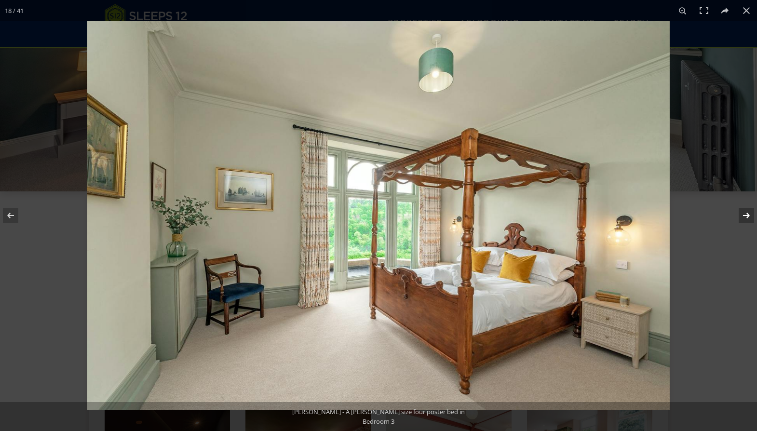
click at [746, 214] on button at bounding box center [740, 215] width 34 height 48
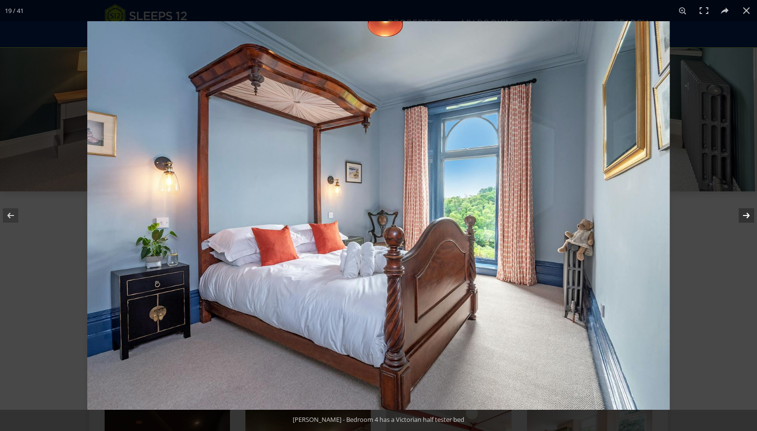
click at [746, 214] on button at bounding box center [740, 215] width 34 height 48
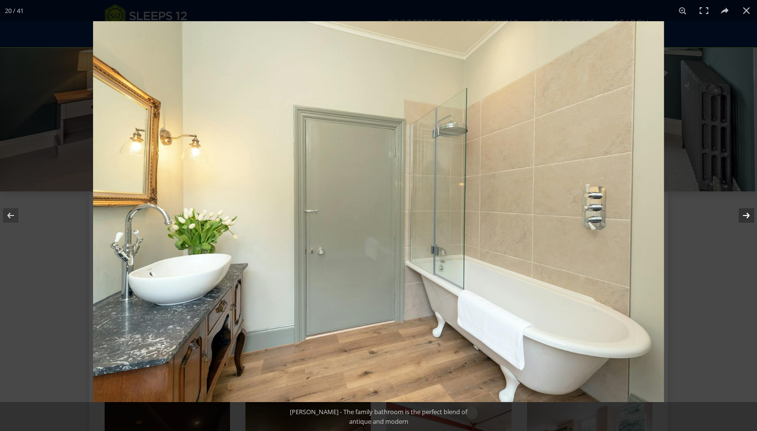
click at [746, 214] on button at bounding box center [740, 215] width 34 height 48
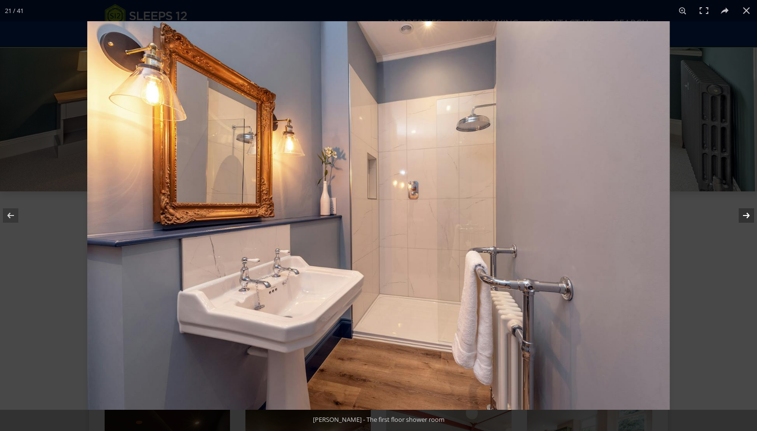
click at [746, 214] on button at bounding box center [740, 215] width 34 height 48
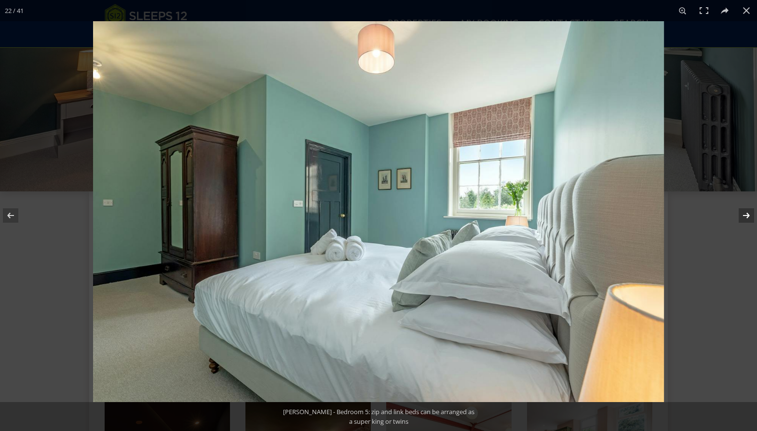
click at [746, 214] on button at bounding box center [740, 215] width 34 height 48
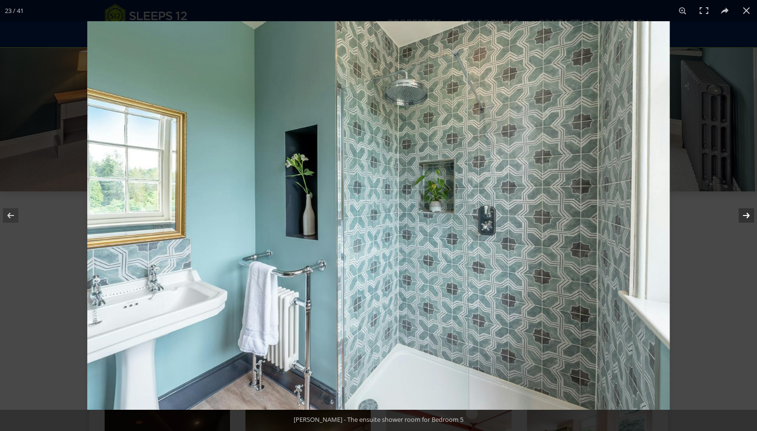
click at [746, 214] on button at bounding box center [740, 215] width 34 height 48
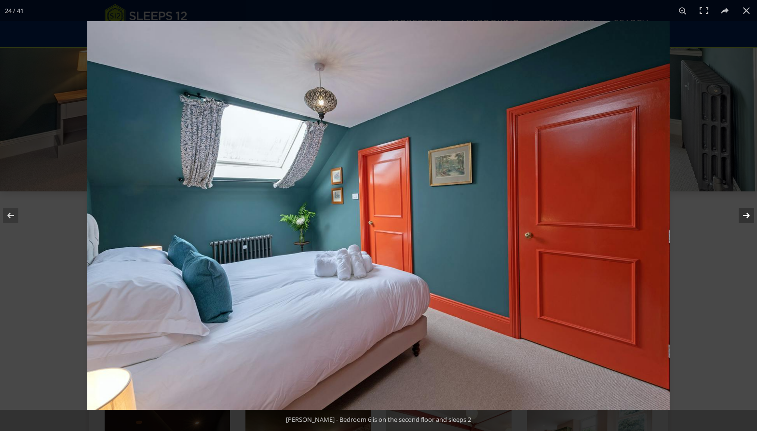
click at [746, 214] on button at bounding box center [740, 215] width 34 height 48
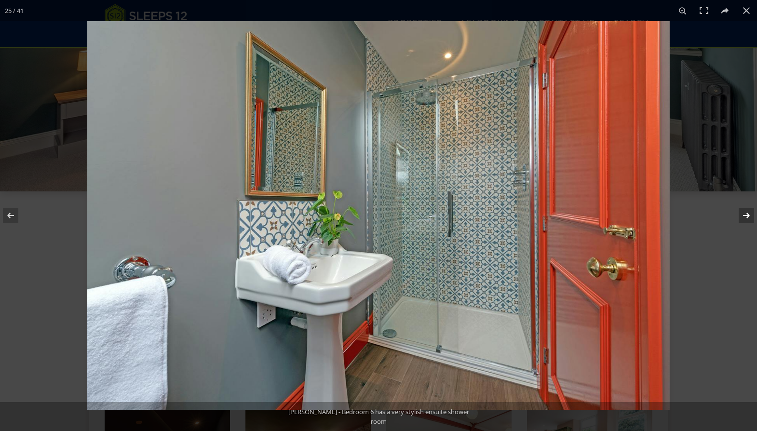
click at [746, 214] on button at bounding box center [740, 215] width 34 height 48
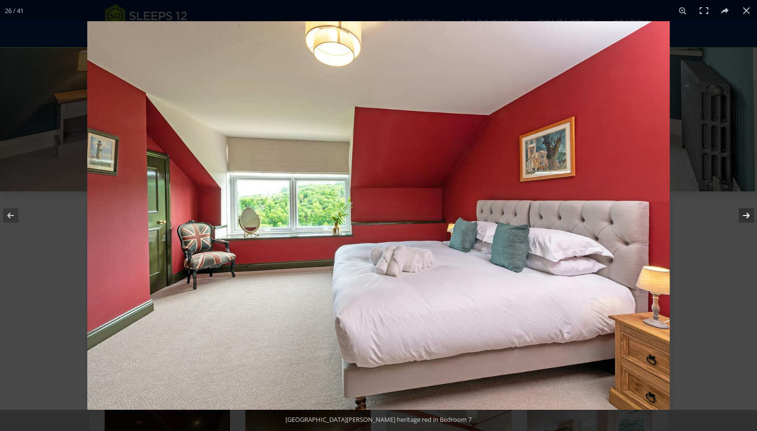
click at [746, 214] on button at bounding box center [740, 215] width 34 height 48
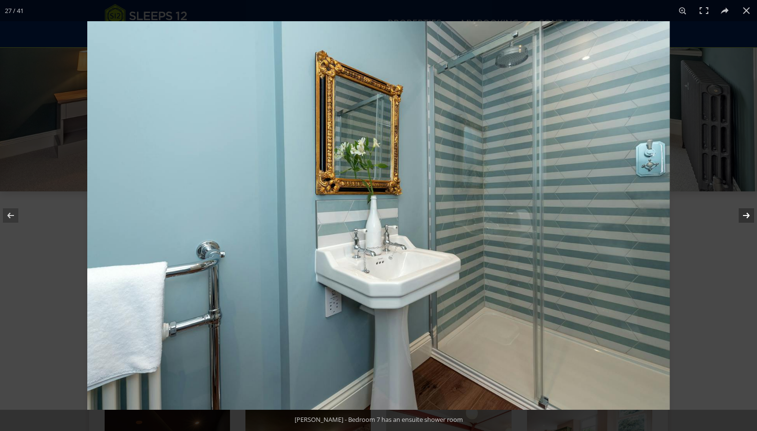
click at [746, 214] on button at bounding box center [740, 215] width 34 height 48
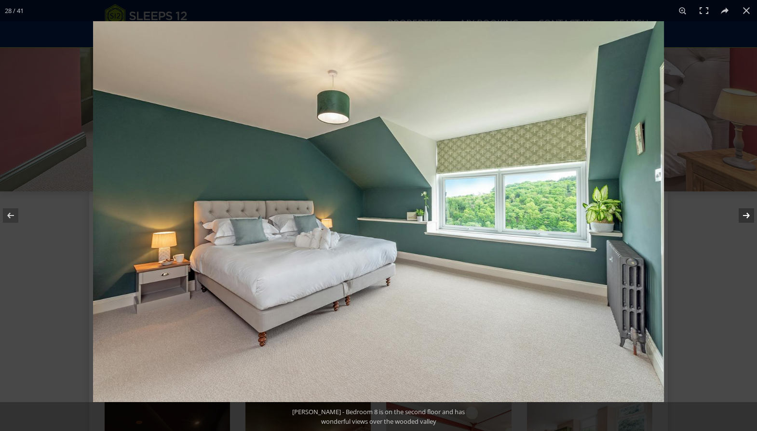
click at [746, 214] on button at bounding box center [740, 215] width 34 height 48
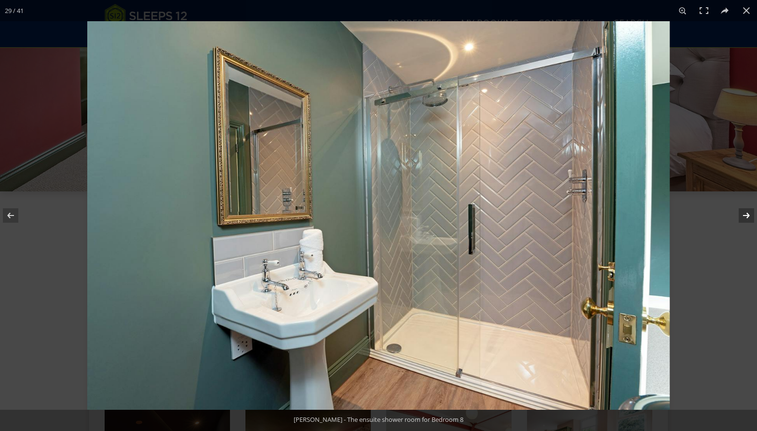
click at [746, 214] on button at bounding box center [740, 215] width 34 height 48
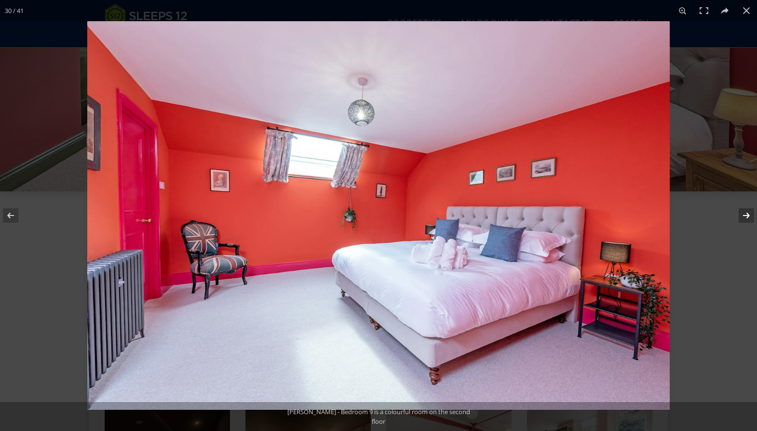
click at [746, 214] on button at bounding box center [740, 215] width 34 height 48
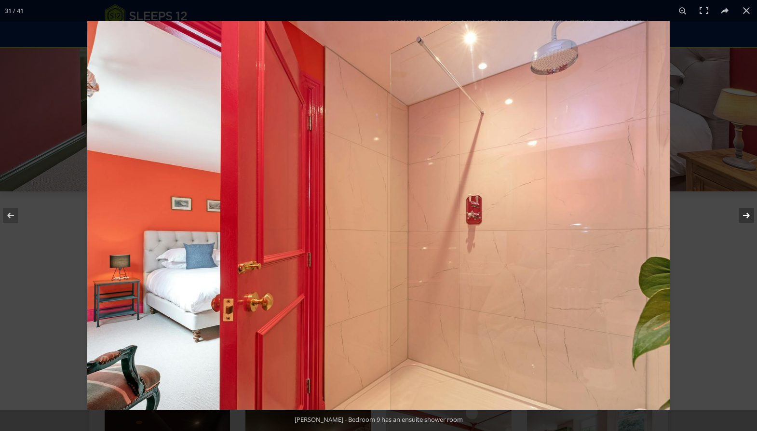
click at [746, 214] on button at bounding box center [740, 215] width 34 height 48
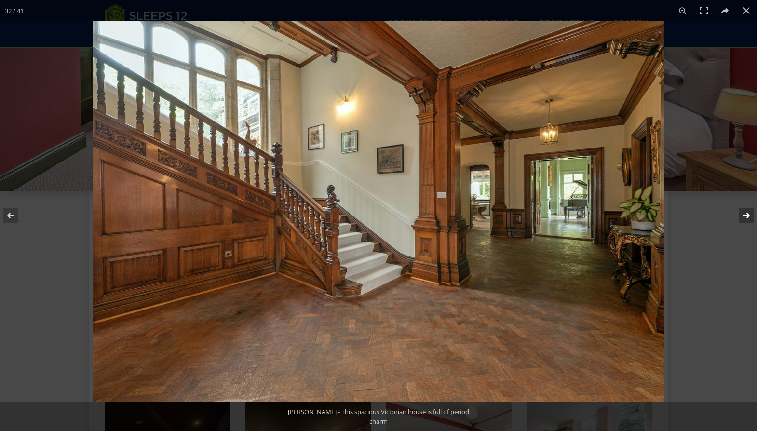
click at [746, 214] on button at bounding box center [740, 215] width 34 height 48
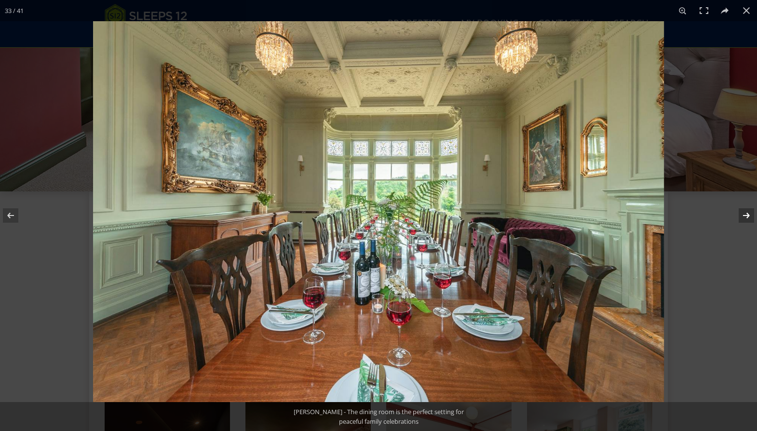
click at [746, 214] on button at bounding box center [740, 215] width 34 height 48
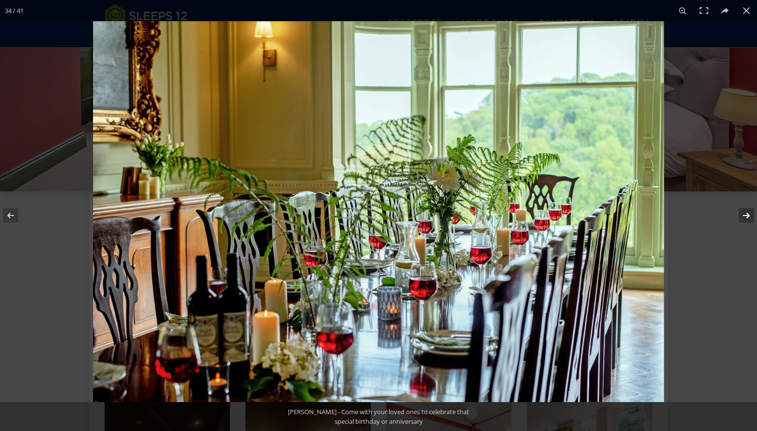
click at [746, 214] on button at bounding box center [740, 215] width 34 height 48
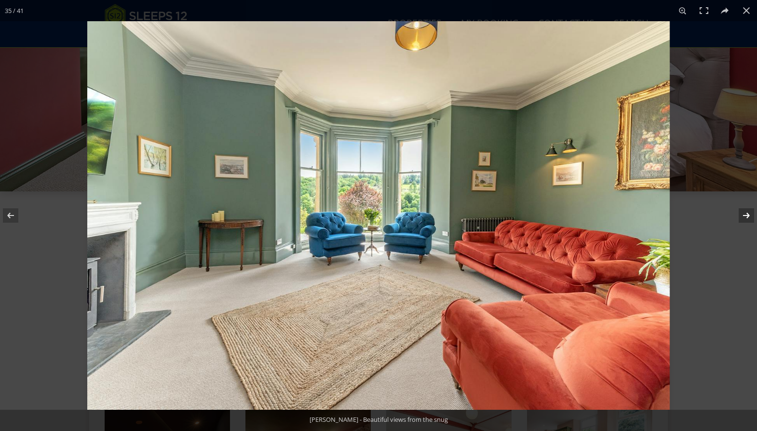
click at [746, 214] on button at bounding box center [740, 215] width 34 height 48
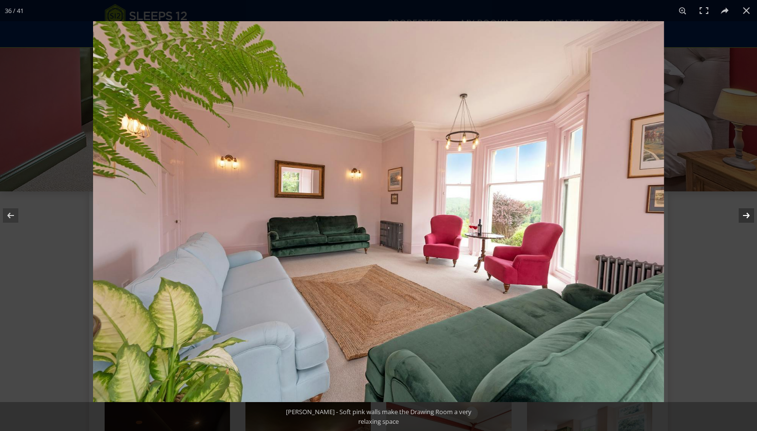
click at [746, 214] on button at bounding box center [740, 215] width 34 height 48
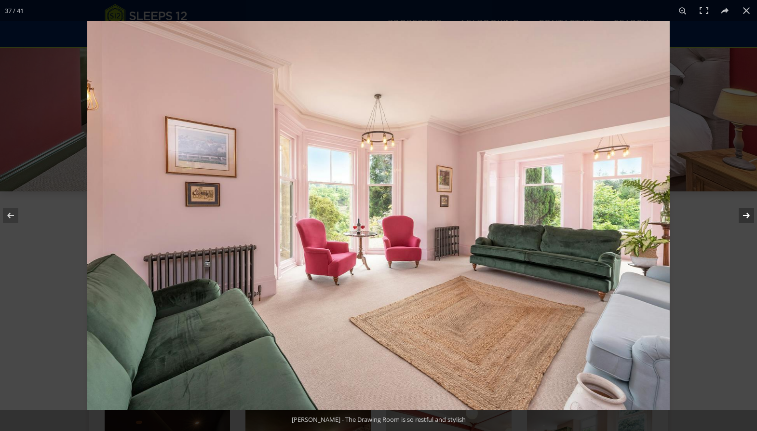
click at [746, 214] on button at bounding box center [740, 215] width 34 height 48
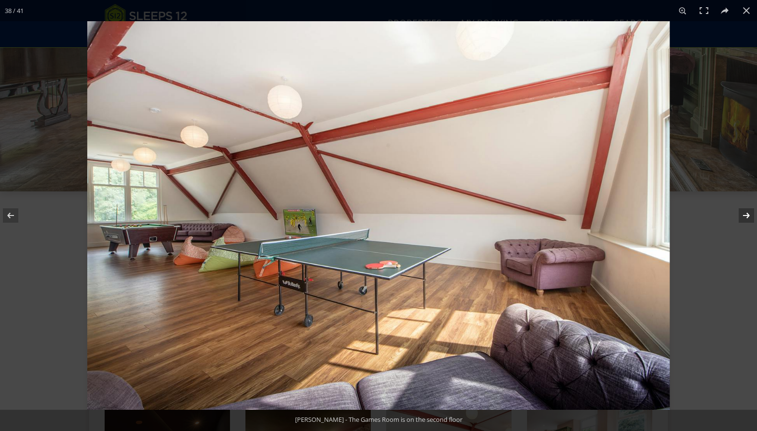
click at [746, 214] on button at bounding box center [740, 215] width 34 height 48
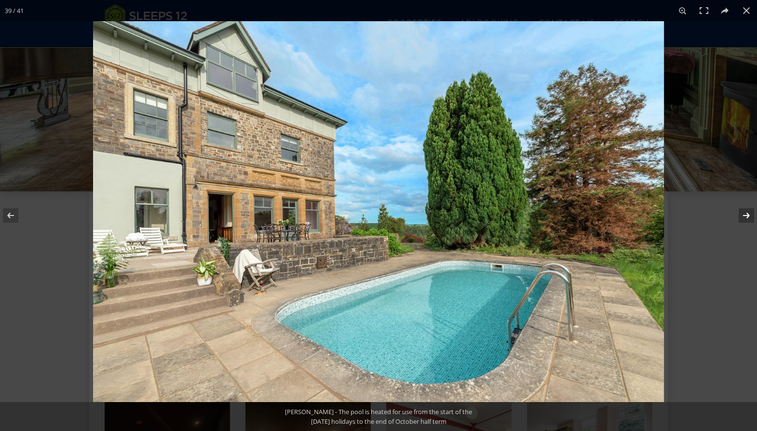
click at [746, 214] on button at bounding box center [740, 215] width 34 height 48
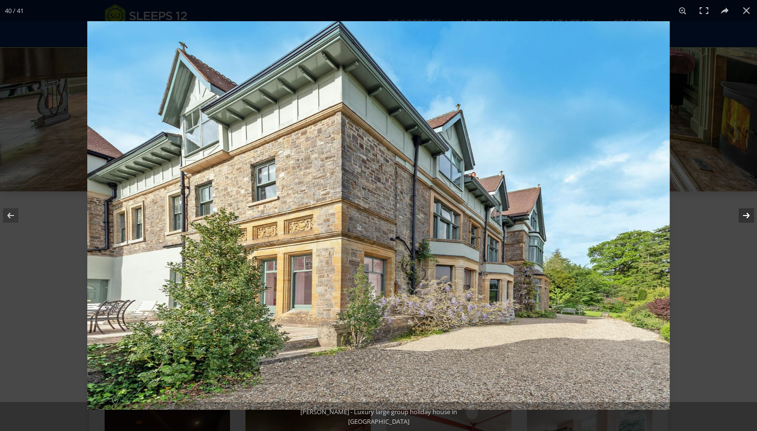
click at [746, 214] on button at bounding box center [740, 215] width 34 height 48
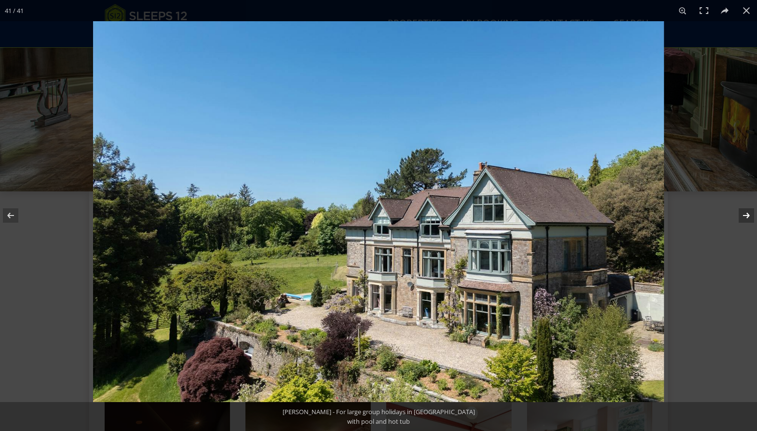
click at [746, 214] on button at bounding box center [740, 215] width 34 height 48
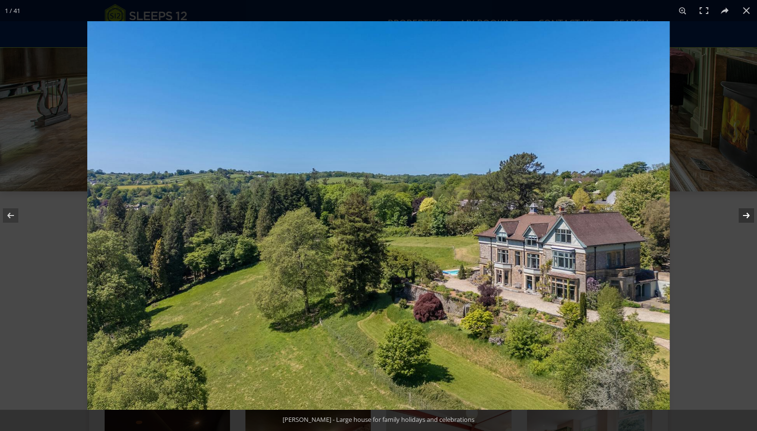
click at [746, 214] on button at bounding box center [740, 215] width 34 height 48
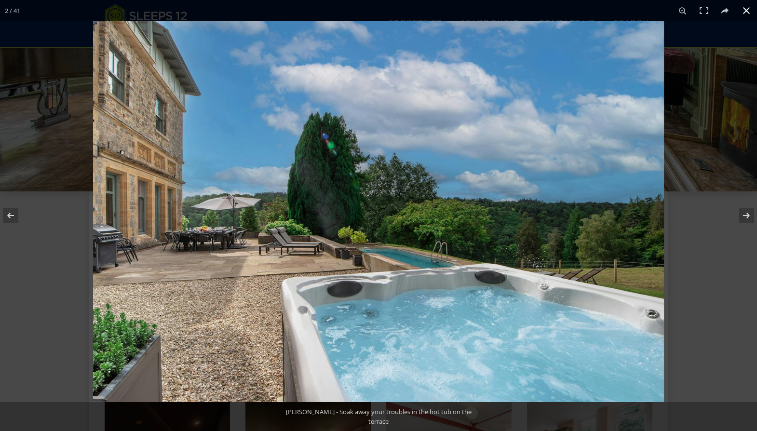
click at [748, 10] on button at bounding box center [746, 10] width 21 height 21
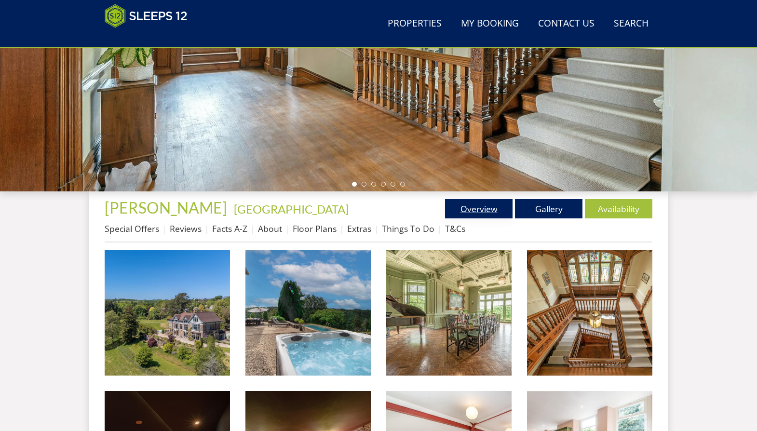
click at [482, 208] on link "Overview" at bounding box center [478, 208] width 67 height 19
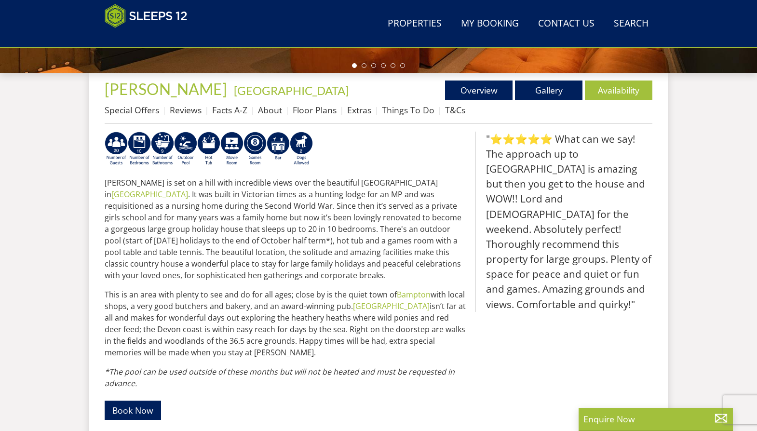
scroll to position [351, 0]
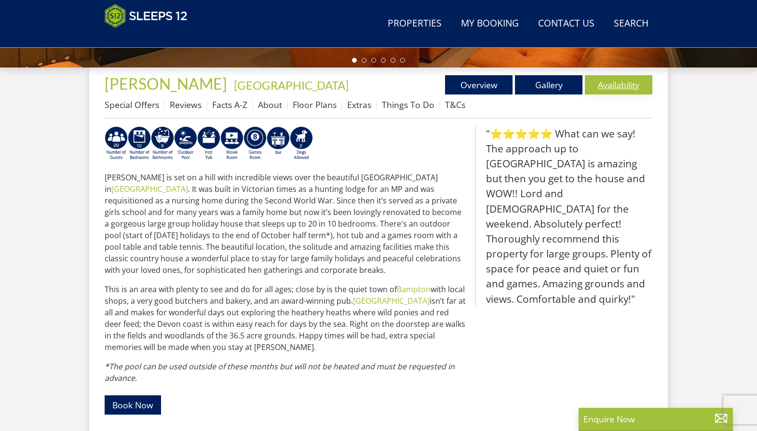
click at [622, 85] on link "Availability" at bounding box center [618, 84] width 67 height 19
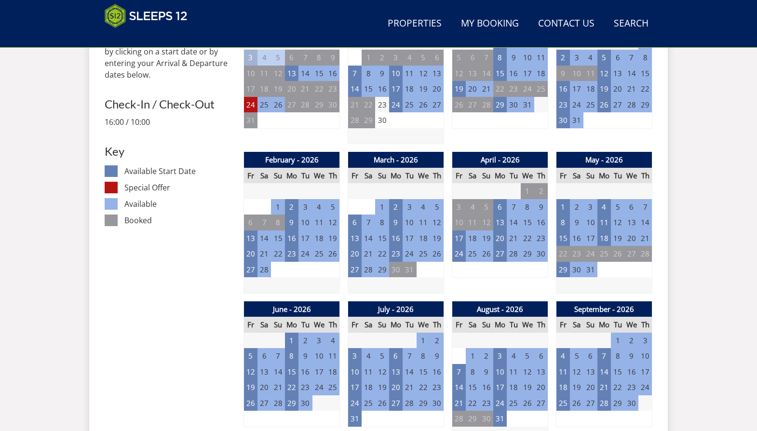
scroll to position [485, 0]
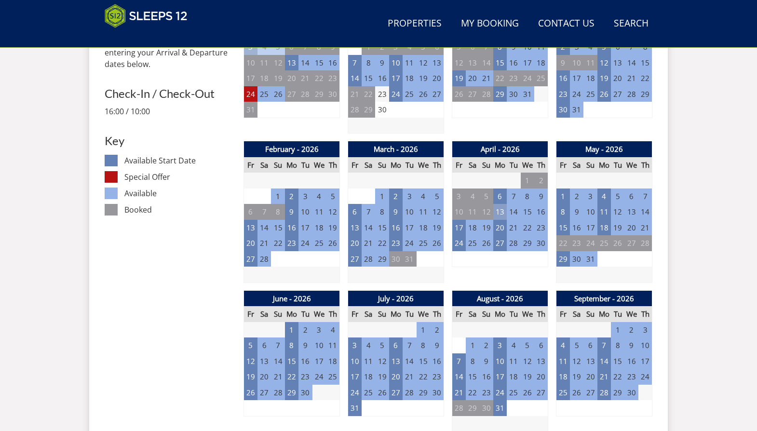
click at [501, 210] on td "13" at bounding box center [499, 212] width 13 height 16
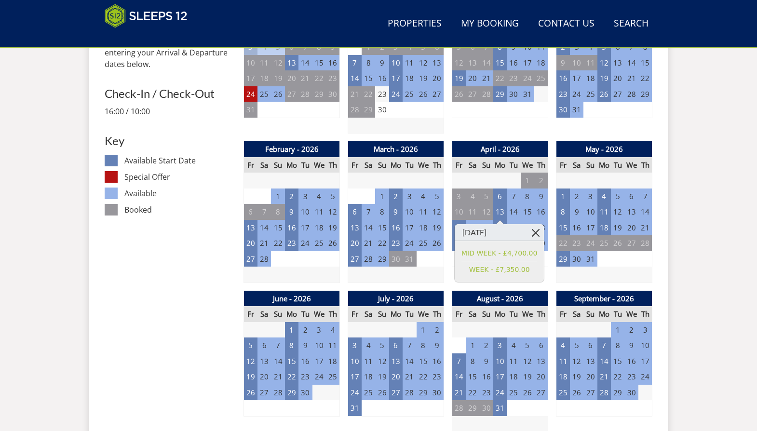
click at [534, 229] on link at bounding box center [535, 232] width 17 height 17
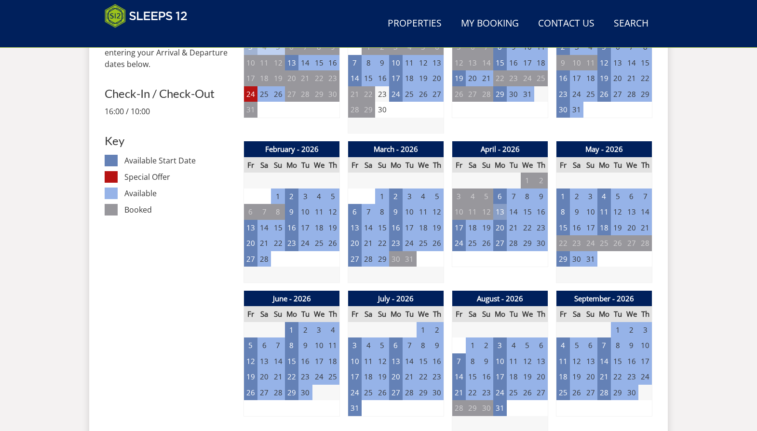
click at [503, 212] on td "13" at bounding box center [499, 212] width 13 height 16
